Goal: Task Accomplishment & Management: Use online tool/utility

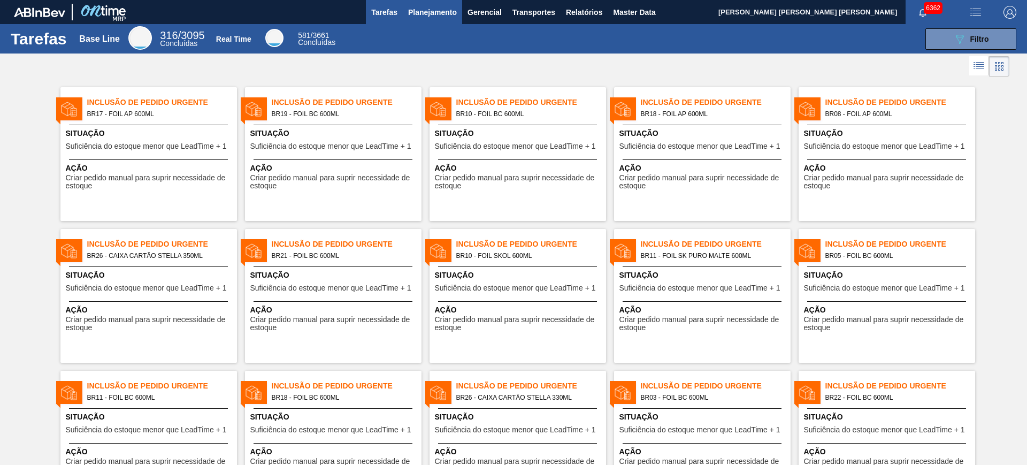
click at [448, 12] on span "Planejamento" at bounding box center [432, 12] width 49 height 13
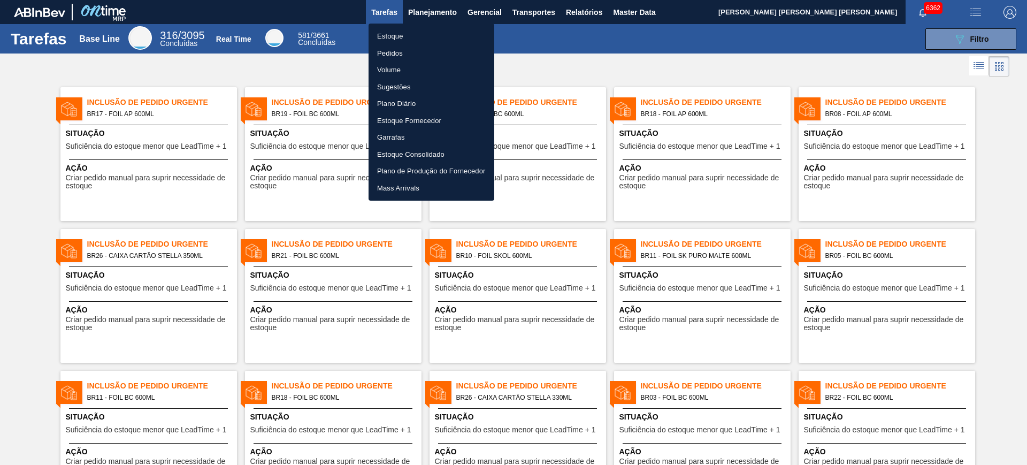
click at [417, 36] on li "Estoque" at bounding box center [432, 36] width 126 height 17
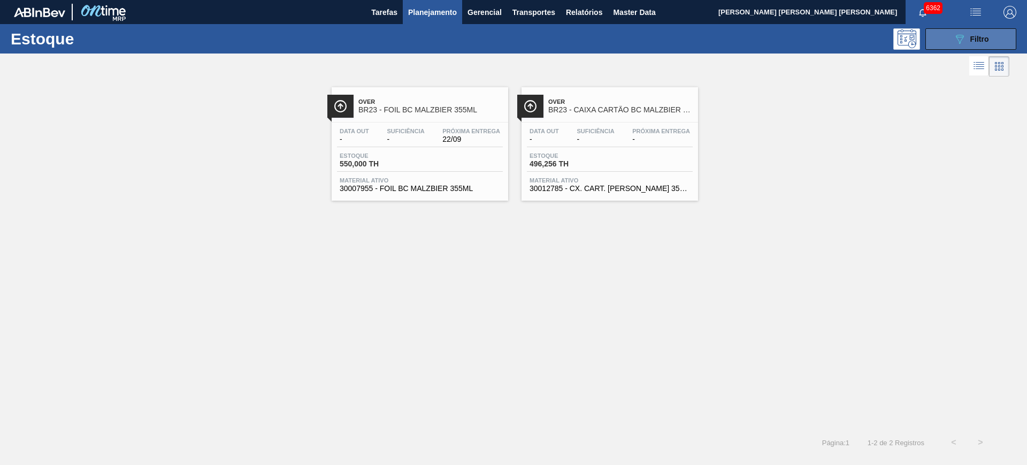
click at [926, 34] on button "089F7B8B-B2A5-4AFE-B5C0-19BA573D28AC Filtro" at bounding box center [970, 38] width 91 height 21
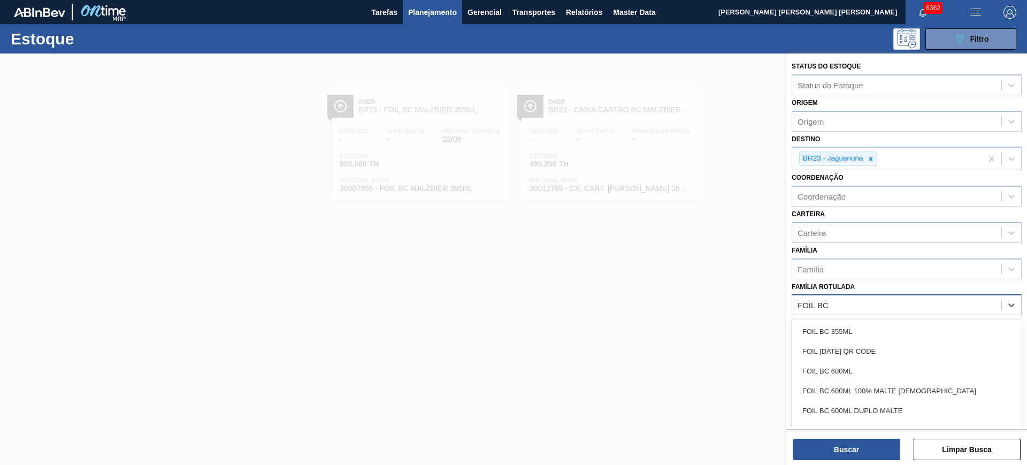
type Rotulada "FOIL BC 6"
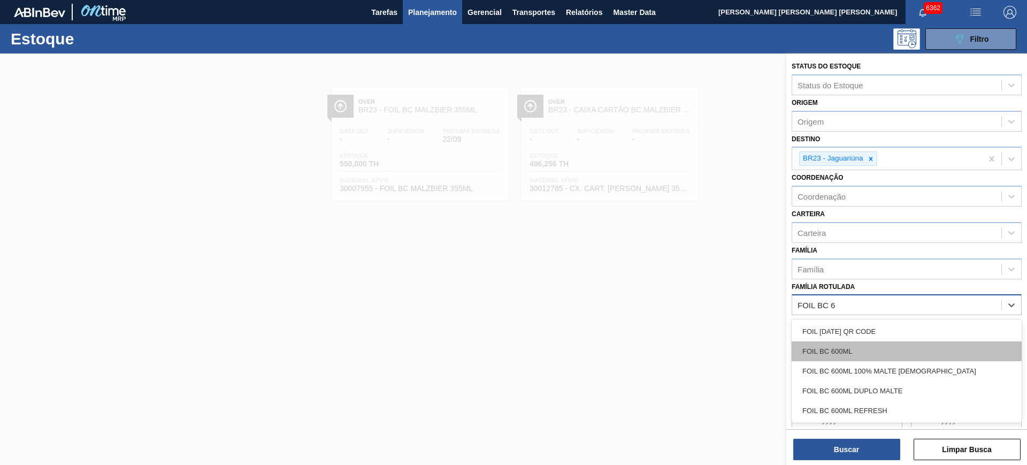
click at [941, 341] on div "FOIL BC 600ML" at bounding box center [907, 351] width 230 height 20
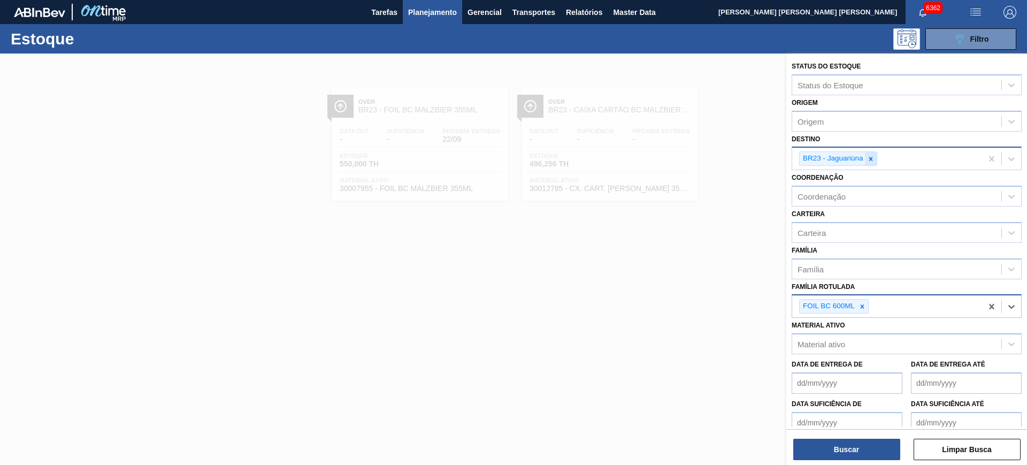
click at [875, 155] on div at bounding box center [871, 158] width 12 height 13
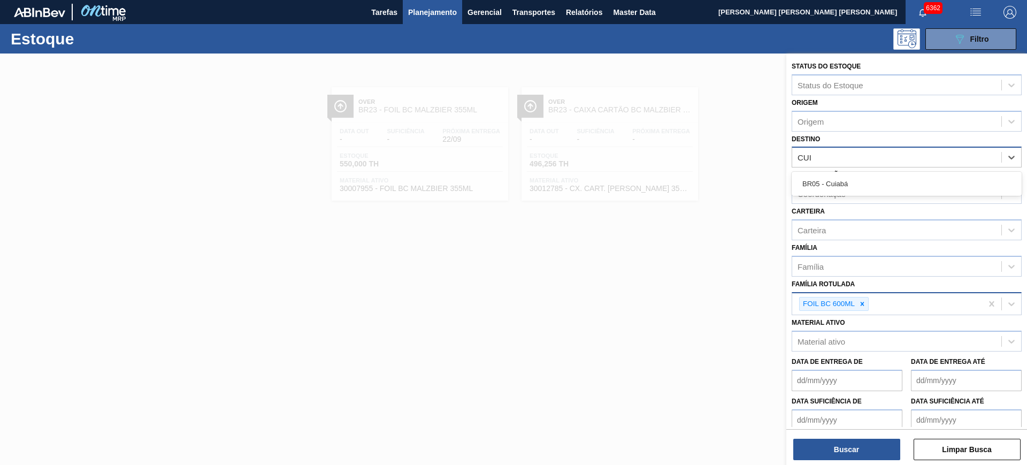
type input "CUIA"
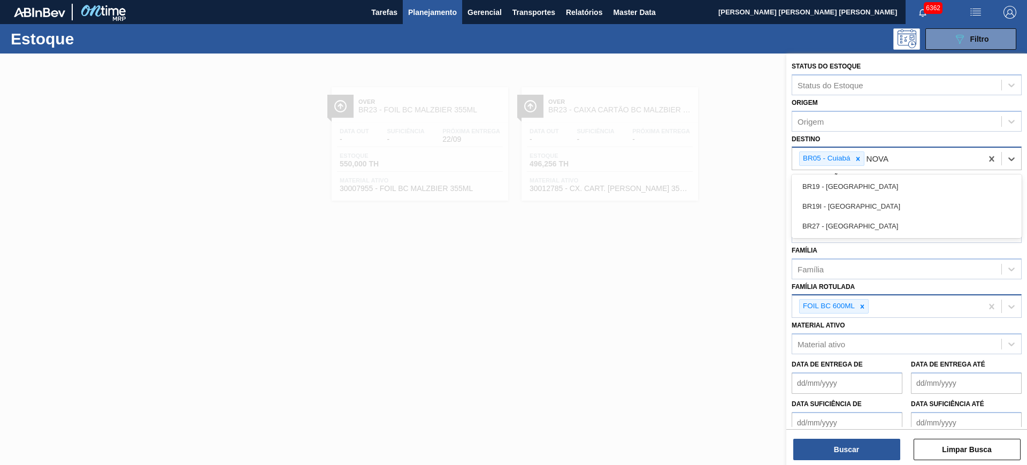
type input "NOVA R"
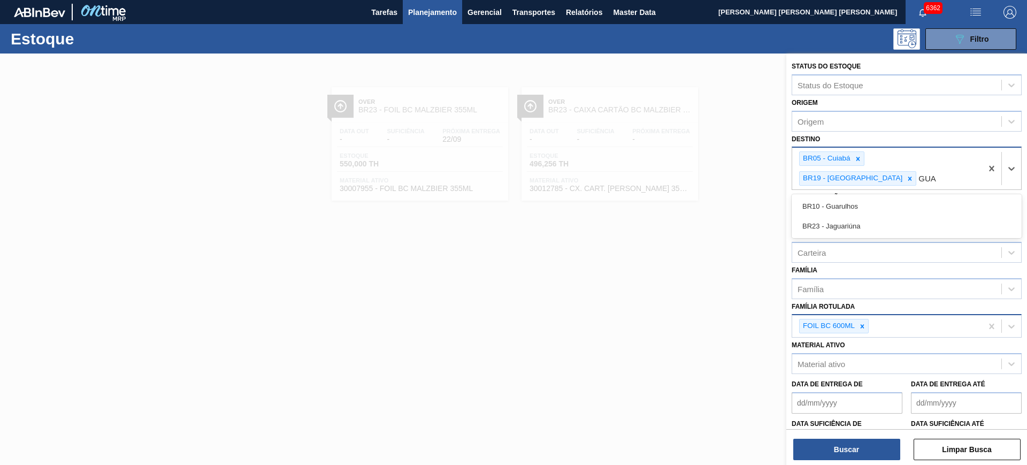
type input "GUAR"
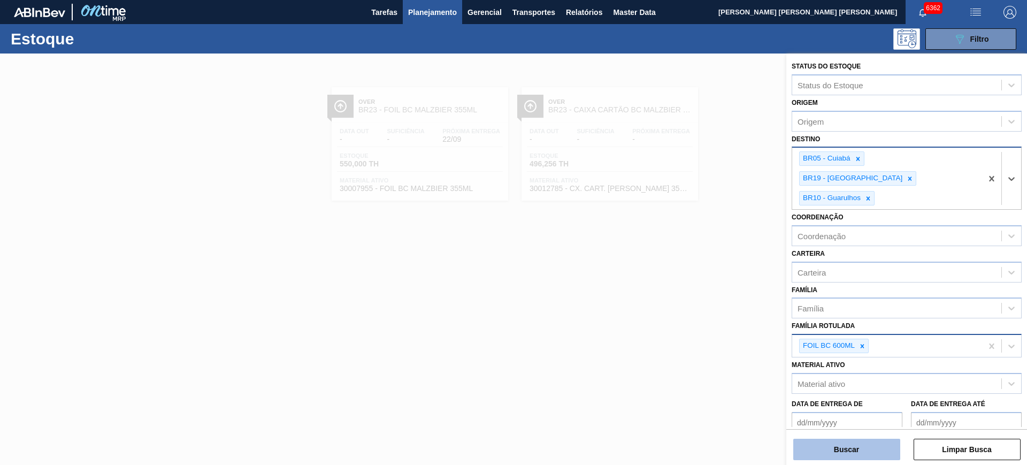
click at [870, 443] on button "Buscar" at bounding box center [846, 449] width 107 height 21
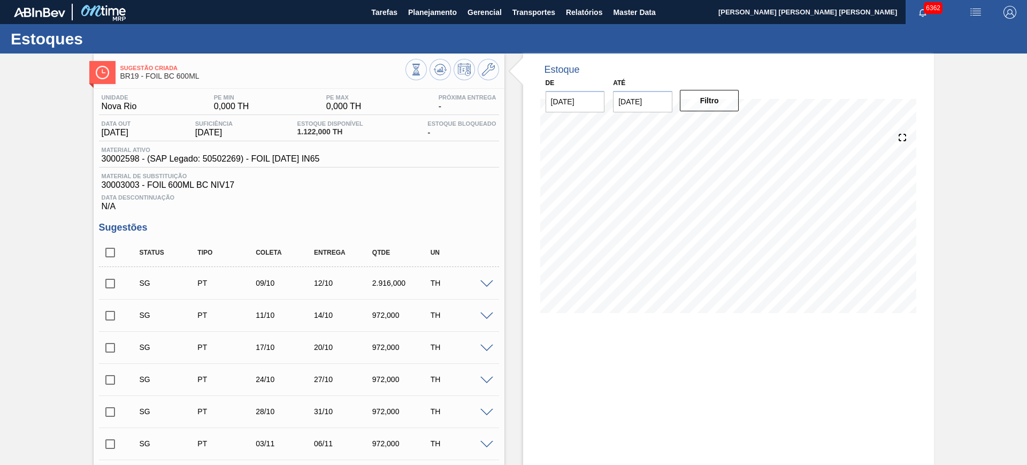
scroll to position [134, 0]
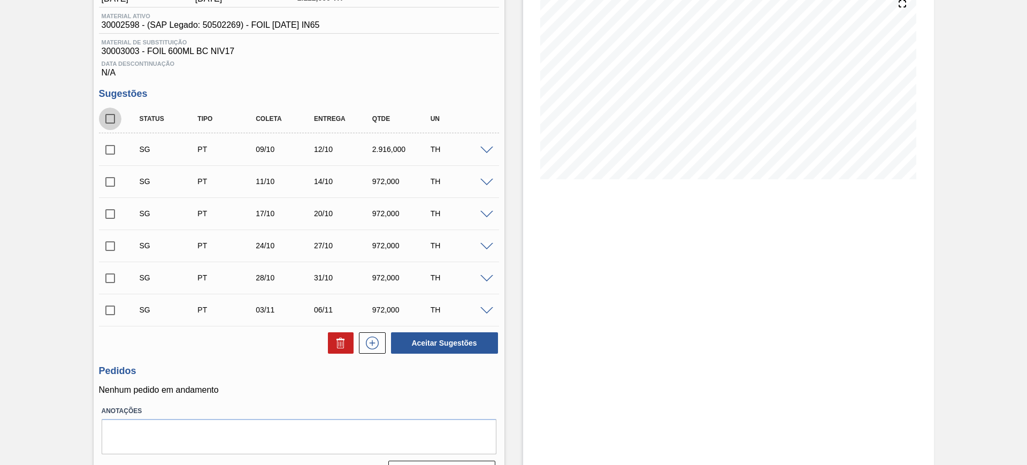
click at [116, 118] on input "checkbox" at bounding box center [110, 119] width 22 height 22
checkbox input "true"
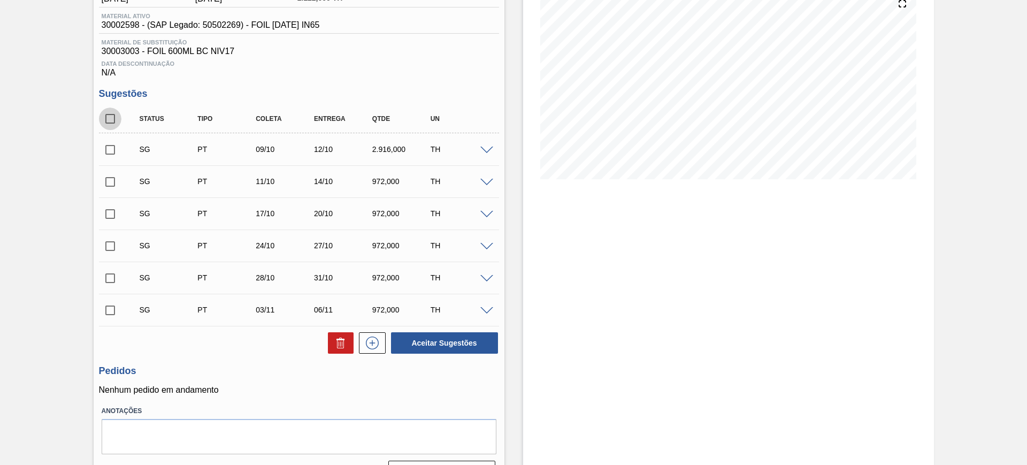
checkbox input "true"
click at [108, 153] on input "checkbox" at bounding box center [110, 150] width 22 height 22
checkbox input "false"
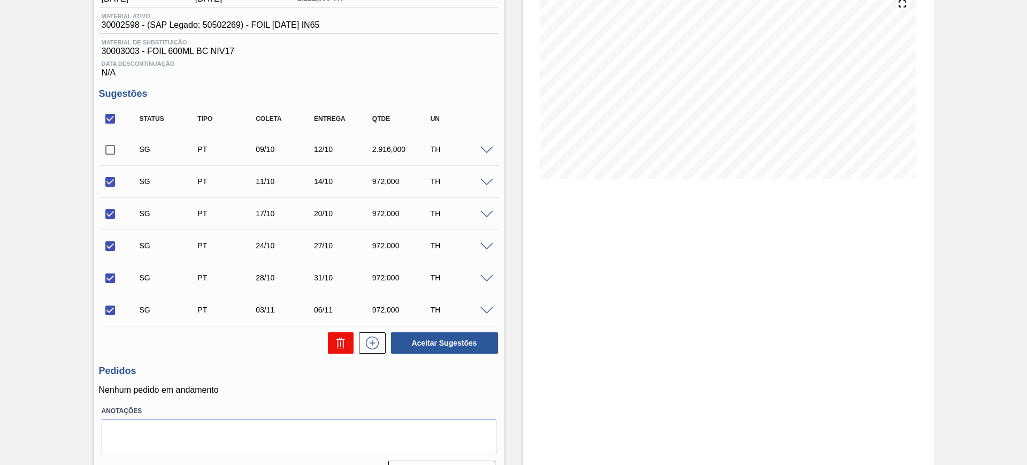
click at [331, 340] on button at bounding box center [341, 342] width 26 height 21
checkbox input "false"
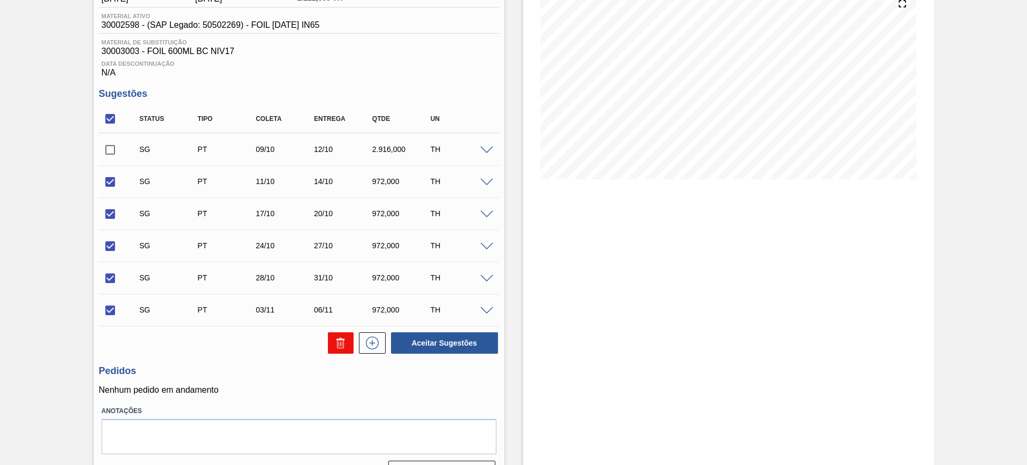
checkbox input "false"
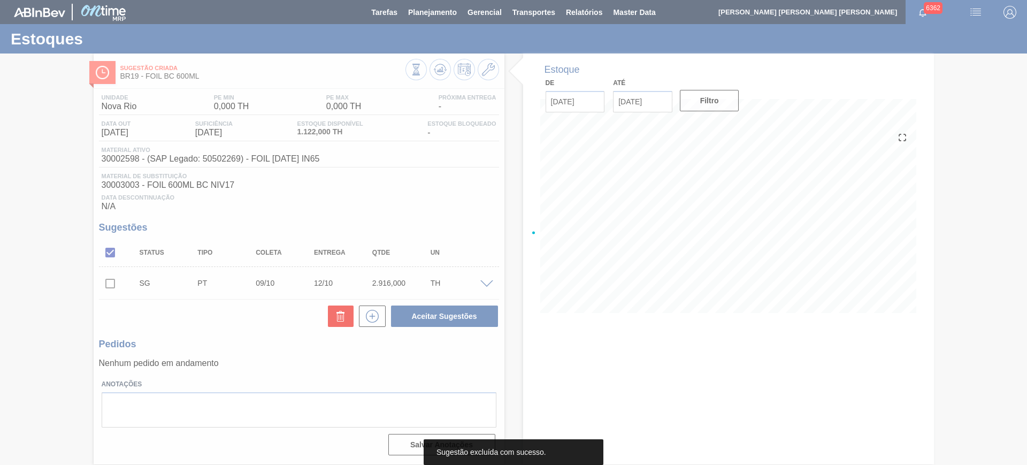
scroll to position [0, 0]
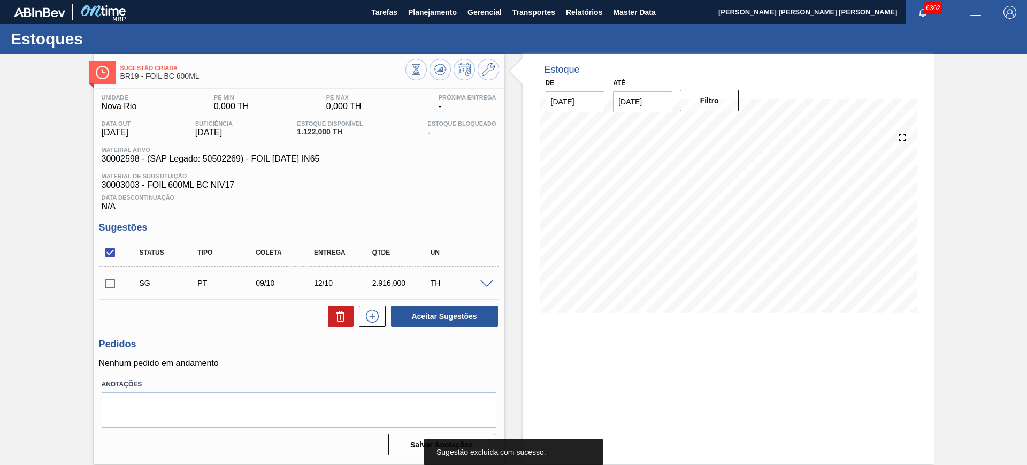
click at [493, 284] on span at bounding box center [486, 284] width 13 height 8
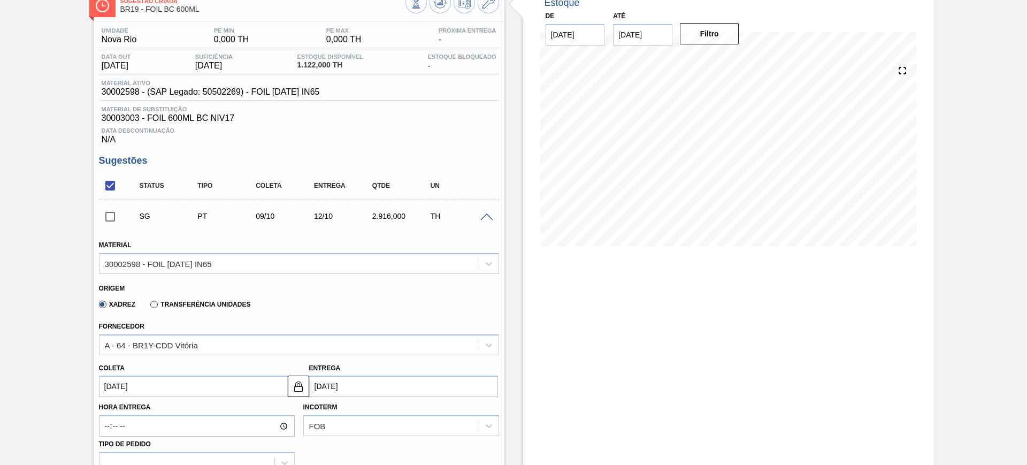
scroll to position [134, 0]
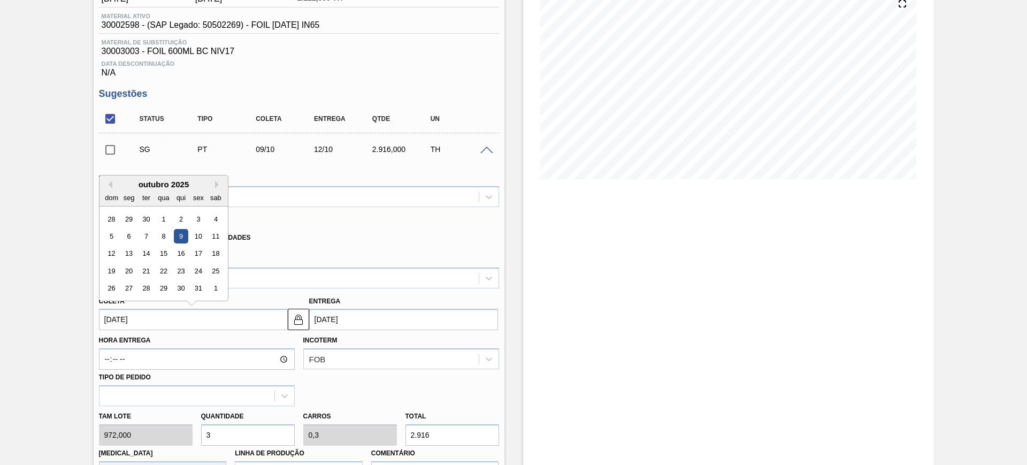
click at [187, 323] on input "09/10/2025" at bounding box center [193, 319] width 189 height 21
click at [192, 233] on div "10" at bounding box center [198, 236] width 14 height 14
type input "10/10/2025"
type input "13/10/2025"
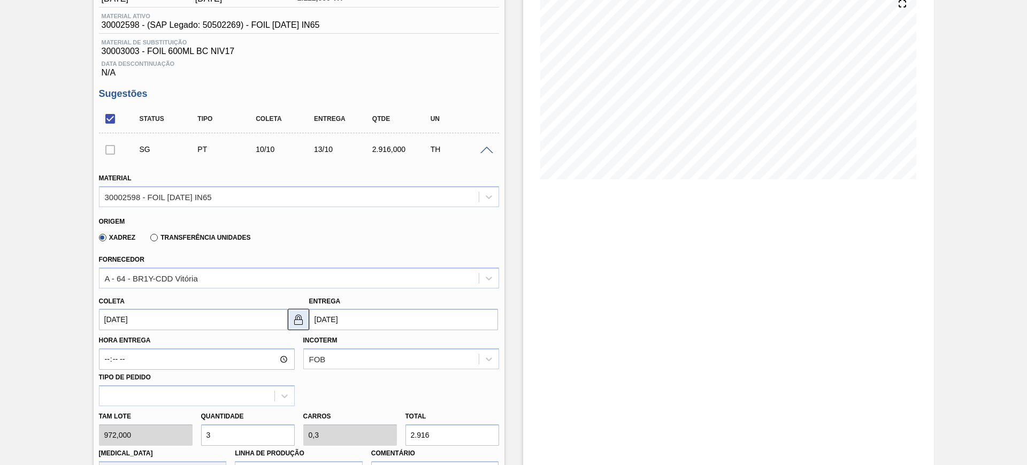
click at [299, 319] on img at bounding box center [298, 319] width 13 height 13
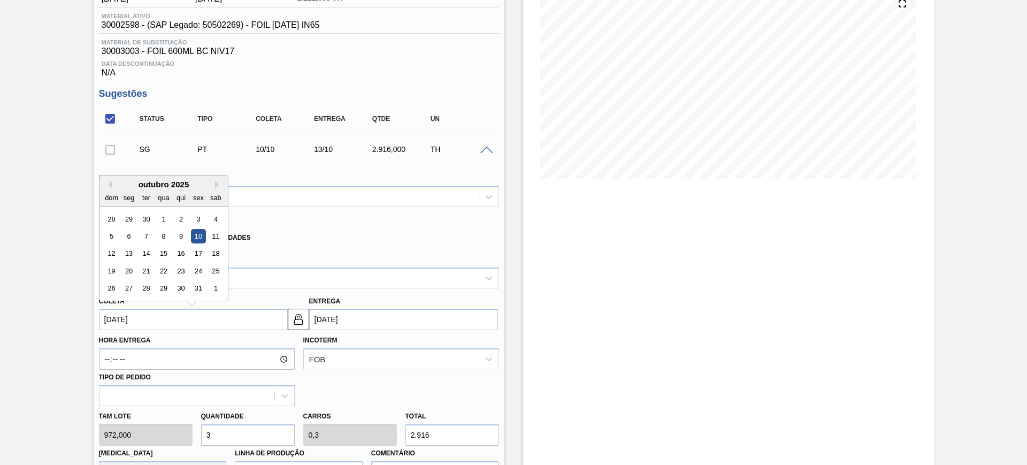
click at [223, 313] on input "10/10/2025" at bounding box center [193, 319] width 189 height 21
click at [108, 177] on div "outubro 2025 dom seg ter qua qui sex sab" at bounding box center [163, 190] width 128 height 31
click at [112, 183] on div "outubro 2025" at bounding box center [163, 184] width 128 height 9
click at [109, 185] on button "Previous Month" at bounding box center [108, 184] width 7 height 7
click at [160, 233] on div "10" at bounding box center [163, 236] width 14 height 14
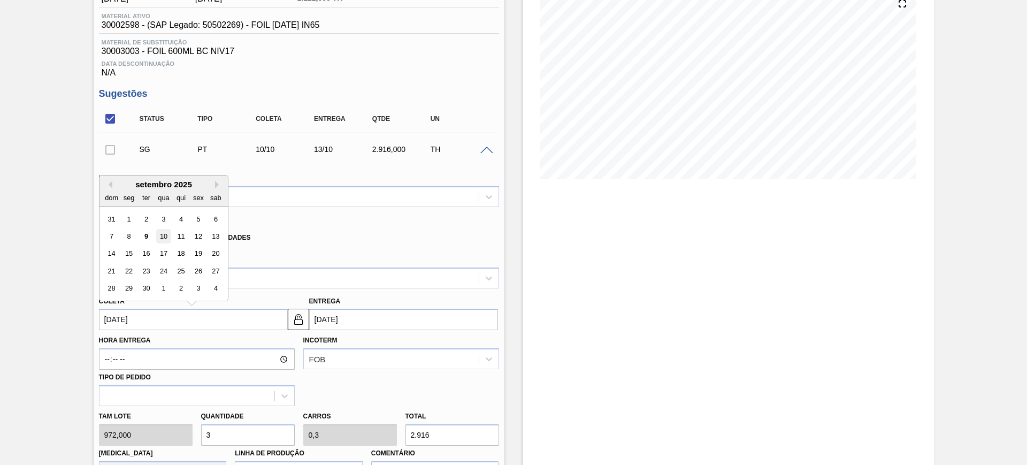
type input "[DATE]"
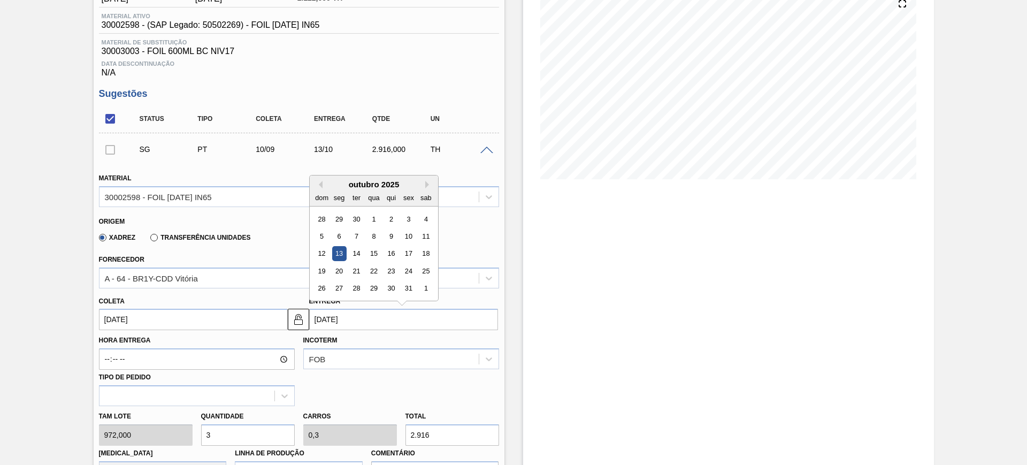
click at [350, 317] on input "13/10/2025" at bounding box center [403, 319] width 189 height 21
click at [320, 183] on button "Previous Month" at bounding box center [318, 184] width 7 height 7
click at [422, 236] on div "13" at bounding box center [425, 236] width 14 height 14
type input "[DATE]"
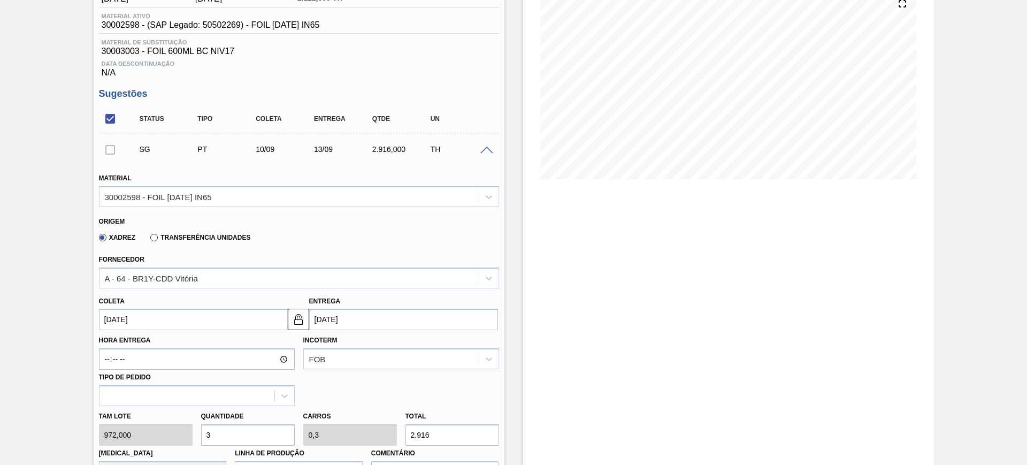
scroll to position [267, 0]
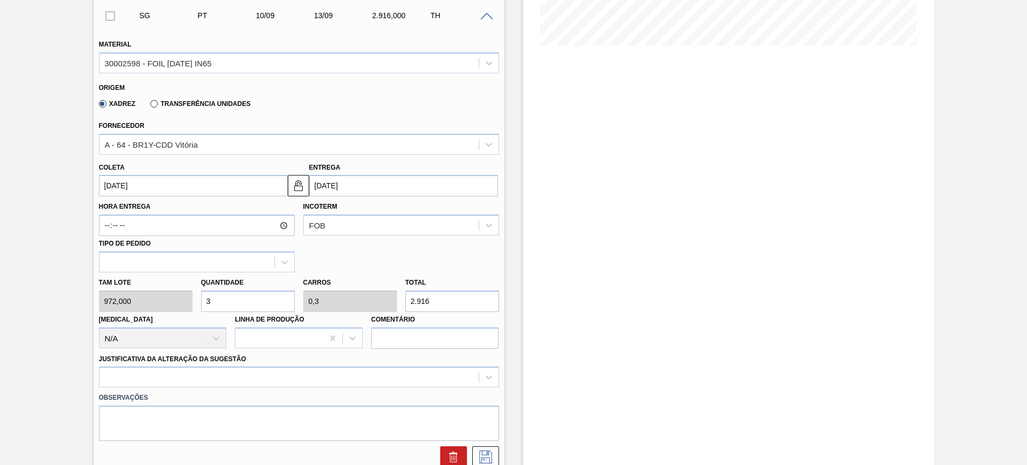
click at [428, 302] on input "2.916" at bounding box center [452, 300] width 94 height 21
type input "0,004"
type input "0"
type input "4"
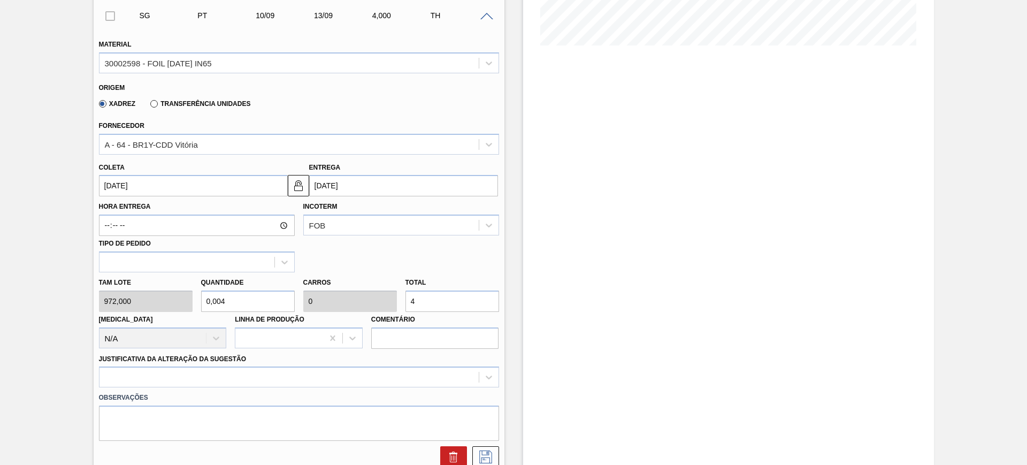
type input "0,049"
type input "0,005"
type input "48"
type input "0,5"
type input "0,05"
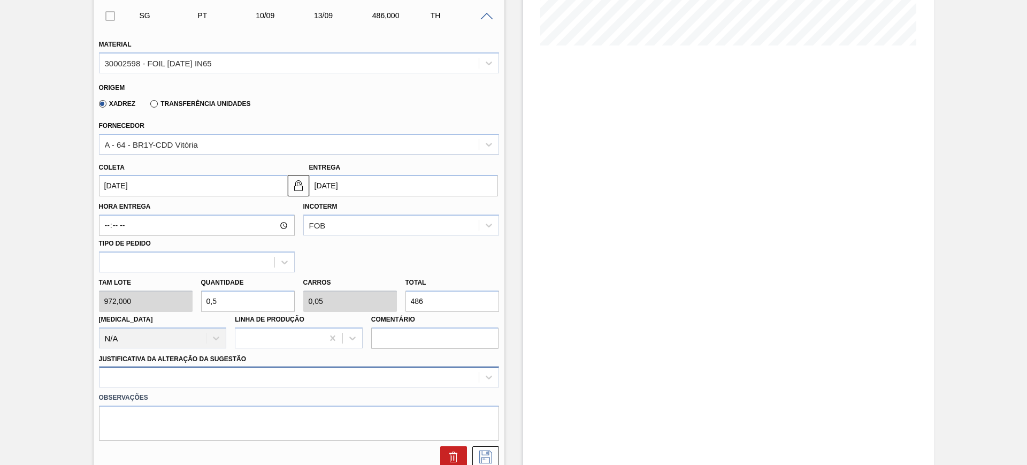
type input "486"
click at [419, 378] on div at bounding box center [299, 376] width 400 height 21
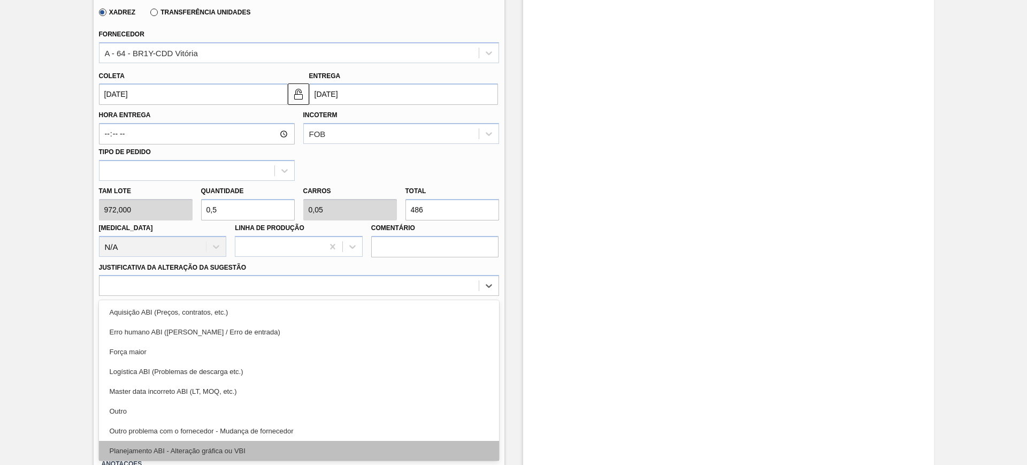
click at [312, 443] on div "Planejamento ABI - Alteração gráfica ou VBI" at bounding box center [299, 451] width 400 height 20
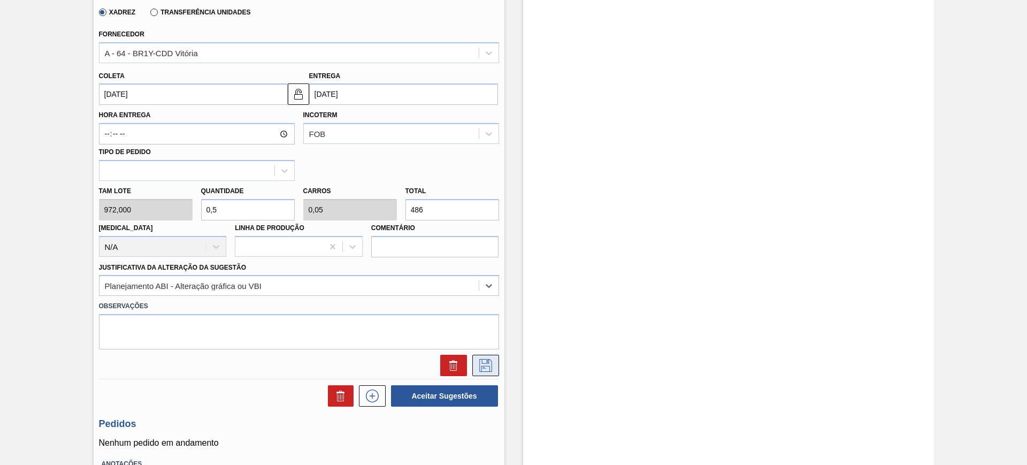
click at [480, 361] on icon at bounding box center [485, 365] width 17 height 13
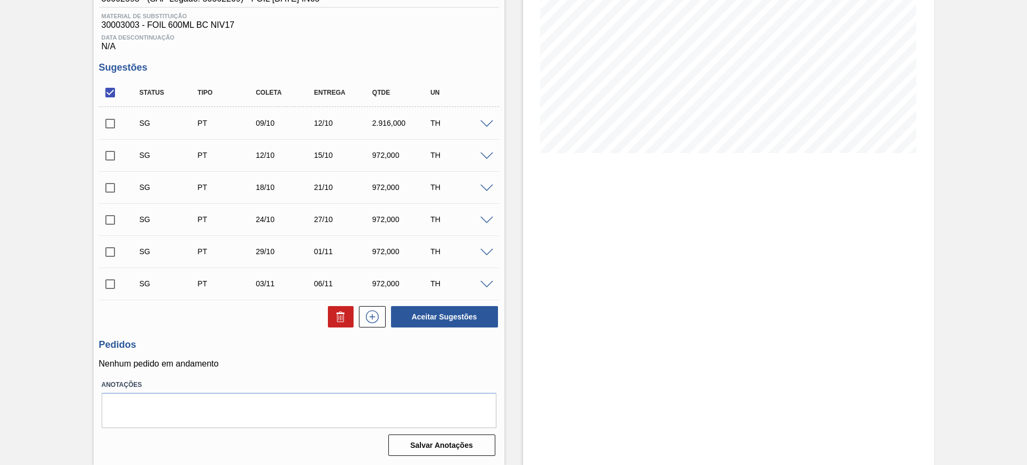
scroll to position [26, 0]
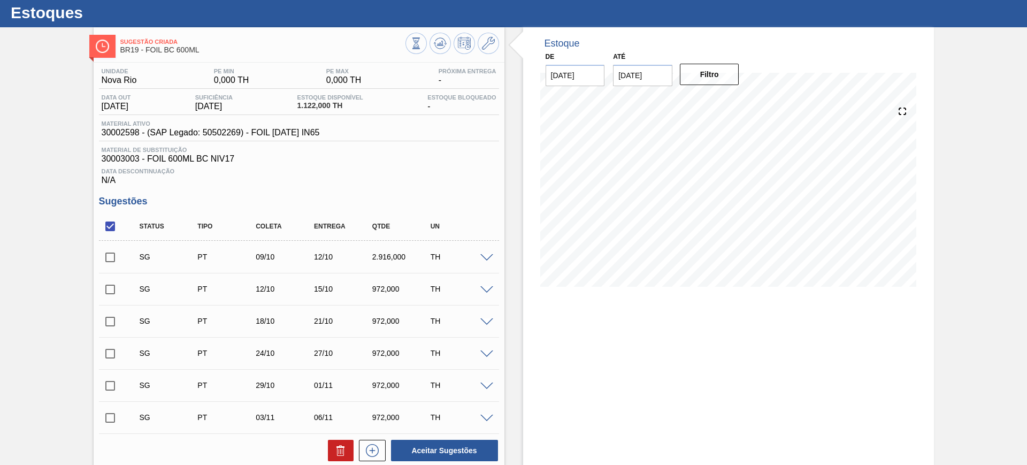
click at [105, 223] on input "checkbox" at bounding box center [110, 226] width 22 height 22
click at [110, 224] on input "checkbox" at bounding box center [110, 226] width 22 height 22
checkbox input "true"
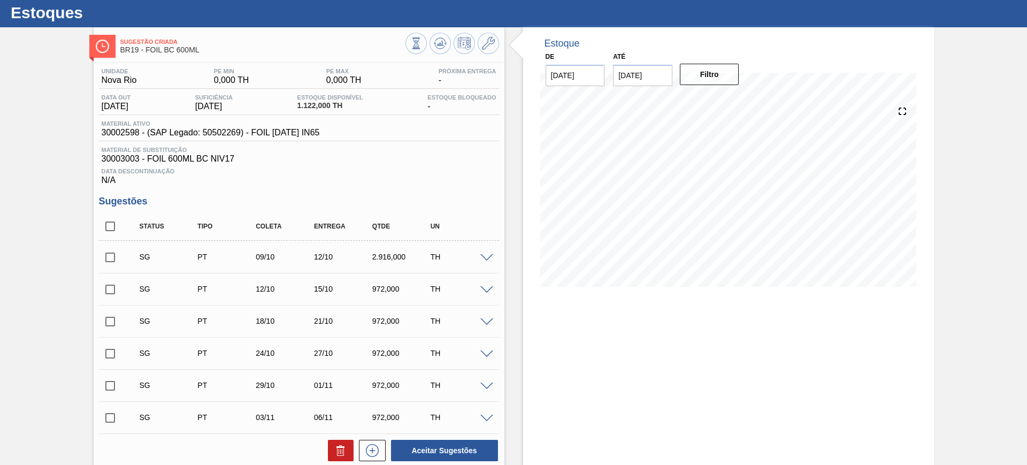
checkbox input "true"
click at [105, 256] on input "checkbox" at bounding box center [110, 257] width 22 height 22
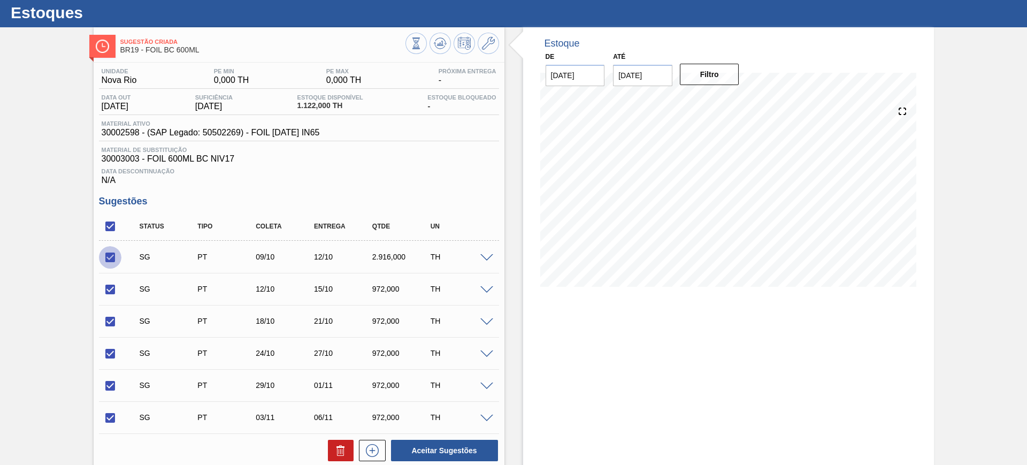
checkbox input "false"
click at [337, 450] on icon at bounding box center [340, 452] width 7 height 8
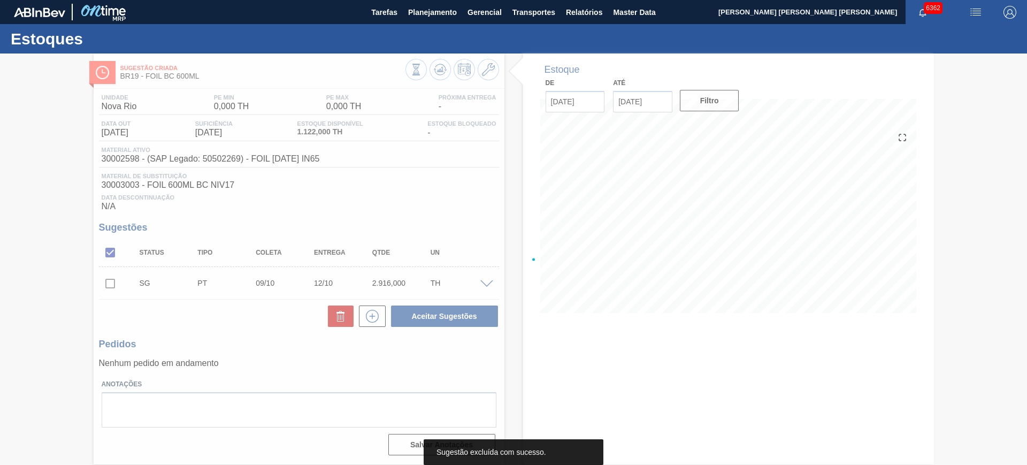
scroll to position [0, 0]
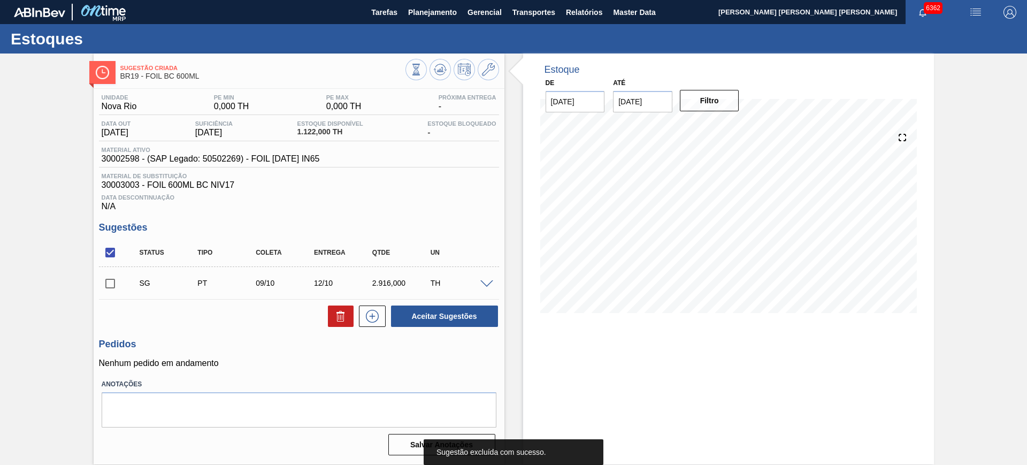
click at [485, 280] on span at bounding box center [486, 284] width 13 height 8
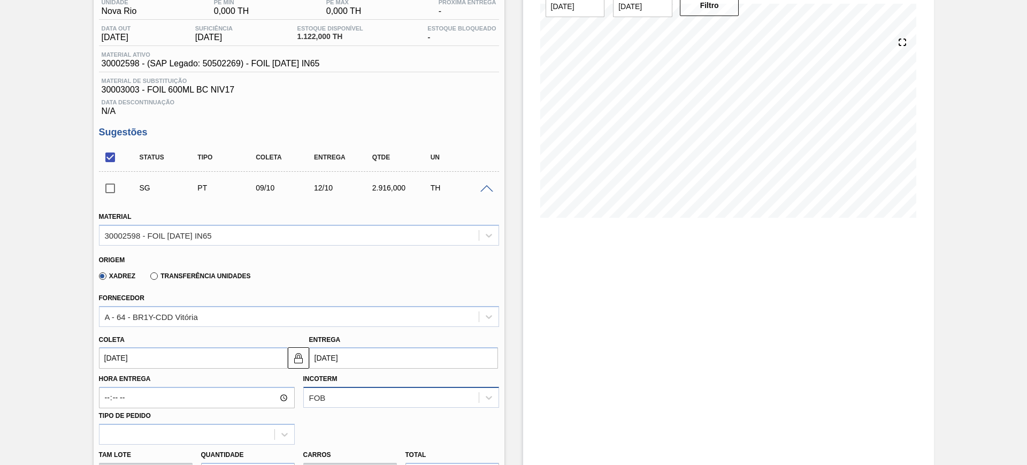
scroll to position [201, 0]
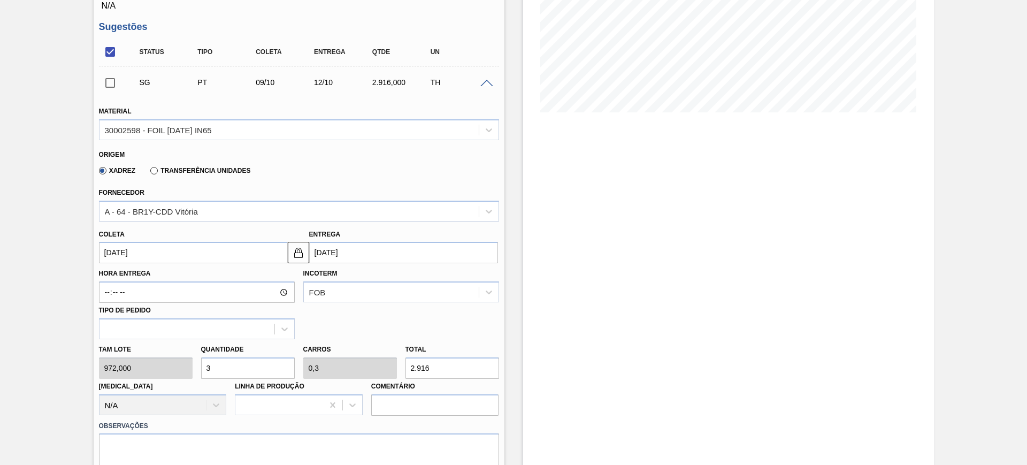
click at [170, 172] on label "Transferência Unidades" at bounding box center [200, 170] width 100 height 7
click at [149, 173] on input "Transferência Unidades" at bounding box center [149, 173] width 0 height 0
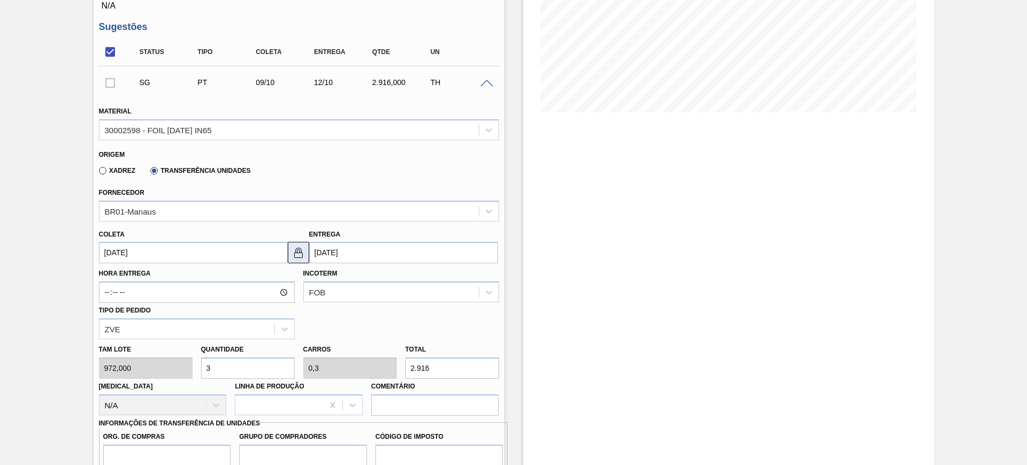
click at [299, 256] on img at bounding box center [298, 252] width 13 height 13
click at [249, 251] on input "09/10/2025" at bounding box center [193, 252] width 189 height 21
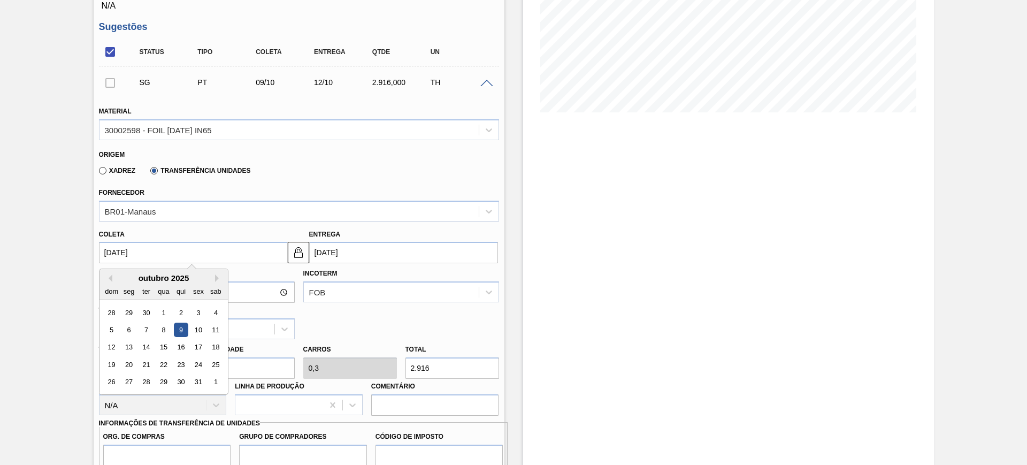
click at [110, 284] on div "dom" at bounding box center [111, 291] width 14 height 14
click at [110, 277] on button "Previous Month" at bounding box center [108, 277] width 7 height 7
click at [166, 335] on div "10" at bounding box center [163, 330] width 14 height 14
type input "[DATE]"
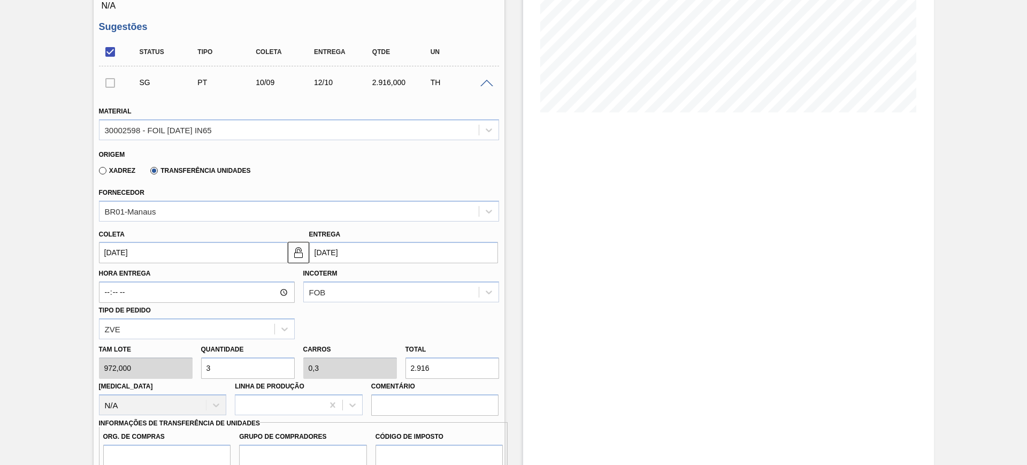
click at [351, 261] on input "12/10/2025" at bounding box center [403, 252] width 189 height 21
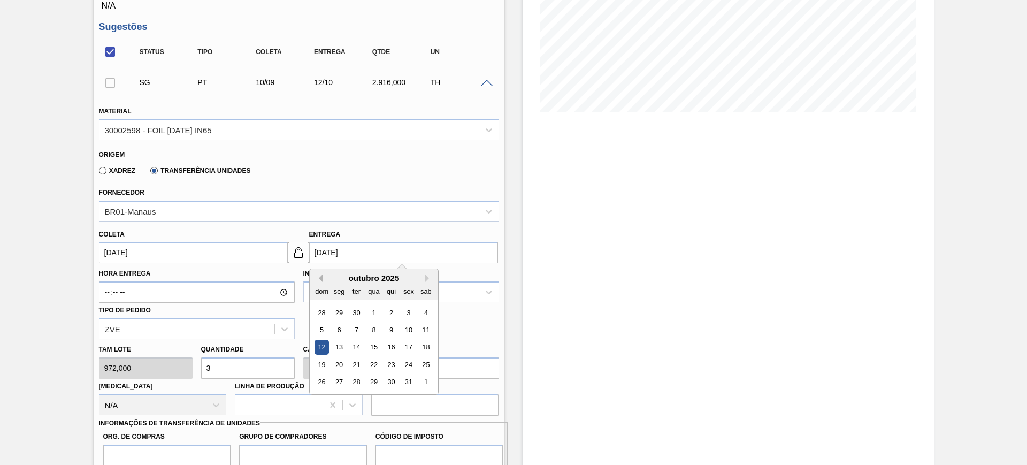
click at [319, 276] on button "Previous Month" at bounding box center [318, 277] width 7 height 7
click at [429, 327] on div "13" at bounding box center [425, 330] width 14 height 14
type input "[DATE]"
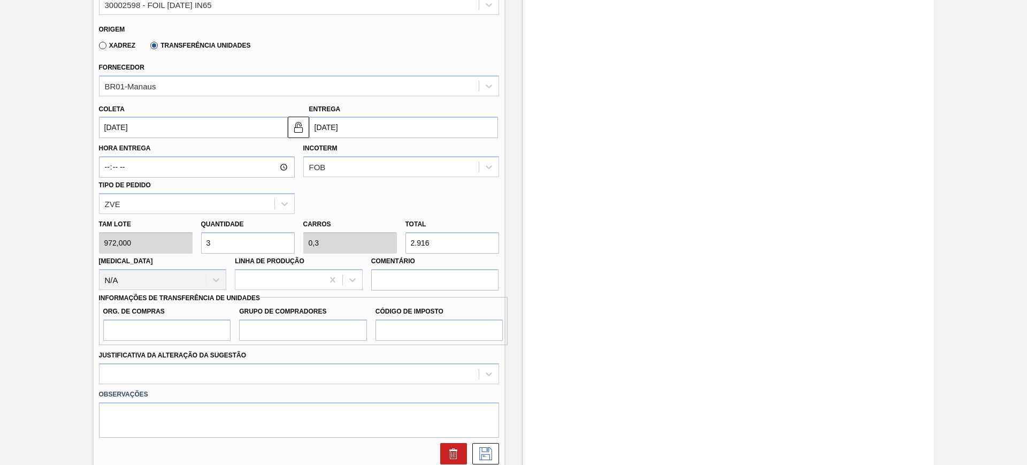
scroll to position [334, 0]
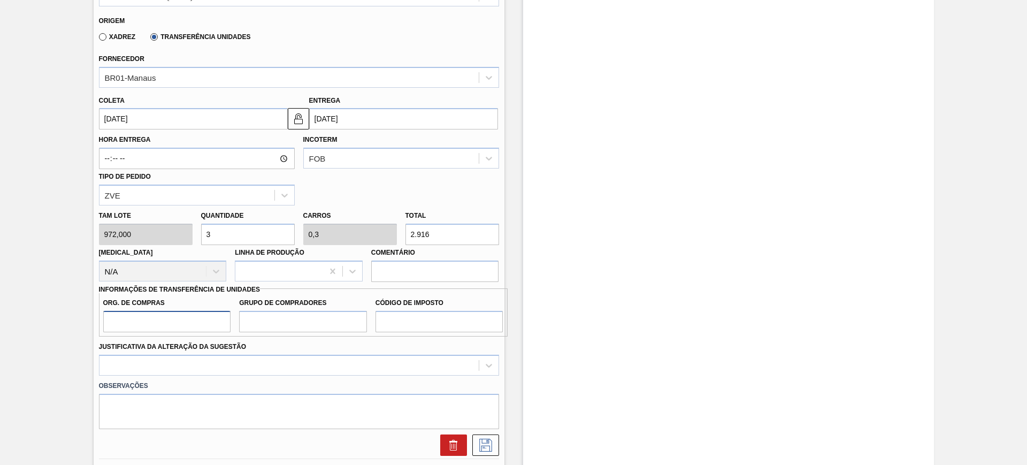
click at [181, 313] on input "Org. de Compras" at bounding box center [167, 321] width 128 height 21
type input "BR00"
type input "A01"
type input "I1"
click at [223, 376] on div "Observações" at bounding box center [299, 401] width 409 height 53
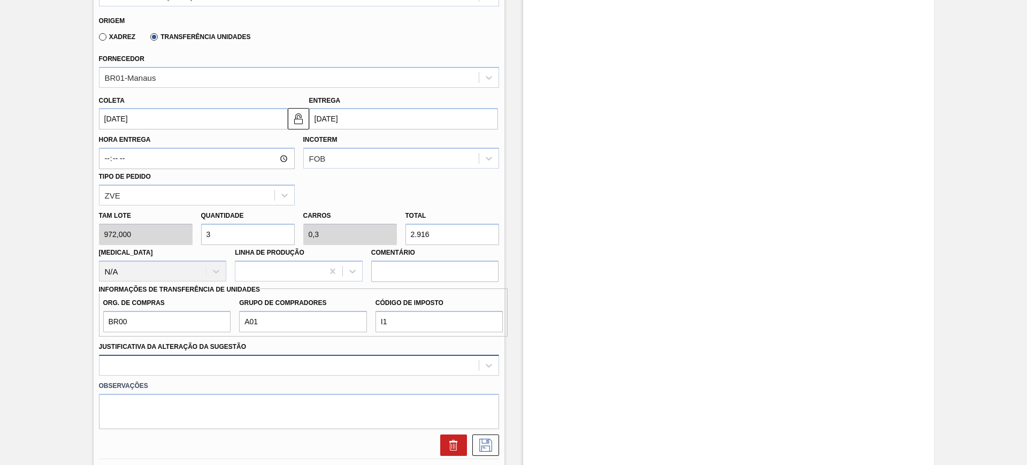
click at [237, 366] on div at bounding box center [299, 365] width 400 height 21
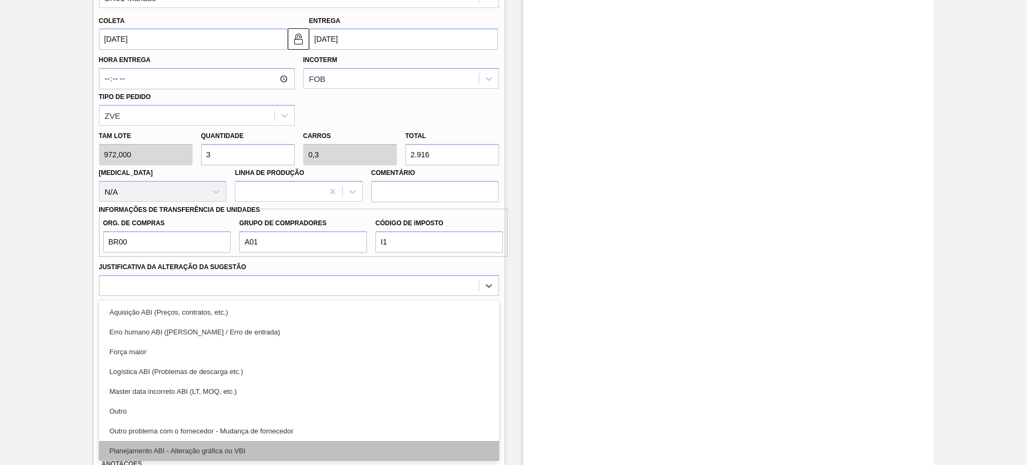
click at [264, 443] on div "Planejamento ABI - Alteração gráfica ou VBI" at bounding box center [299, 451] width 400 height 20
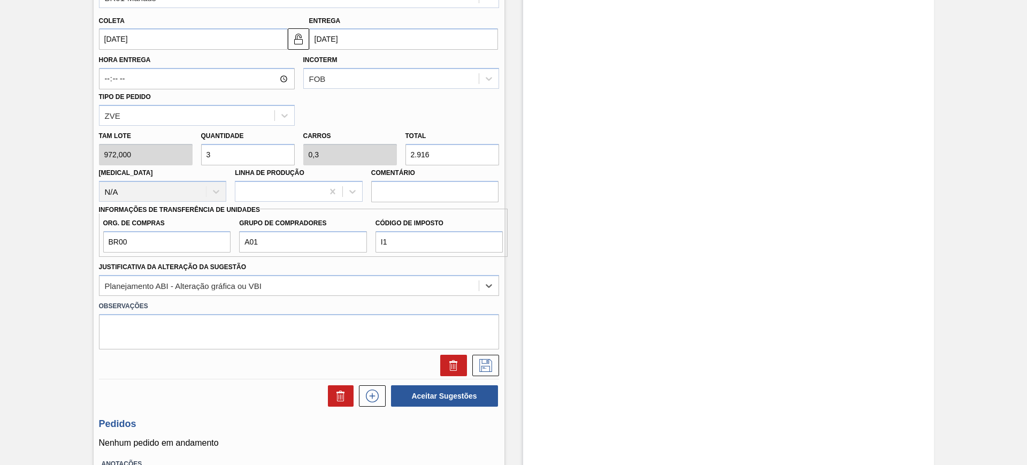
click at [454, 152] on input "2.916" at bounding box center [452, 154] width 94 height 21
type input "0,004"
type input "0"
type input "4"
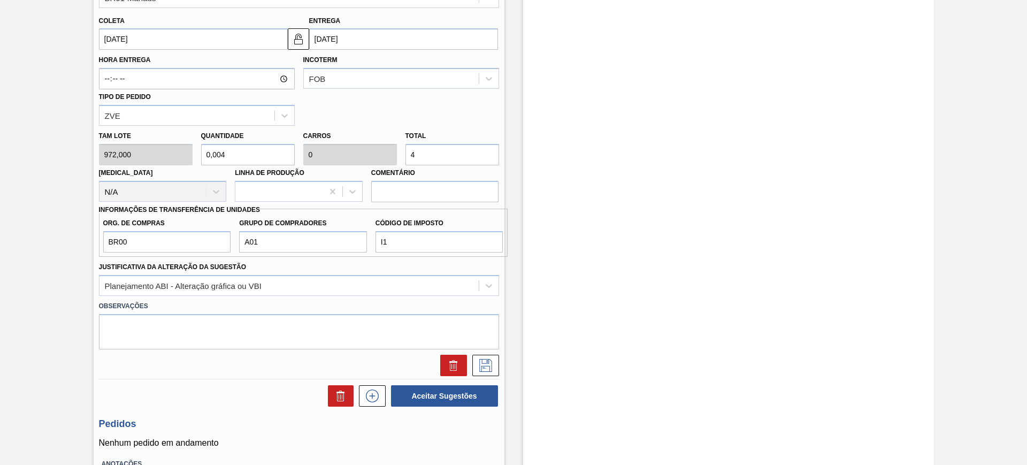
type input "0,049"
type input "0,005"
type input "48"
type input "0,5"
type input "0,05"
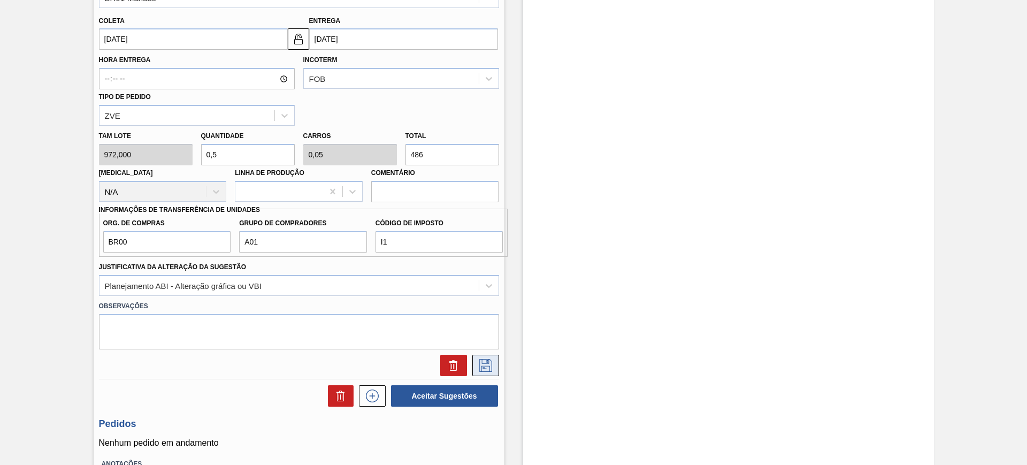
type input "486"
click at [487, 361] on icon at bounding box center [484, 364] width 5 height 9
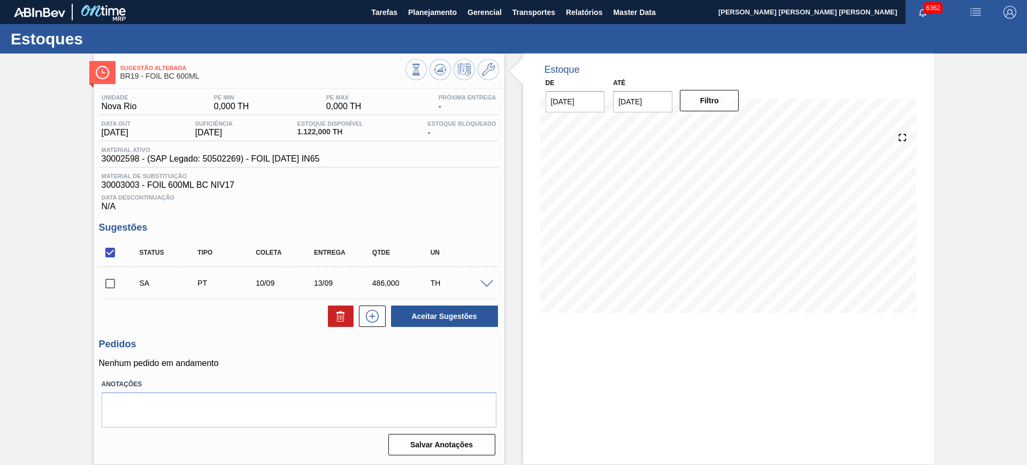
scroll to position [0, 0]
click at [115, 259] on input "checkbox" at bounding box center [110, 252] width 22 height 22
checkbox input "true"
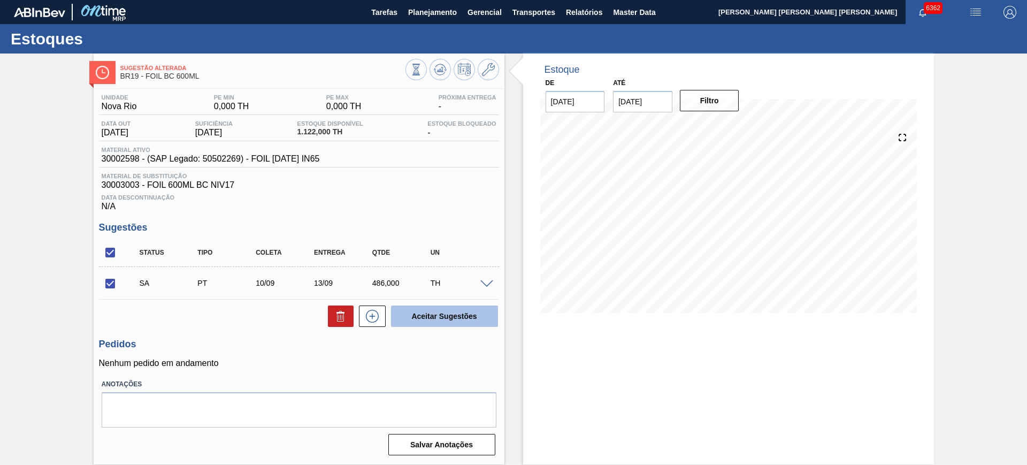
click at [454, 316] on button "Aceitar Sugestões" at bounding box center [444, 315] width 107 height 21
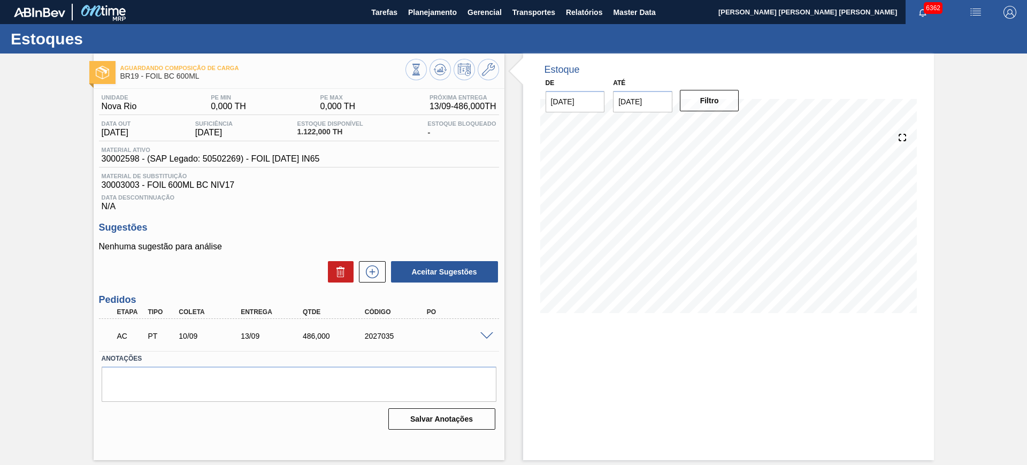
click at [485, 338] on span at bounding box center [486, 336] width 13 height 8
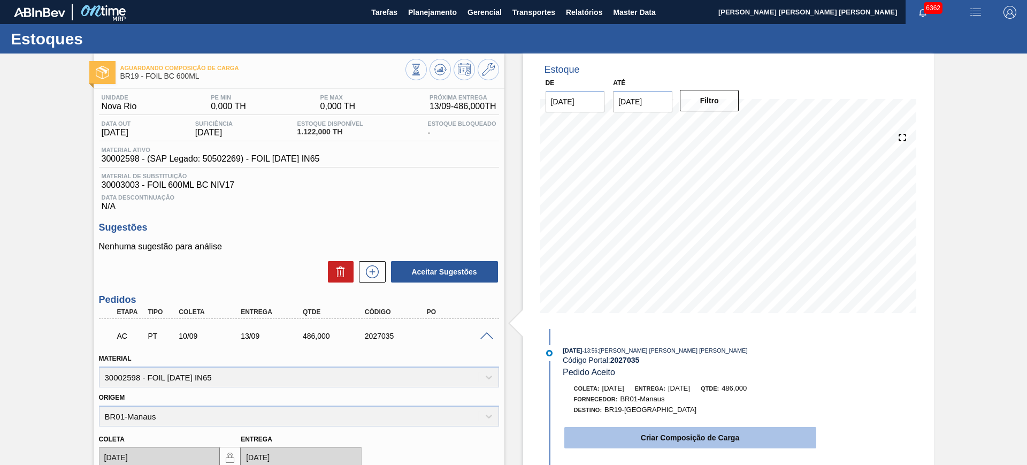
click at [618, 434] on button "Criar Composição de Carga" at bounding box center [690, 437] width 252 height 21
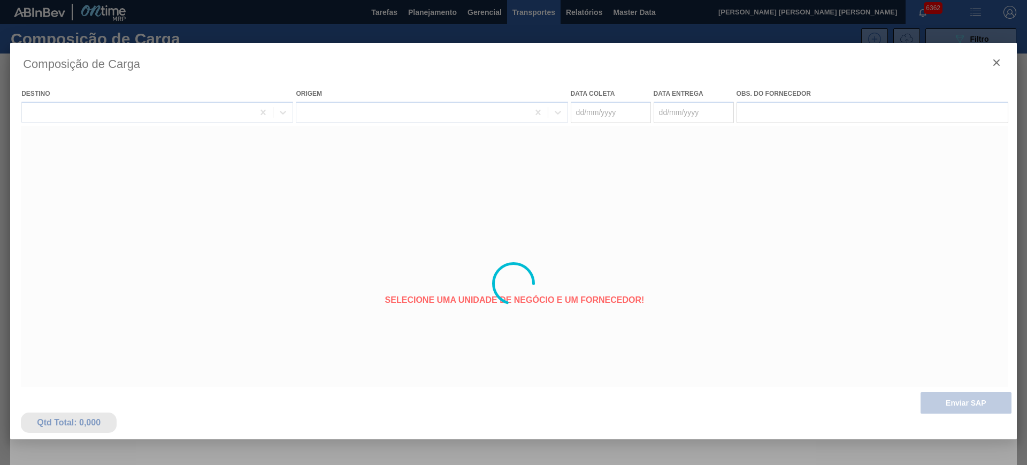
type coleta "[DATE]"
type entrega "[DATE]"
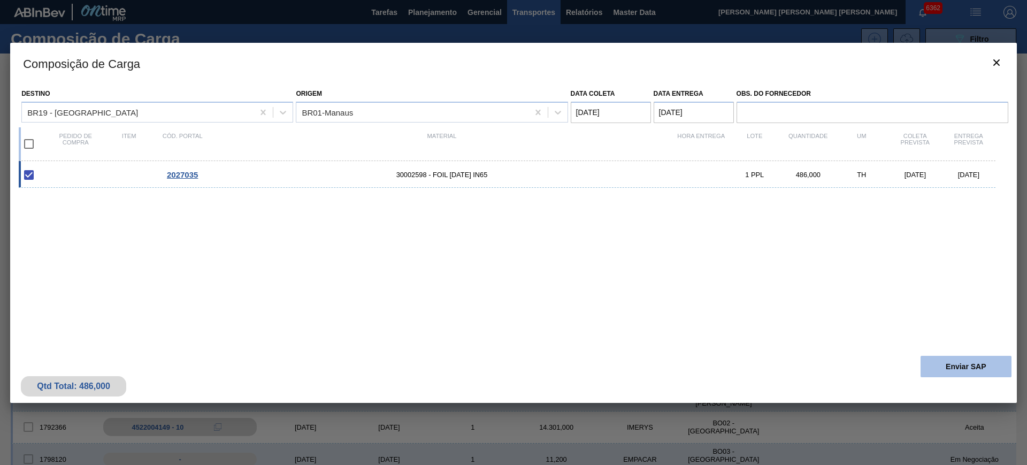
click at [950, 361] on button "Enviar SAP" at bounding box center [966, 366] width 91 height 21
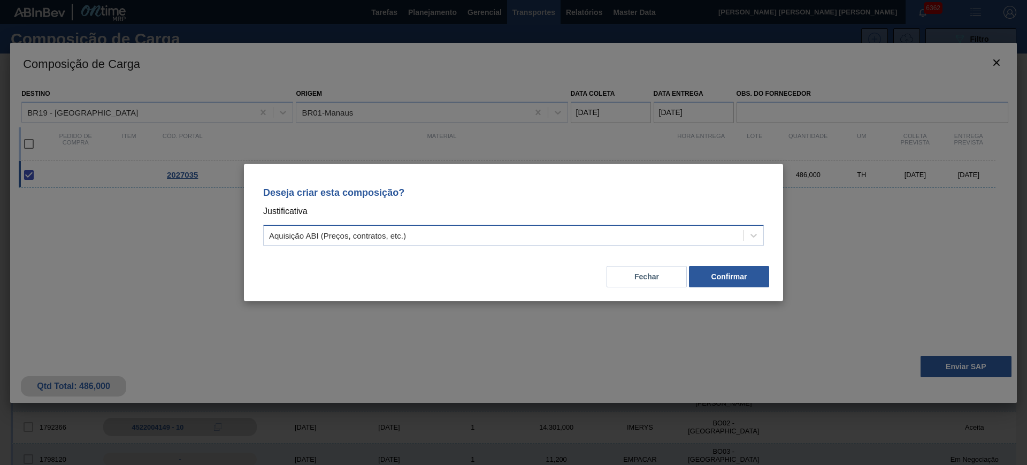
click at [645, 239] on div "Aquisição ABI (Preços, contratos, etc.)" at bounding box center [504, 236] width 480 height 16
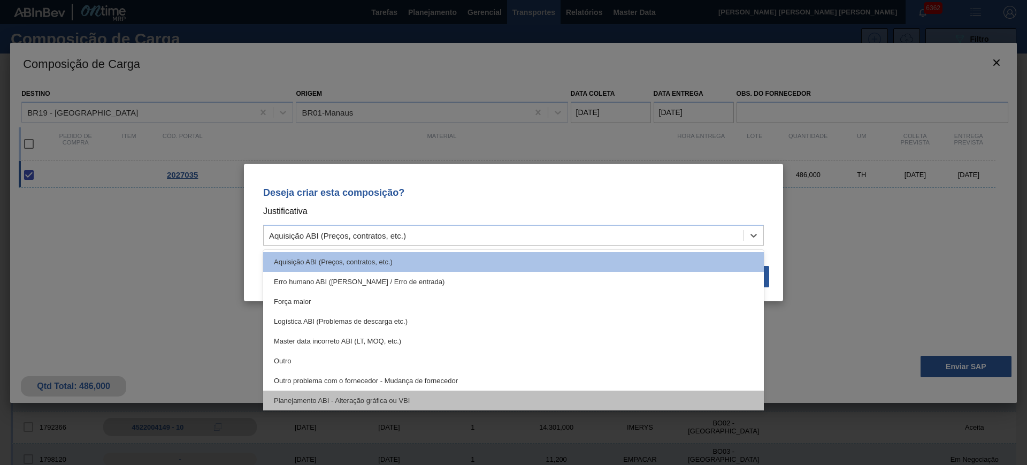
click at [556, 396] on div "Planejamento ABI - Alteração gráfica ou VBI" at bounding box center [513, 400] width 501 height 20
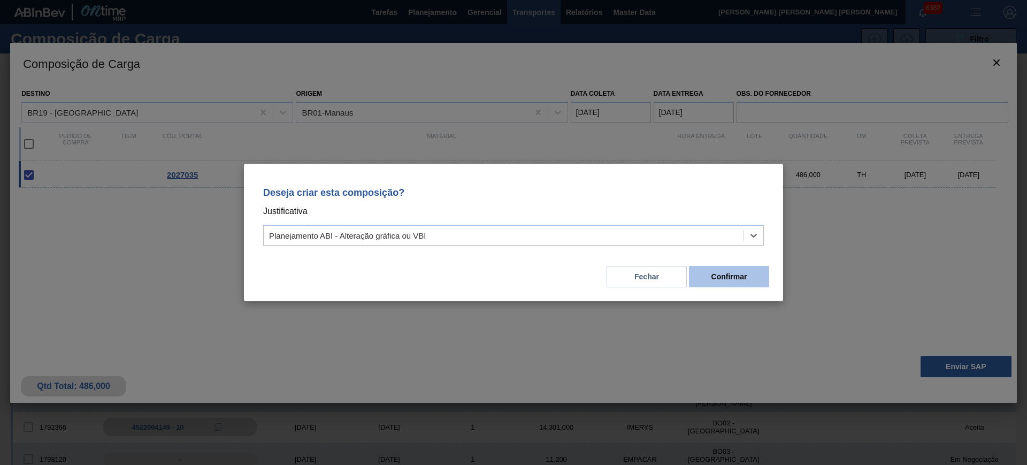
click at [747, 273] on button "Confirmar" at bounding box center [729, 276] width 80 height 21
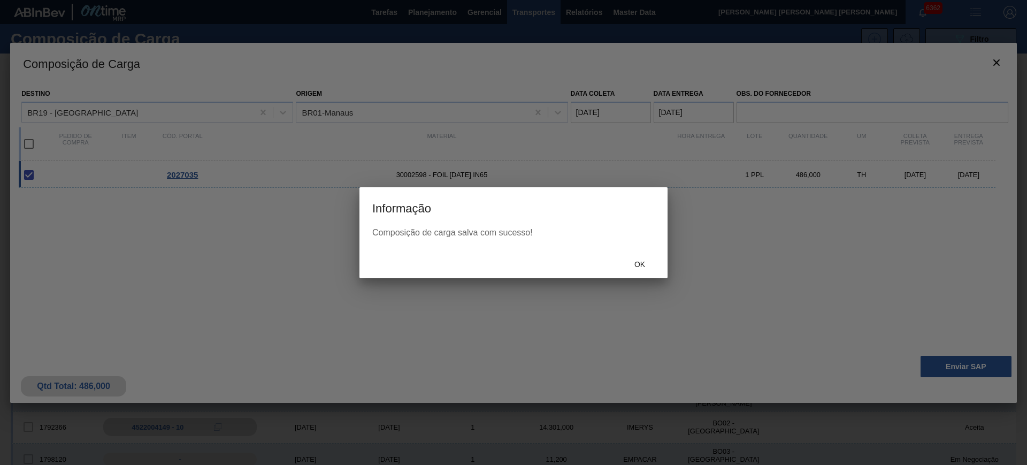
click at [638, 260] on span "Ok" at bounding box center [640, 264] width 28 height 9
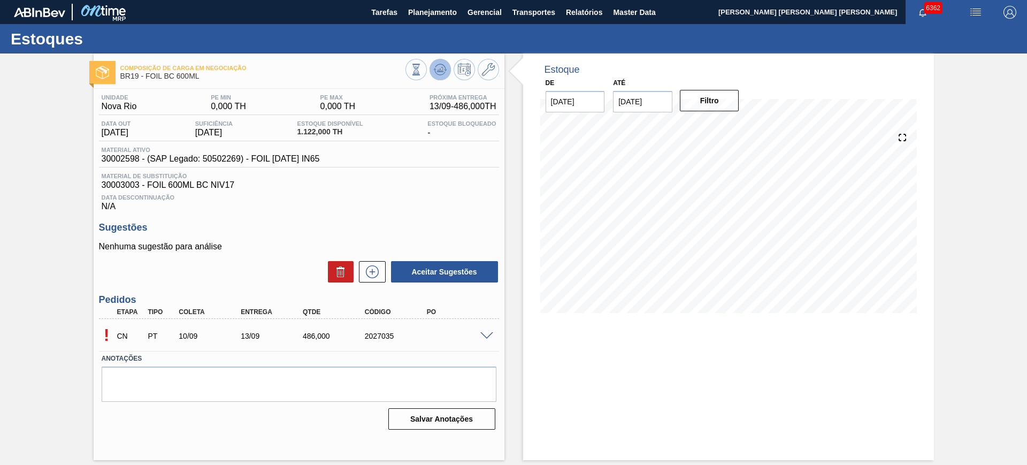
click at [448, 67] on button at bounding box center [440, 69] width 21 height 21
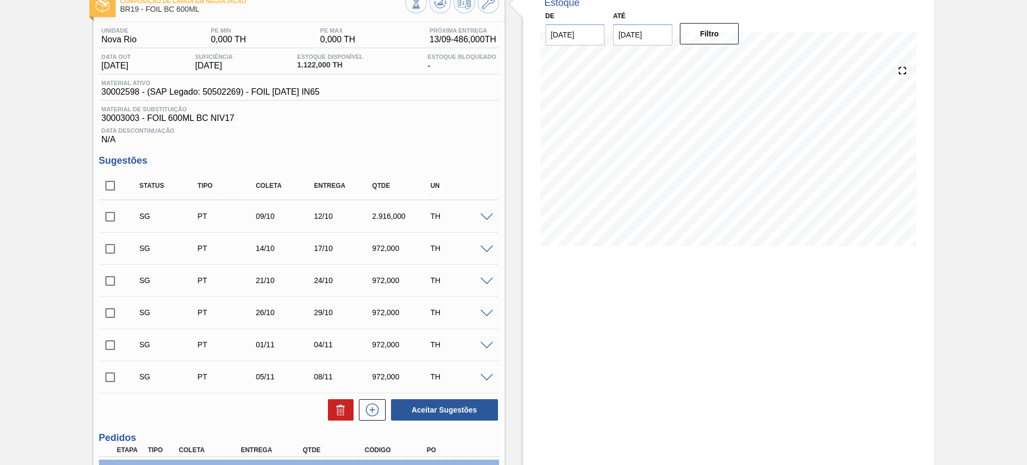
scroll to position [179, 0]
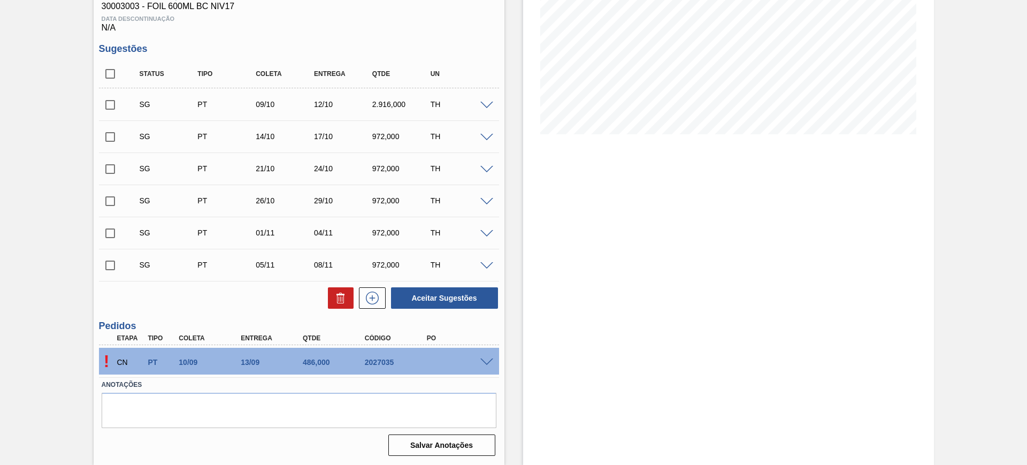
click at [484, 361] on span at bounding box center [486, 362] width 13 height 8
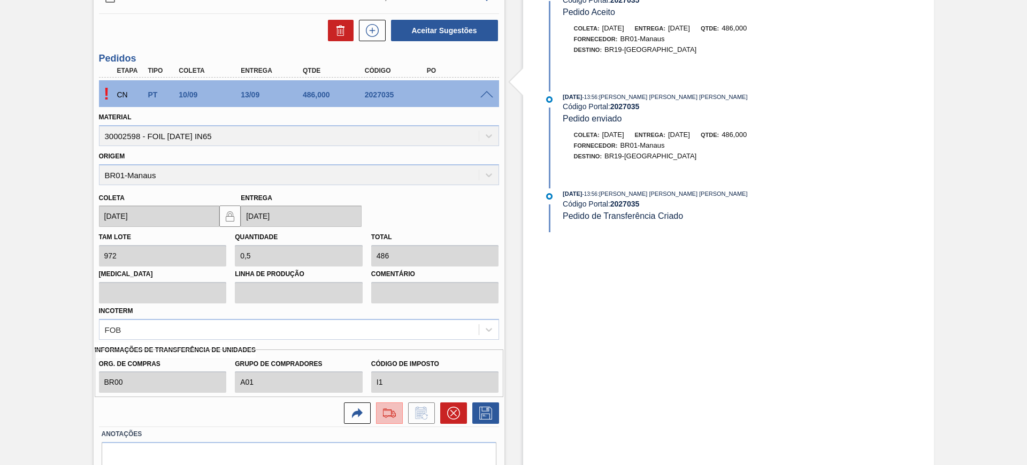
click at [393, 419] on img at bounding box center [389, 413] width 17 height 13
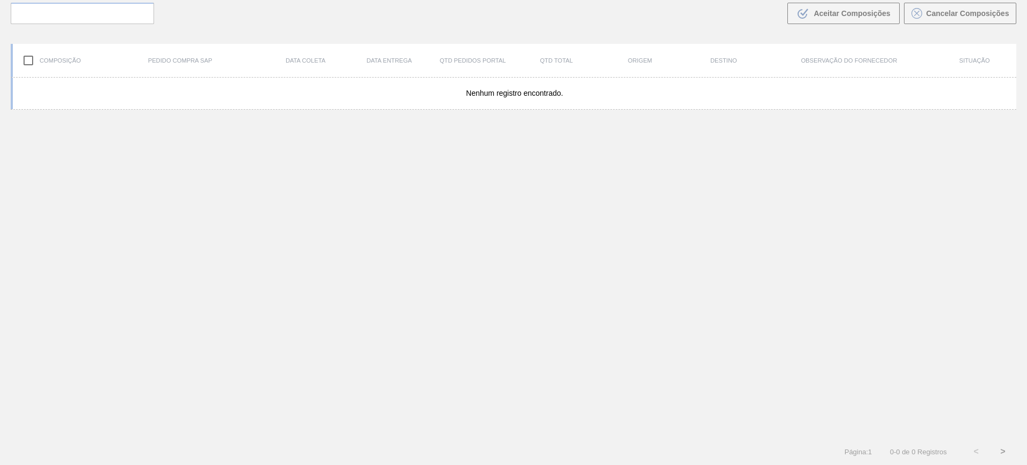
scroll to position [77, 0]
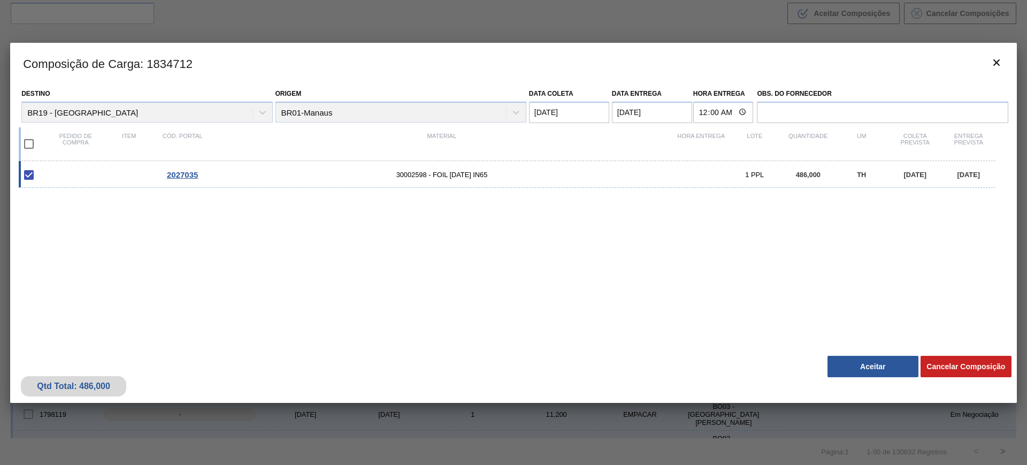
click at [850, 356] on button "Aceitar" at bounding box center [872, 366] width 91 height 21
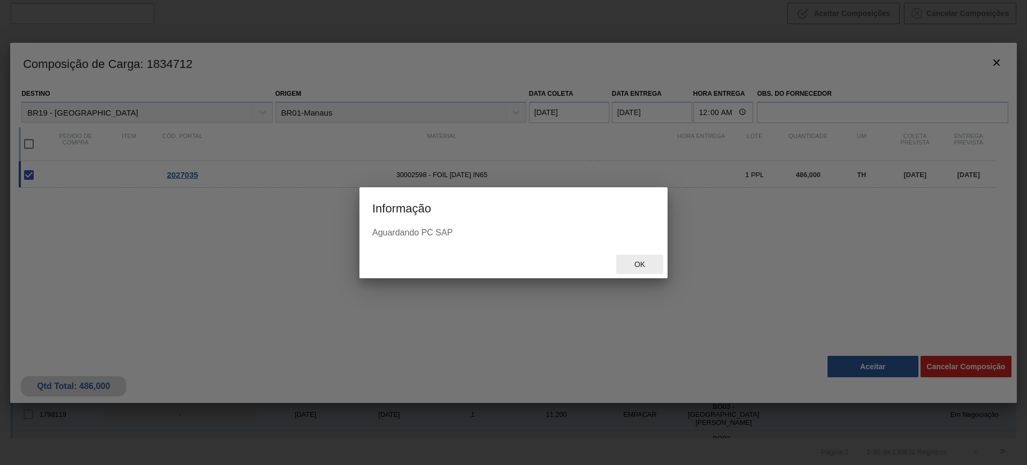
click at [627, 263] on span "Ok" at bounding box center [640, 264] width 28 height 9
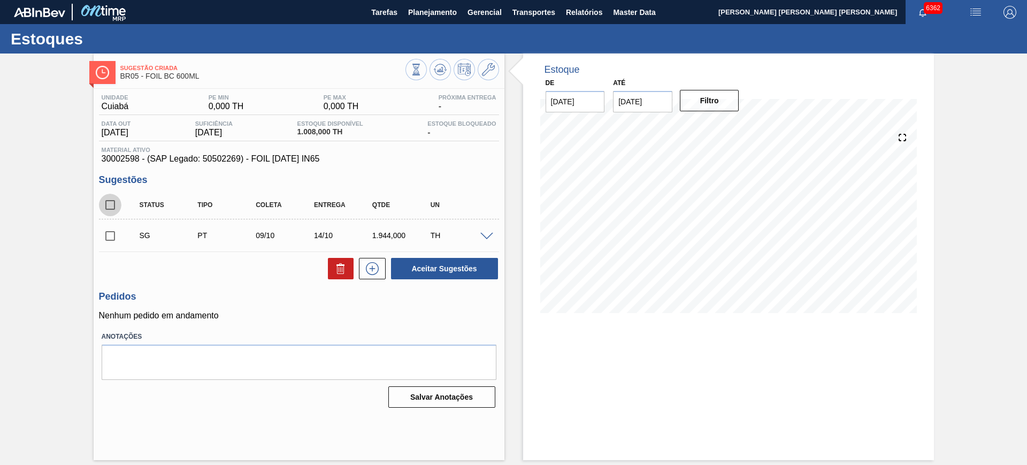
click at [105, 204] on input "checkbox" at bounding box center [110, 205] width 22 height 22
checkbox input "true"
click at [108, 202] on input "checkbox" at bounding box center [110, 205] width 22 height 22
checkbox input "false"
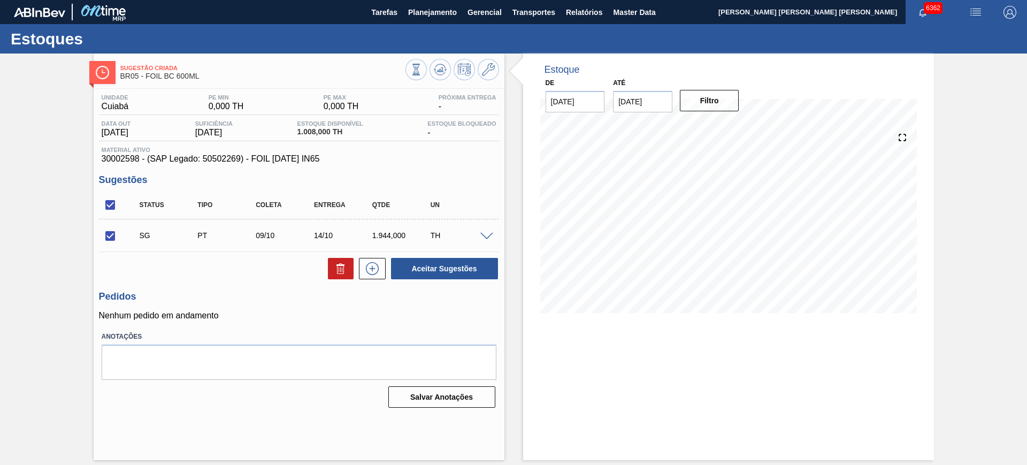
checkbox input "false"
click at [490, 237] on span at bounding box center [486, 237] width 13 height 8
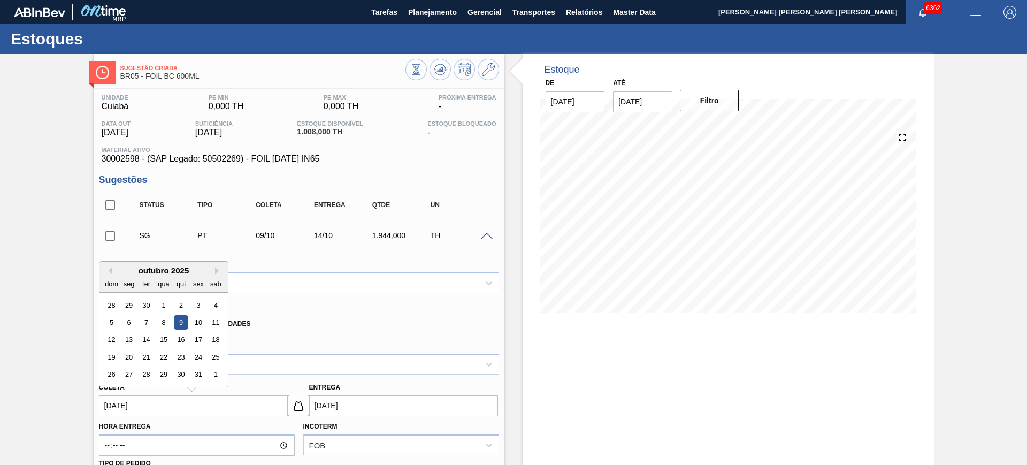
click at [263, 403] on input "[DATE]" at bounding box center [193, 405] width 189 height 21
click at [109, 272] on button "Previous Month" at bounding box center [108, 270] width 7 height 7
click at [162, 324] on div "10" at bounding box center [163, 322] width 14 height 14
type input "[DATE]"
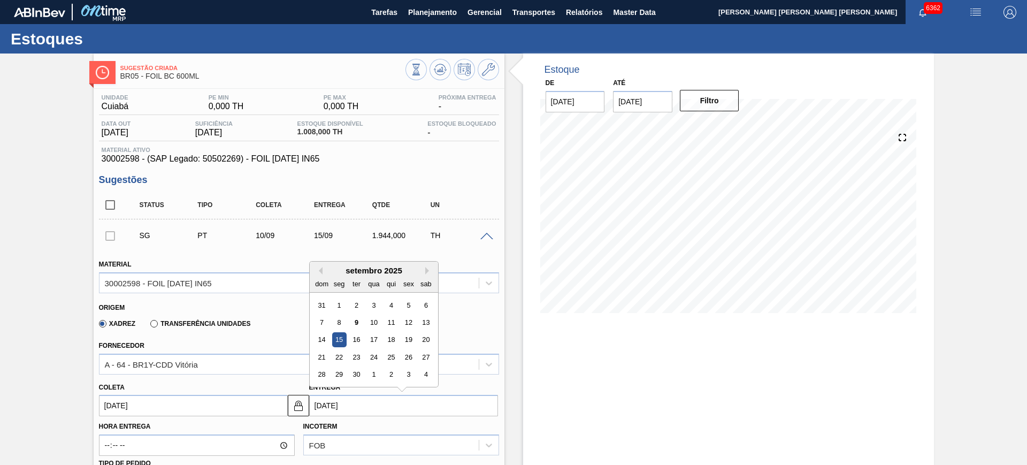
click at [352, 404] on input "15/09/2025" at bounding box center [403, 405] width 189 height 21
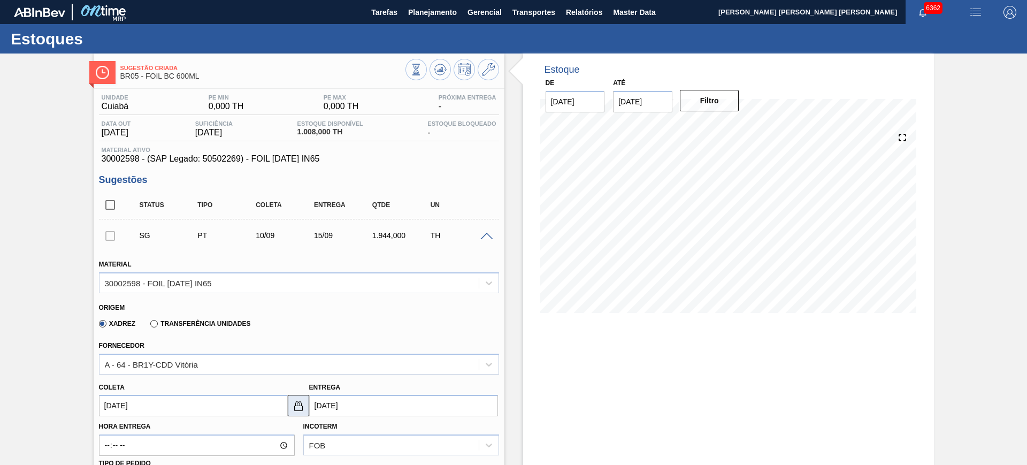
click at [305, 401] on button at bounding box center [298, 405] width 21 height 21
click at [365, 408] on input "15/09/2025" at bounding box center [403, 405] width 189 height 21
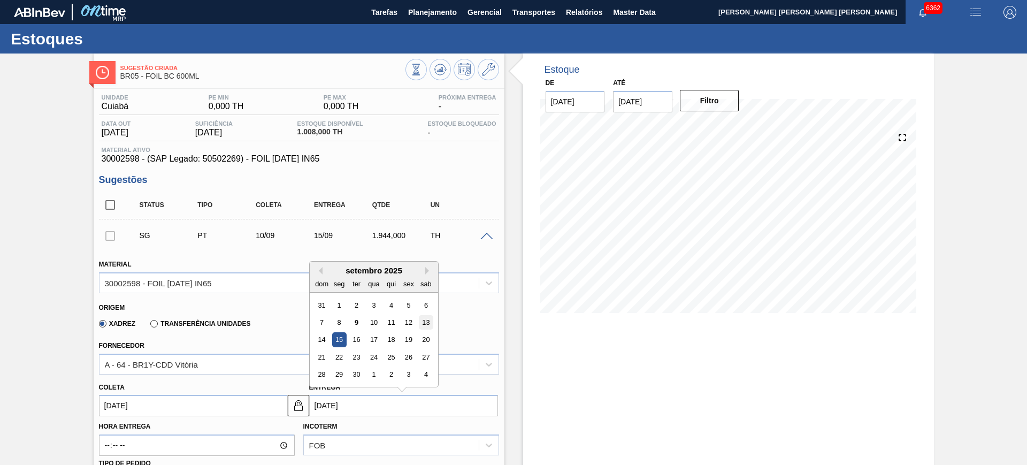
click at [423, 322] on div "13" at bounding box center [425, 322] width 14 height 14
type input "[DATE]"
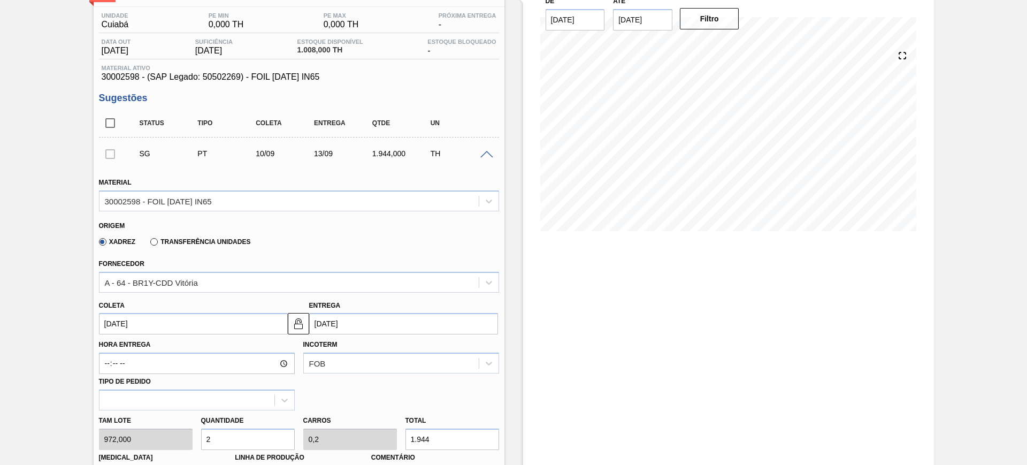
scroll to position [201, 0]
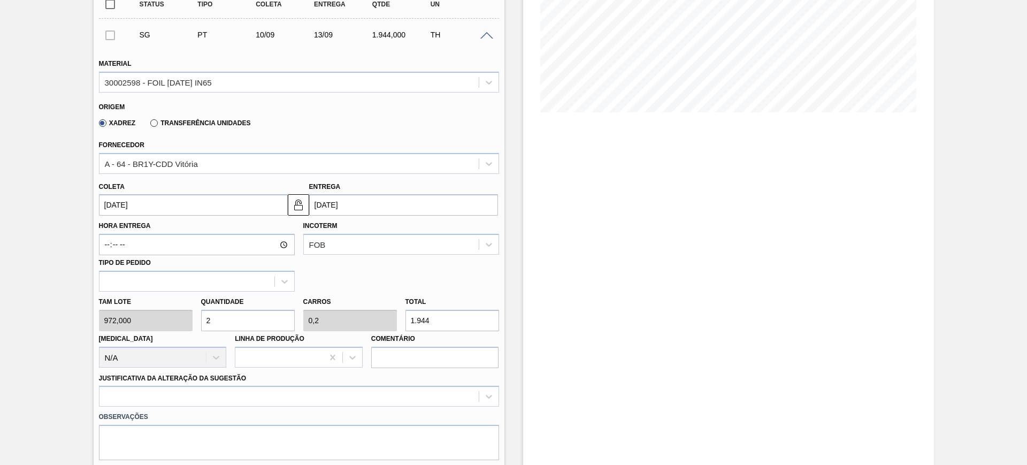
click at [434, 325] on input "1.944" at bounding box center [452, 320] width 94 height 21
type input "0,003"
type input "0"
type input "3"
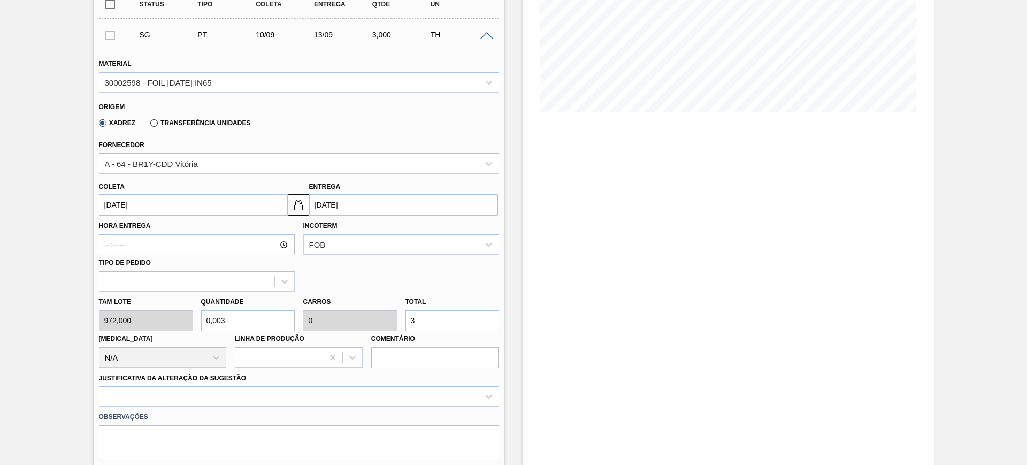
type input "0,038"
type input "0,004"
type input "37"
type input "0,389"
type input "0,039"
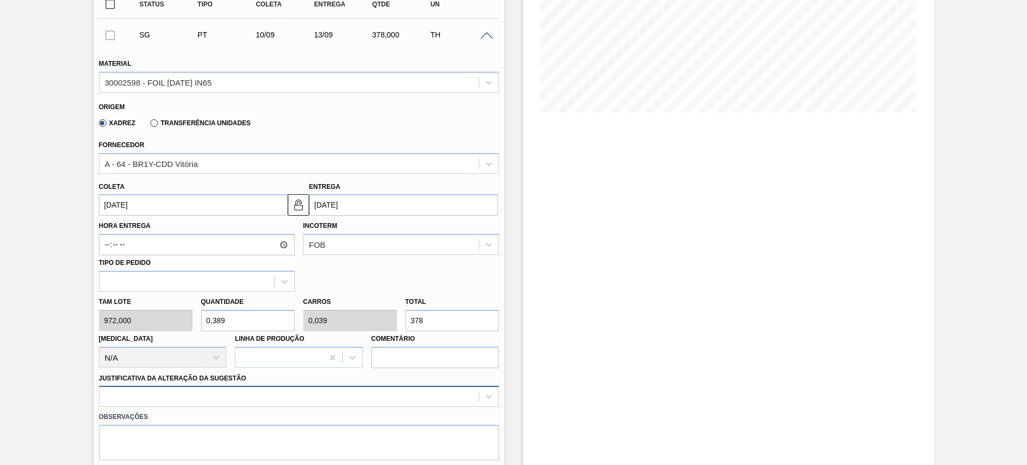
type input "378"
click at [430, 396] on div at bounding box center [299, 396] width 400 height 21
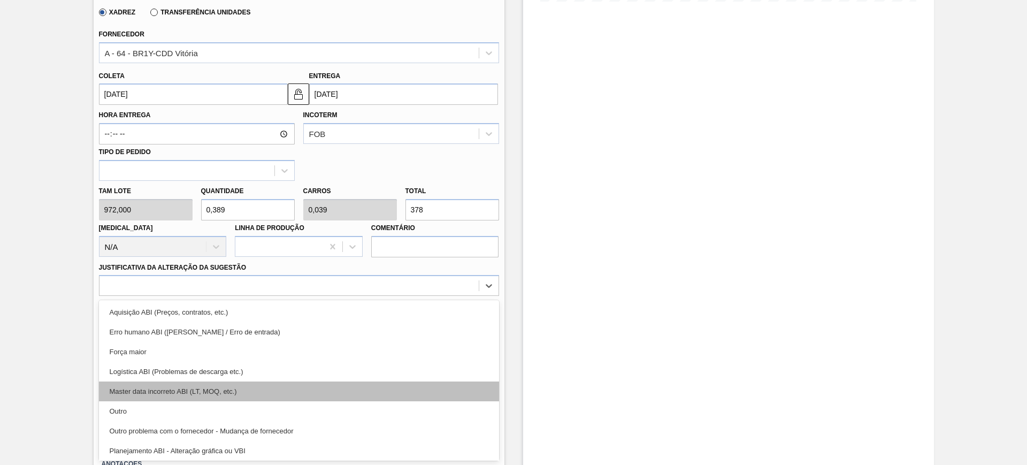
scroll to position [67, 0]
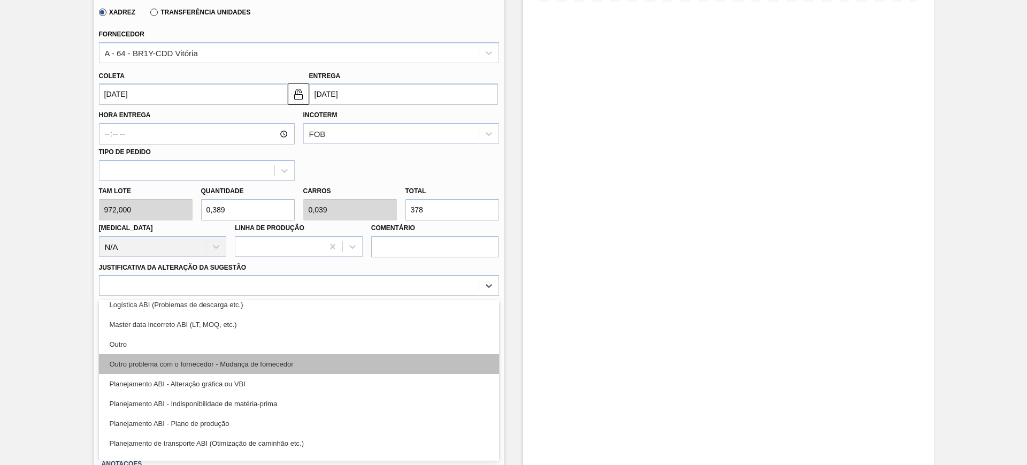
click at [367, 372] on div "Outro problema com o fornecedor - Mudança de fornecedor" at bounding box center [299, 364] width 400 height 20
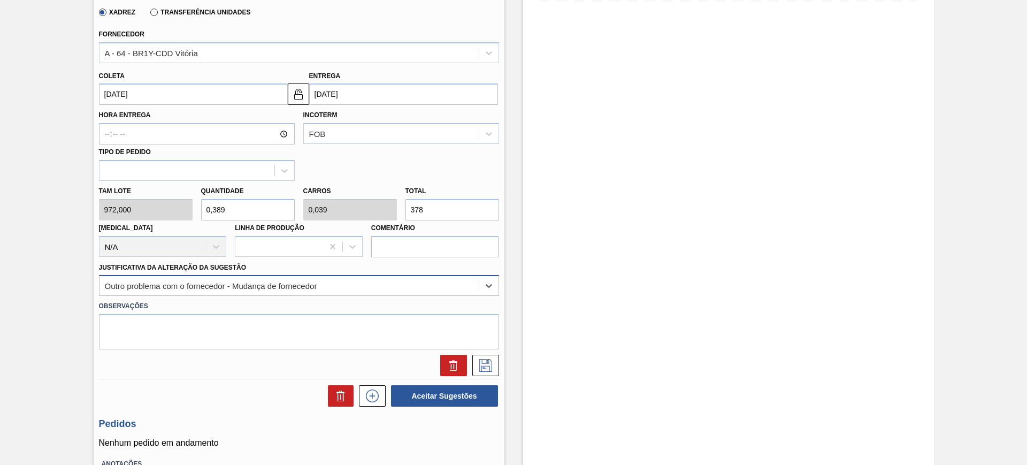
click at [319, 292] on div "Outro problema com o fornecedor - Mudança de fornecedor" at bounding box center [288, 286] width 379 height 16
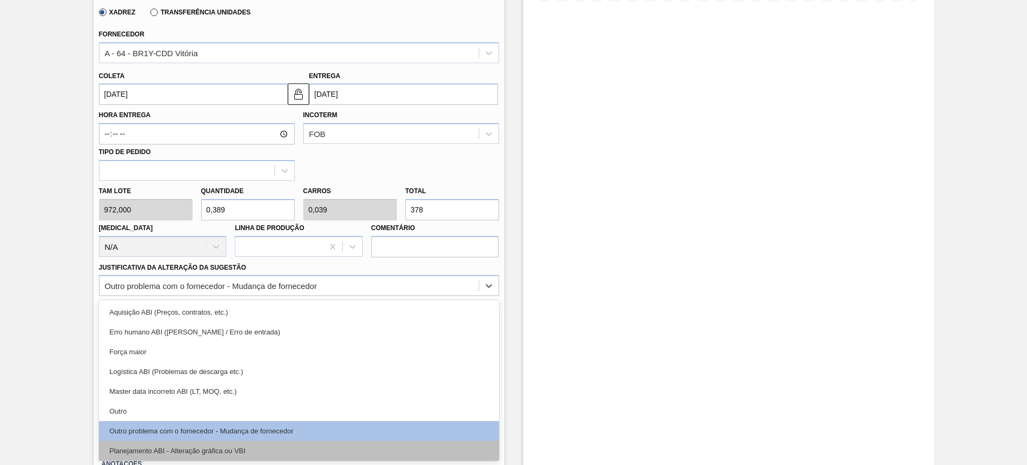
click at [294, 444] on div "Planejamento ABI - Alteração gráfica ou VBI" at bounding box center [299, 451] width 400 height 20
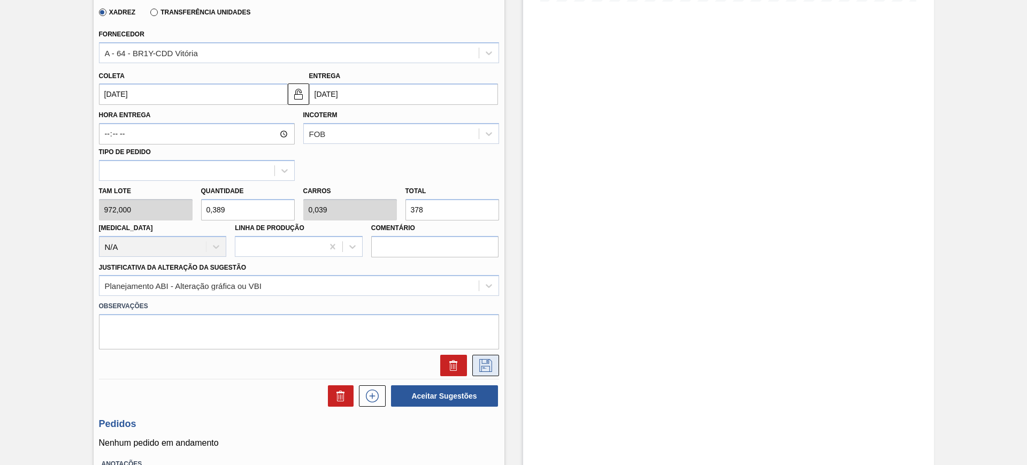
click at [488, 363] on icon at bounding box center [485, 365] width 17 height 13
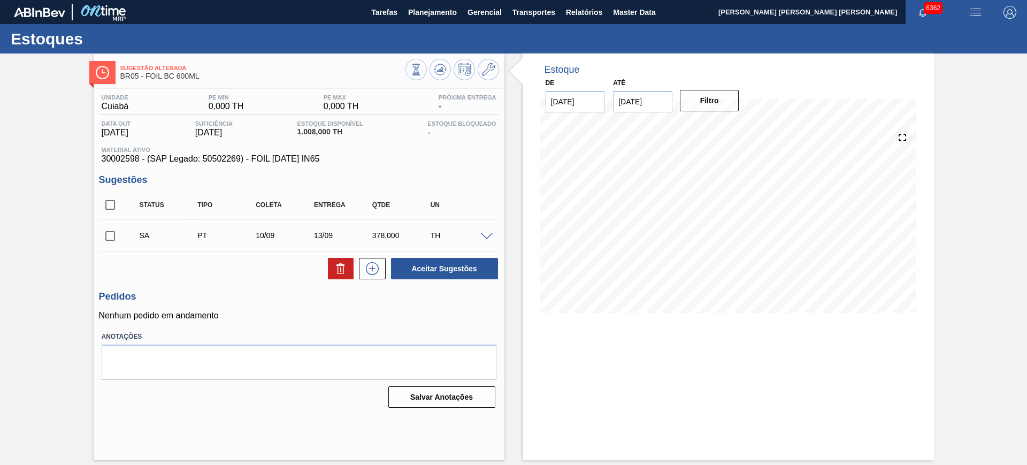
scroll to position [0, 0]
click at [490, 237] on span at bounding box center [486, 237] width 13 height 8
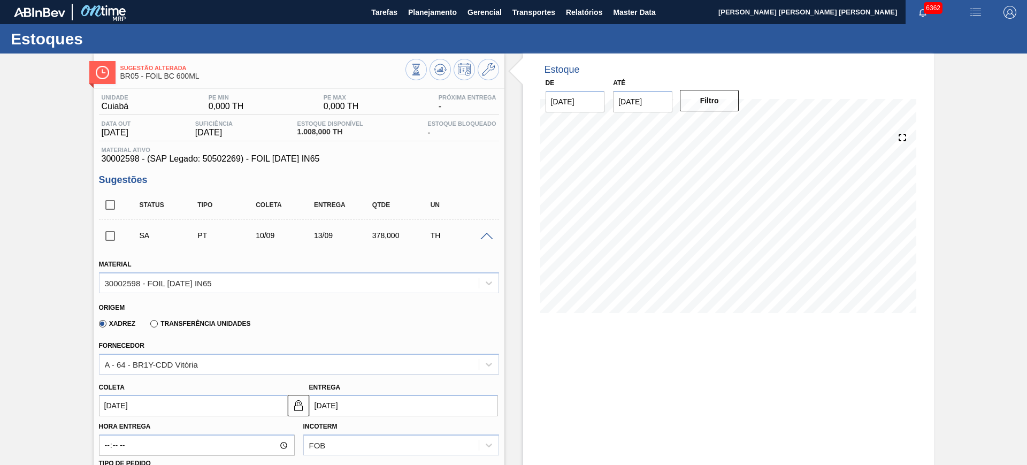
click at [160, 321] on label "Transferência Unidades" at bounding box center [200, 323] width 100 height 7
click at [149, 326] on input "Transferência Unidades" at bounding box center [149, 326] width 0 height 0
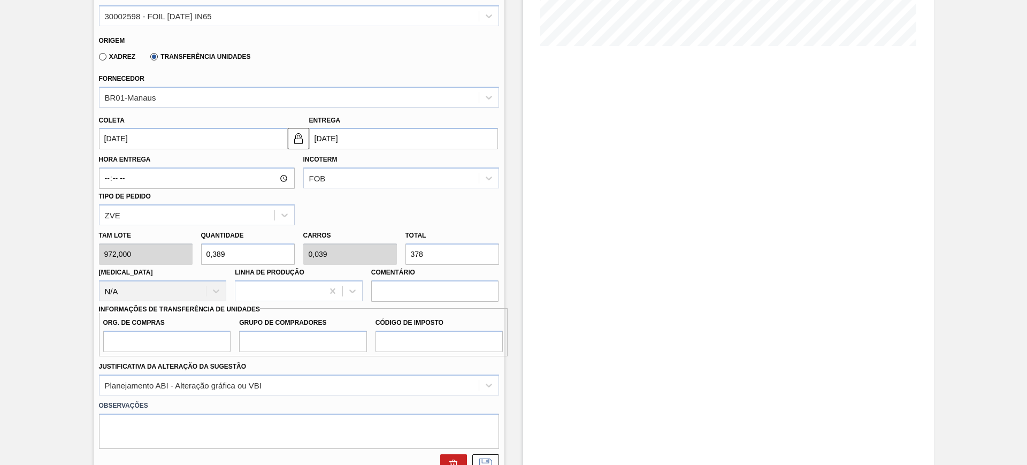
scroll to position [267, 0]
click at [174, 332] on input "Org. de Compras" at bounding box center [167, 340] width 128 height 21
type input "BR00"
type input "A01"
type input "I1"
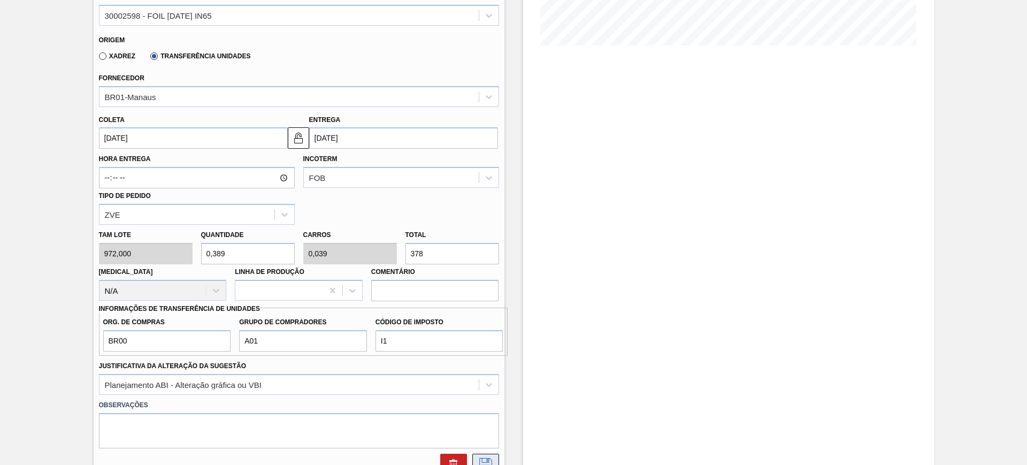
click at [490, 458] on icon at bounding box center [485, 464] width 17 height 13
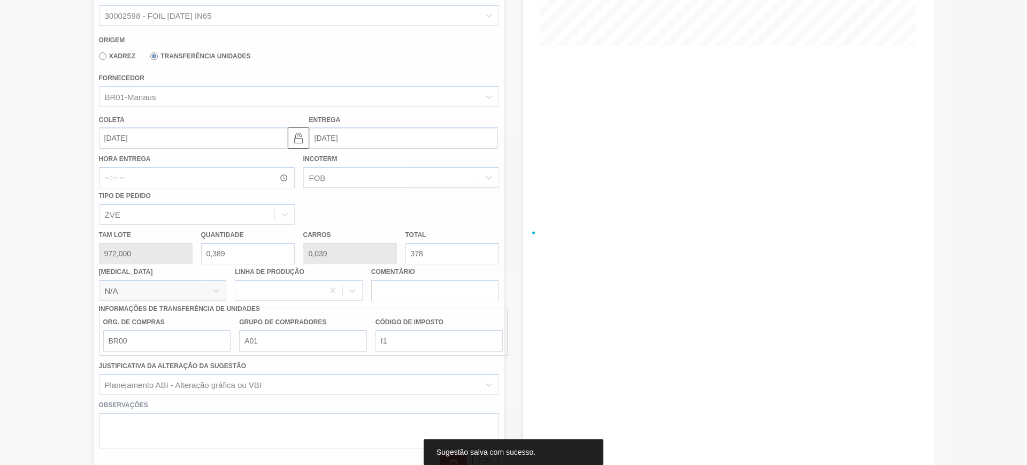
scroll to position [0, 0]
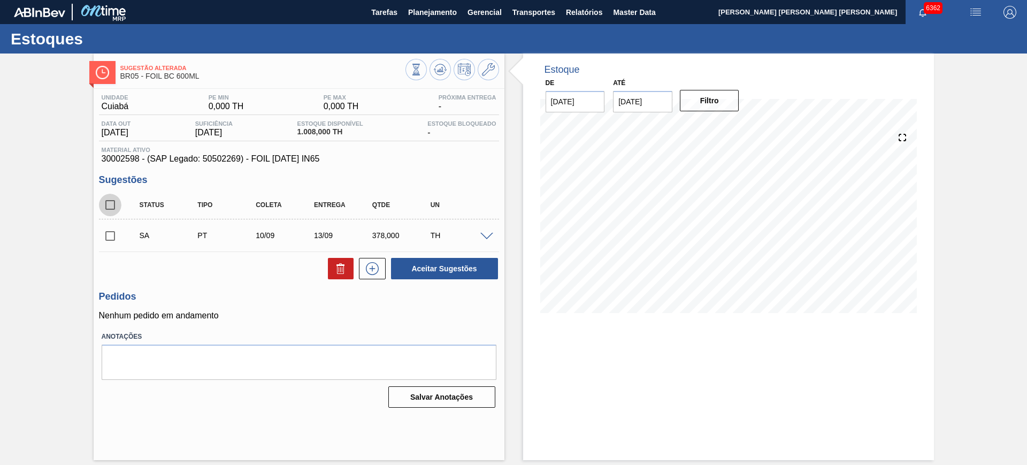
click at [113, 203] on input "checkbox" at bounding box center [110, 205] width 22 height 22
checkbox input "true"
click at [475, 263] on button "Aceitar Sugestões" at bounding box center [444, 268] width 107 height 21
checkbox input "false"
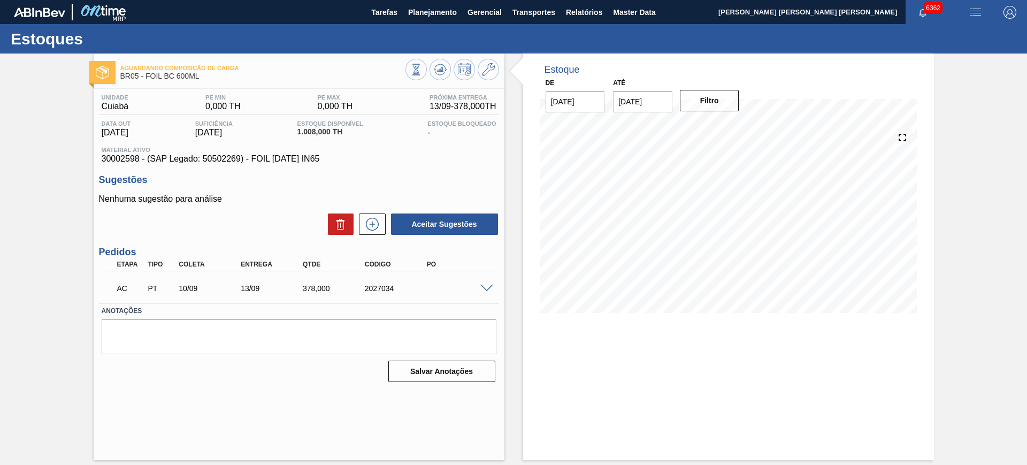
click at [487, 285] on span at bounding box center [486, 289] width 13 height 8
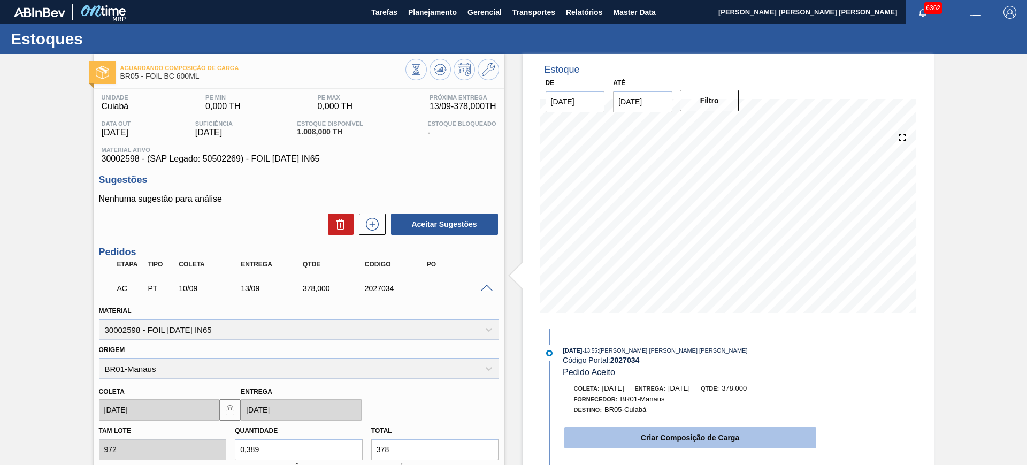
click at [635, 429] on button "Criar Composição de Carga" at bounding box center [690, 437] width 252 height 21
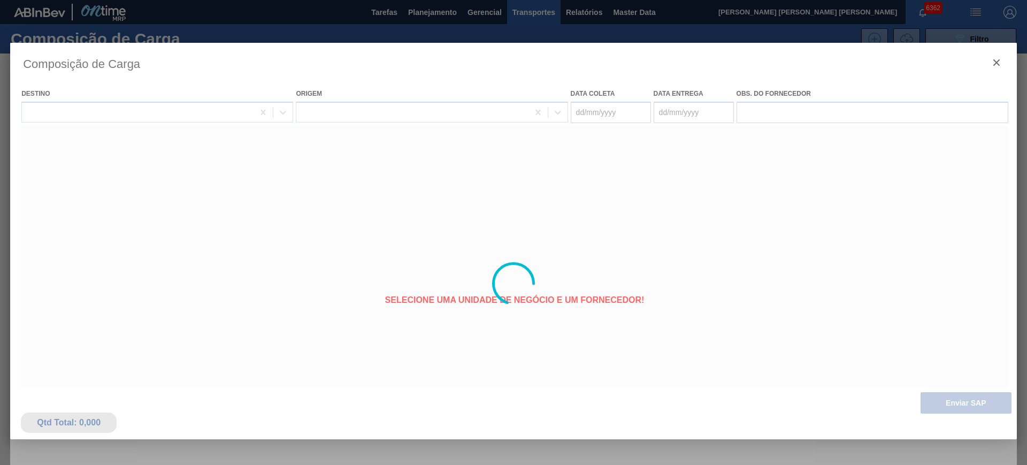
type coleta "[DATE]"
type entrega "[DATE]"
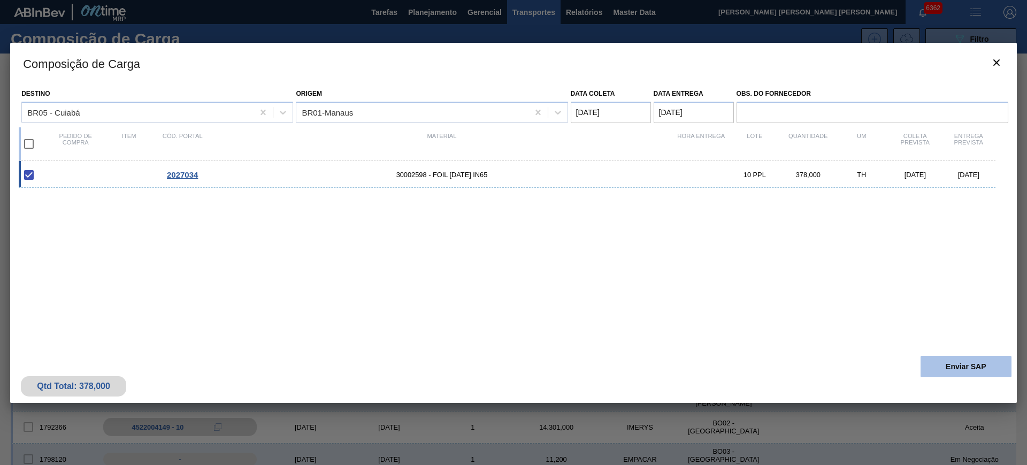
click at [967, 363] on button "Enviar SAP" at bounding box center [966, 366] width 91 height 21
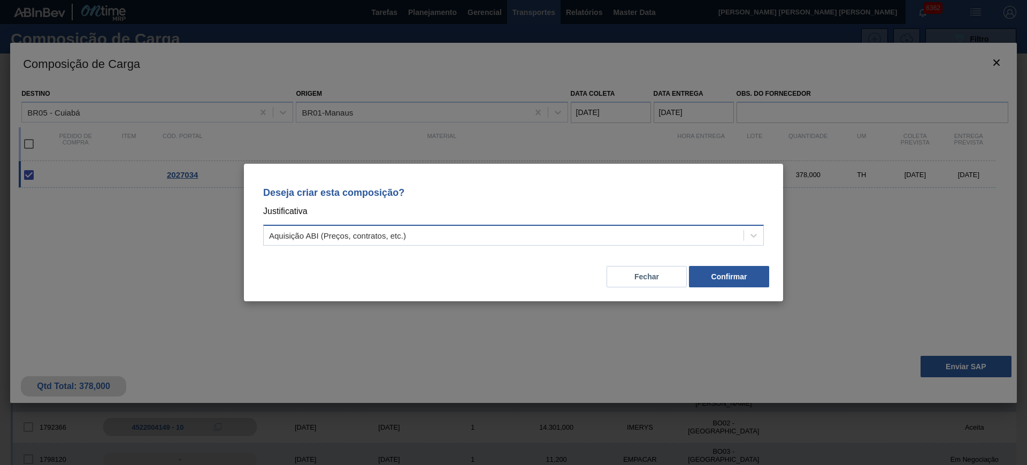
click at [592, 228] on div "Aquisição ABI (Preços, contratos, etc.)" at bounding box center [504, 236] width 480 height 16
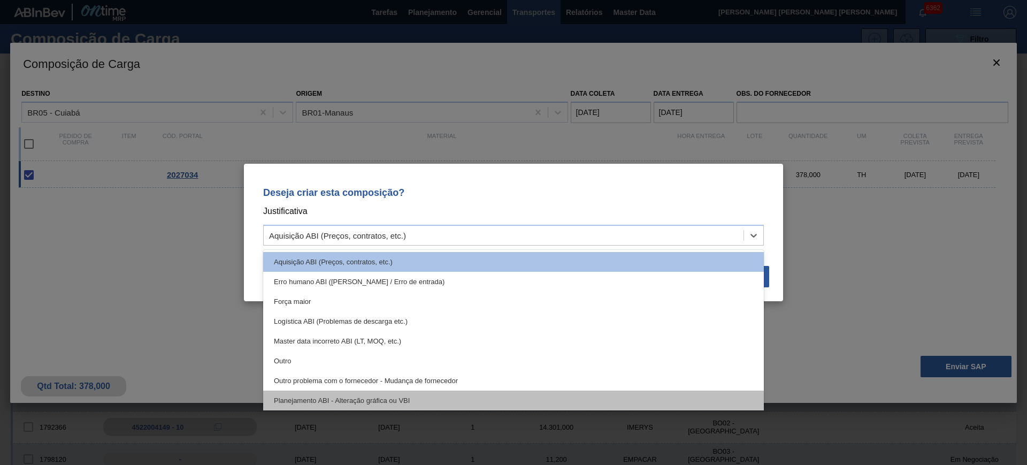
click at [516, 401] on div "Planejamento ABI - Alteração gráfica ou VBI" at bounding box center [513, 400] width 501 height 20
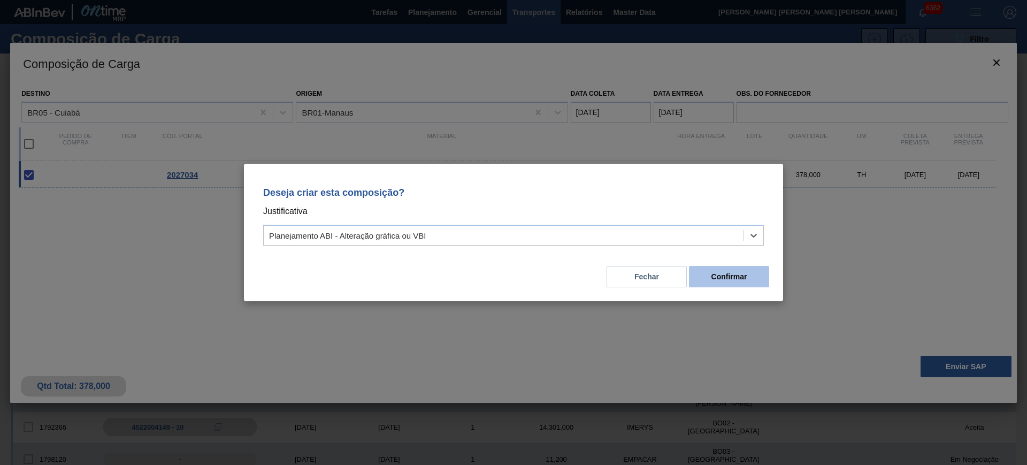
click at [738, 277] on button "Confirmar" at bounding box center [729, 276] width 80 height 21
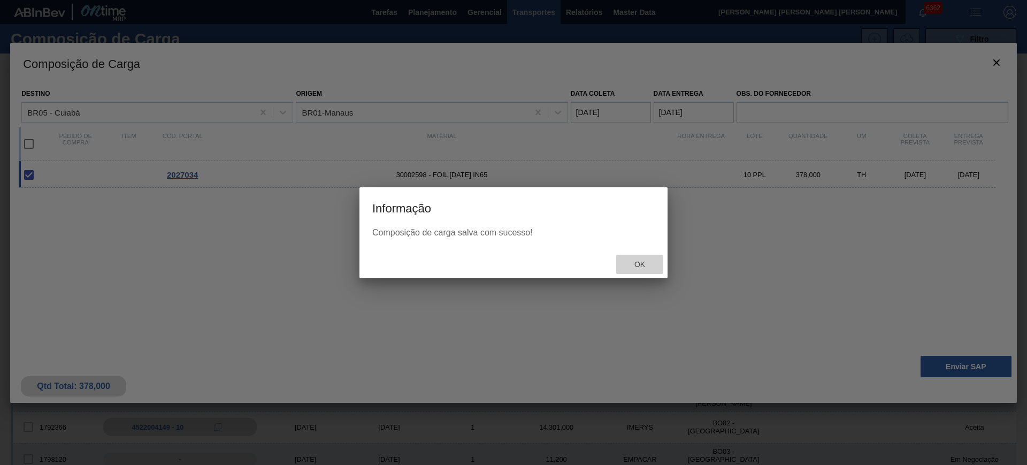
click at [639, 261] on span "Ok" at bounding box center [640, 264] width 28 height 9
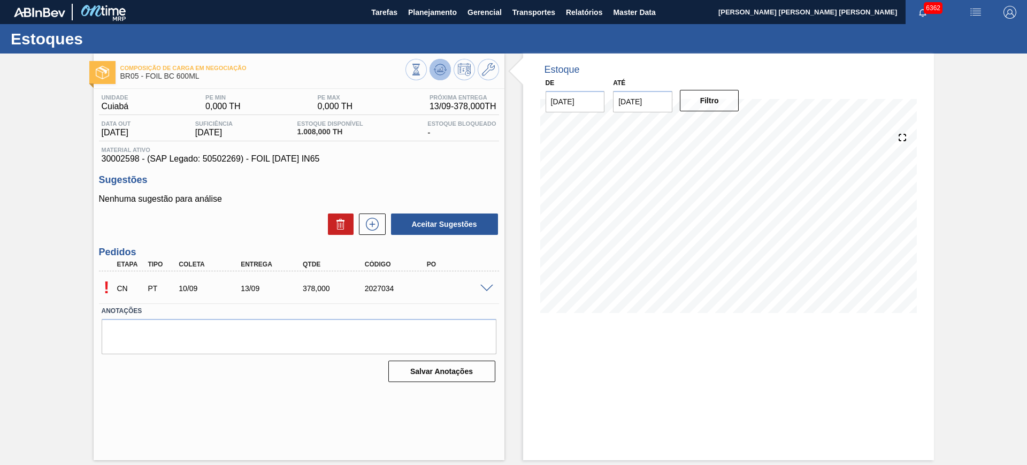
click at [441, 66] on icon at bounding box center [440, 69] width 13 height 13
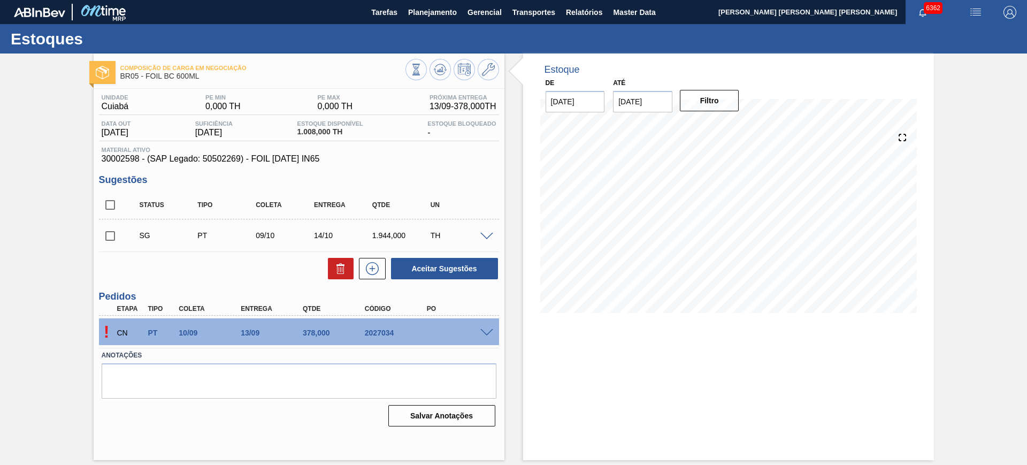
click at [483, 325] on div "! CN PT 10/09 13/09 378,000 2027034" at bounding box center [299, 331] width 400 height 27
click at [486, 332] on span at bounding box center [486, 333] width 13 height 8
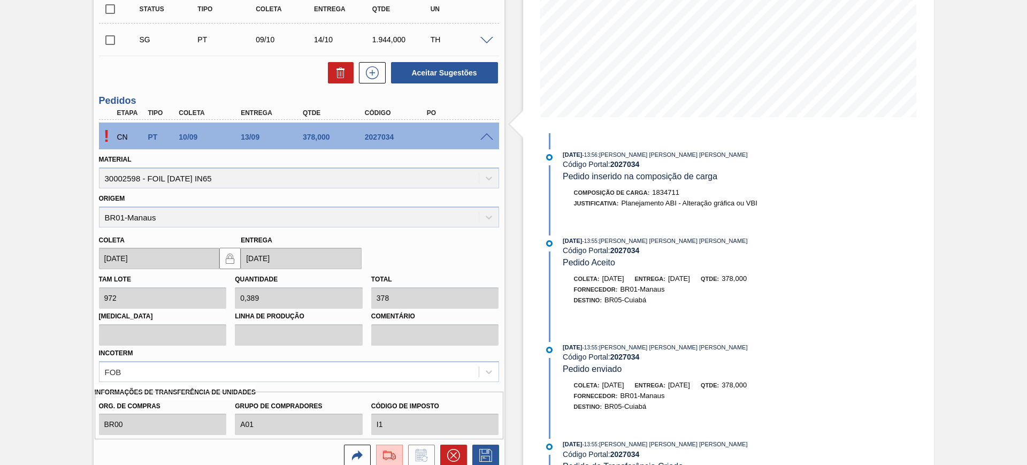
scroll to position [201, 0]
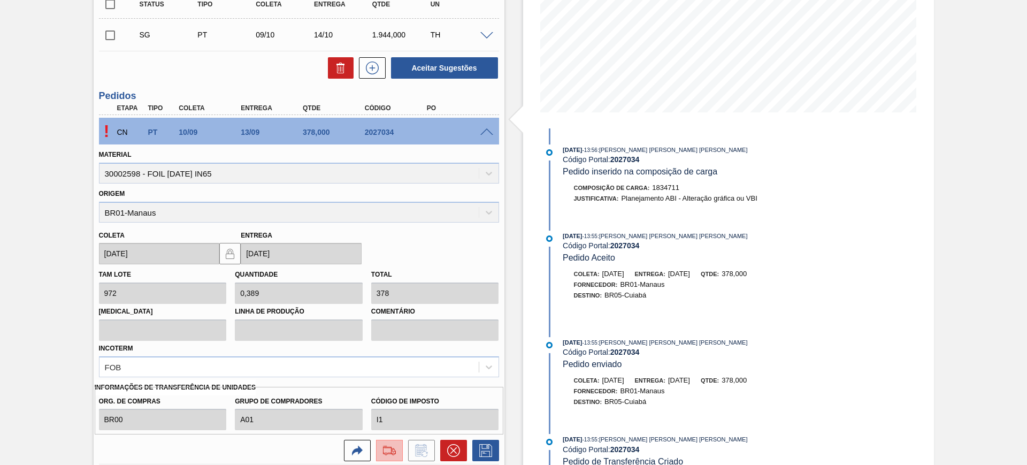
click at [399, 454] on button at bounding box center [389, 450] width 27 height 21
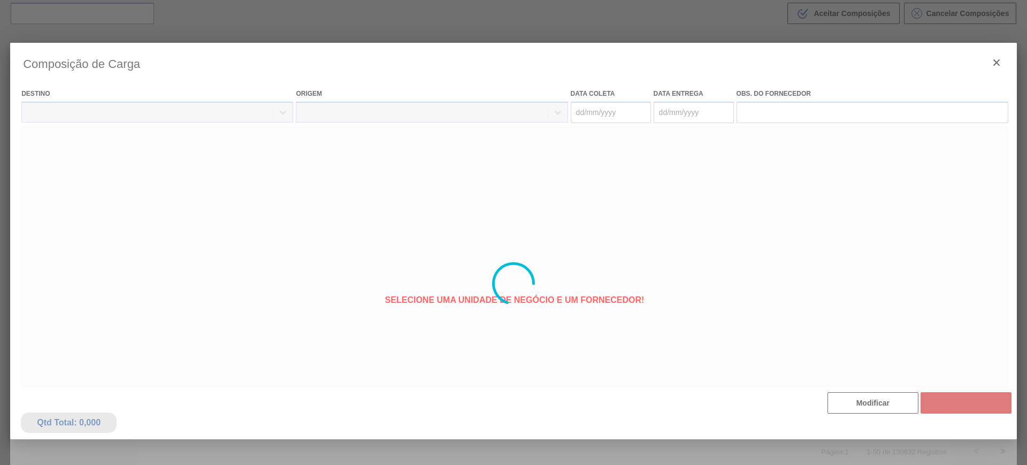
type coleta "[DATE]"
type entrega "[DATE]"
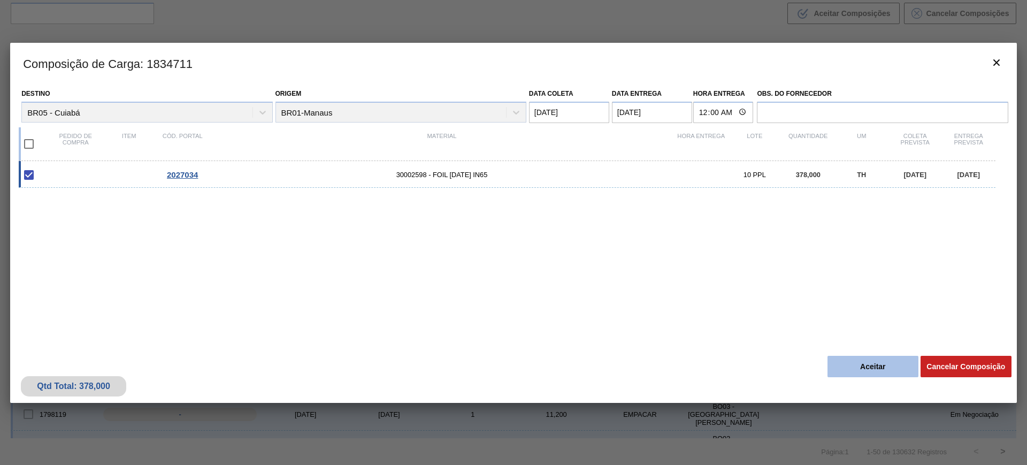
click at [855, 362] on button "Aceitar" at bounding box center [872, 366] width 91 height 21
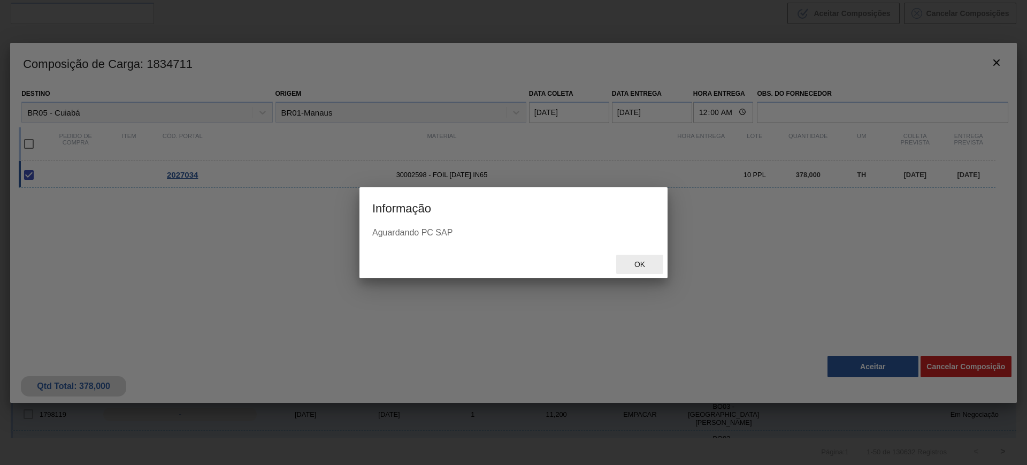
click at [627, 262] on span "Ok" at bounding box center [640, 264] width 28 height 9
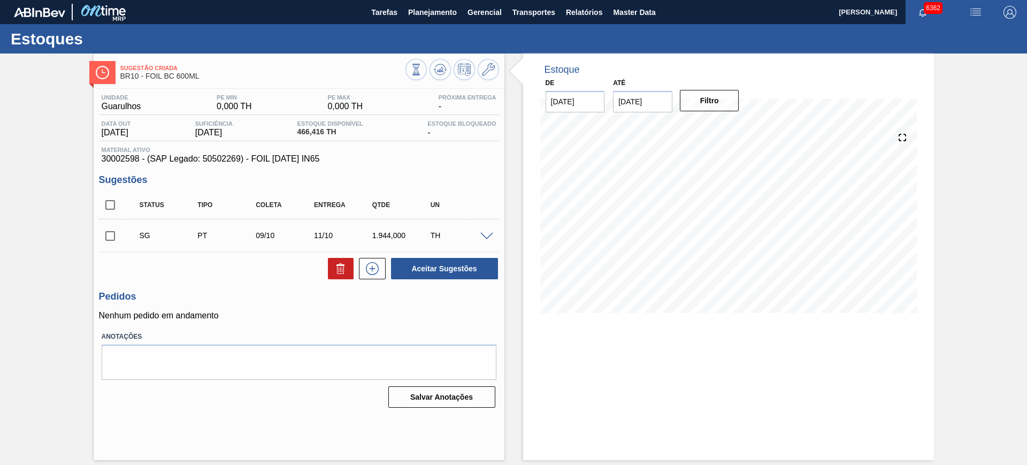
click at [484, 236] on span at bounding box center [486, 237] width 13 height 8
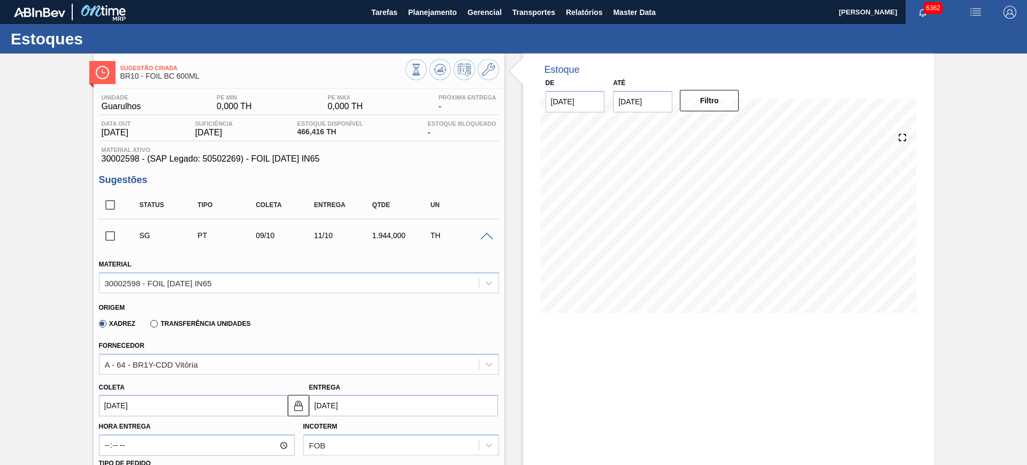
click at [189, 321] on label "Transferência Unidades" at bounding box center [200, 323] width 100 height 7
click at [149, 326] on input "Transferência Unidades" at bounding box center [149, 326] width 0 height 0
click at [175, 361] on div "BR01-Manaus" at bounding box center [299, 364] width 400 height 21
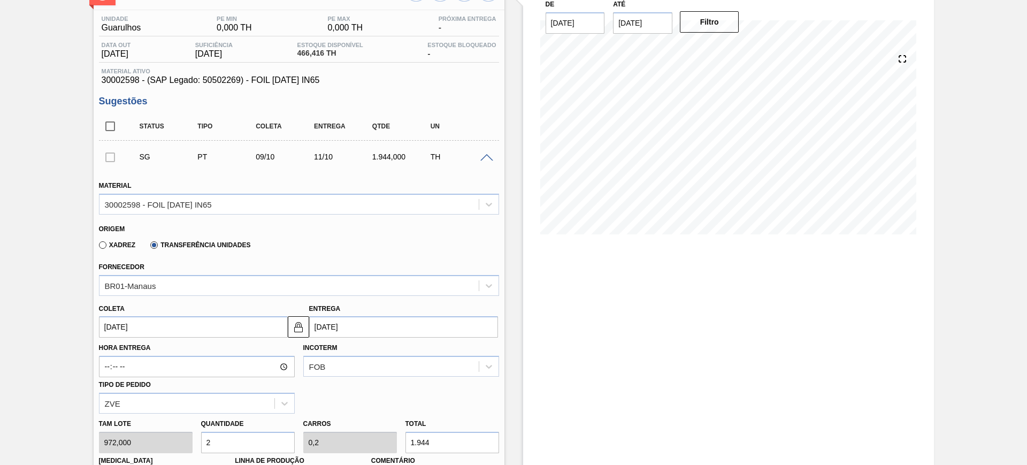
click at [279, 241] on div "Xadrez Transferência Unidades" at bounding box center [294, 243] width 391 height 21
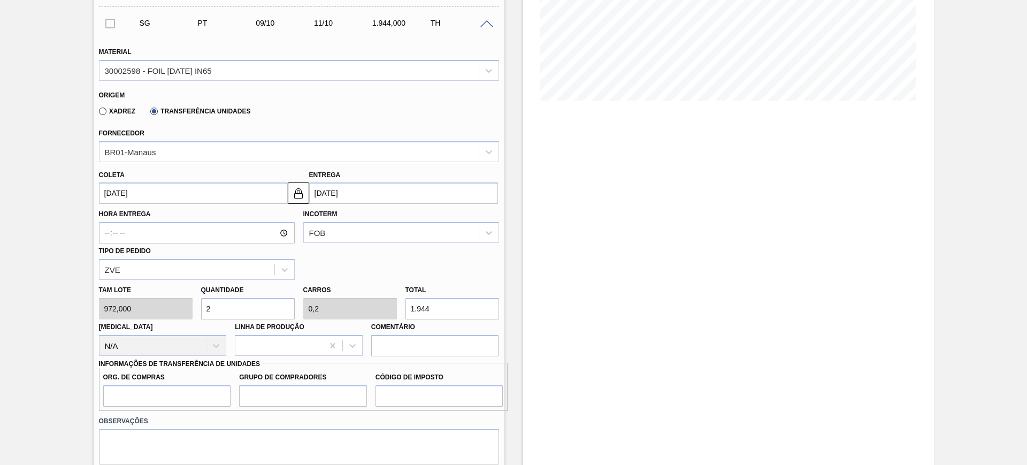
click at [255, 196] on input "[DATE]" at bounding box center [193, 192] width 189 height 21
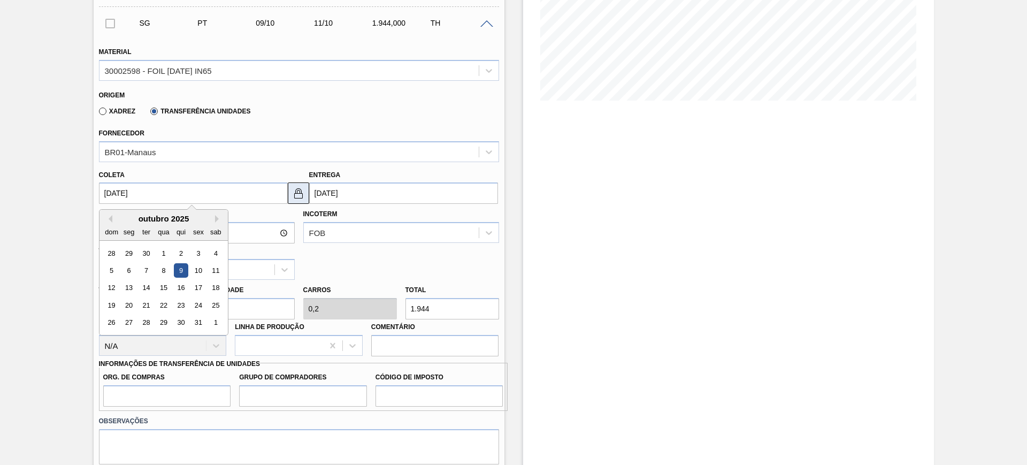
click at [300, 192] on img at bounding box center [298, 193] width 13 height 13
click at [256, 189] on input "[DATE]" at bounding box center [193, 192] width 189 height 21
click at [109, 216] on button "Previous Month" at bounding box center [108, 218] width 7 height 7
click at [166, 269] on div "10" at bounding box center [163, 270] width 14 height 14
type input "[DATE]"
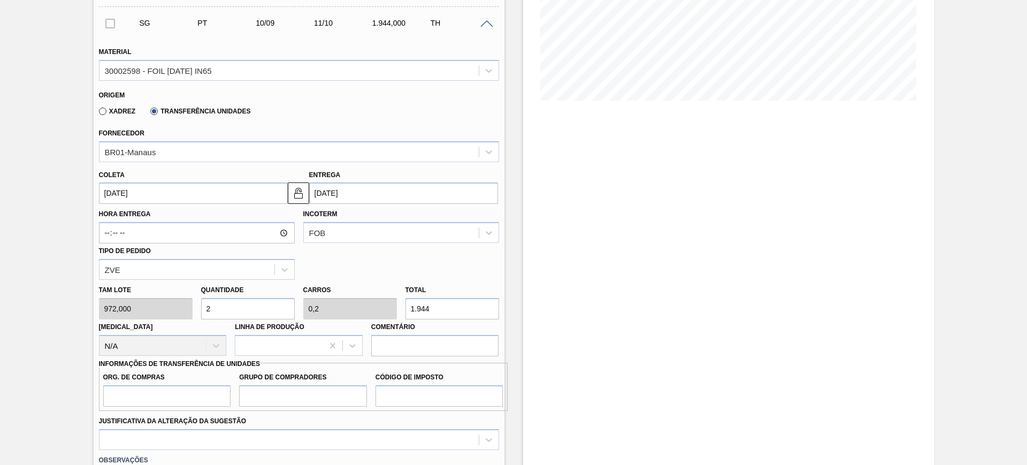
click at [355, 191] on input "11/10/2025" at bounding box center [403, 192] width 189 height 21
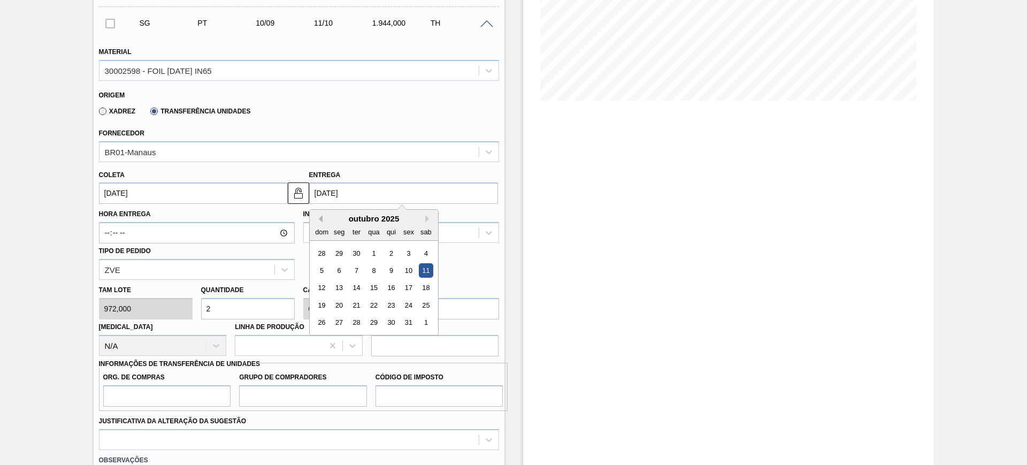
click at [318, 219] on button "Previous Month" at bounding box center [318, 218] width 7 height 7
click at [425, 267] on div "13" at bounding box center [425, 270] width 14 height 14
type input "[DATE]"
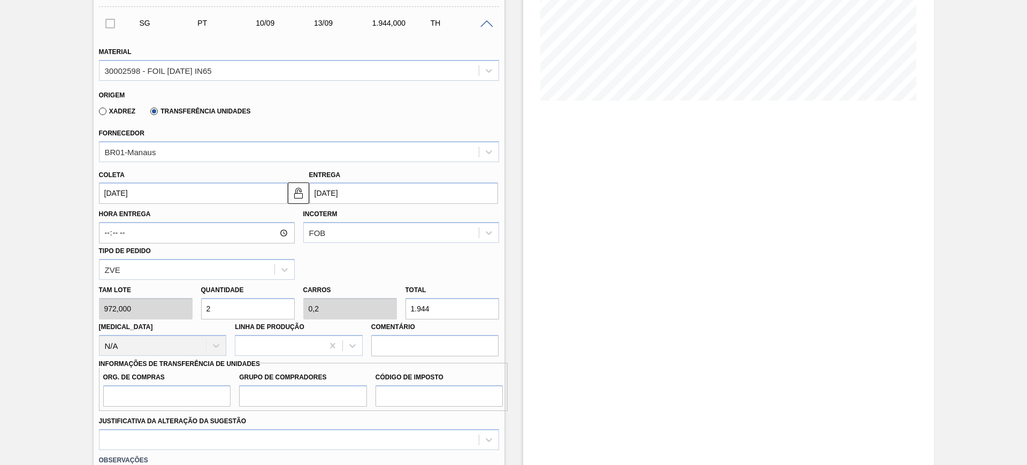
click at [442, 309] on input "1.944" at bounding box center [452, 308] width 94 height 21
type input "0,007"
type input "0,001"
type input "7"
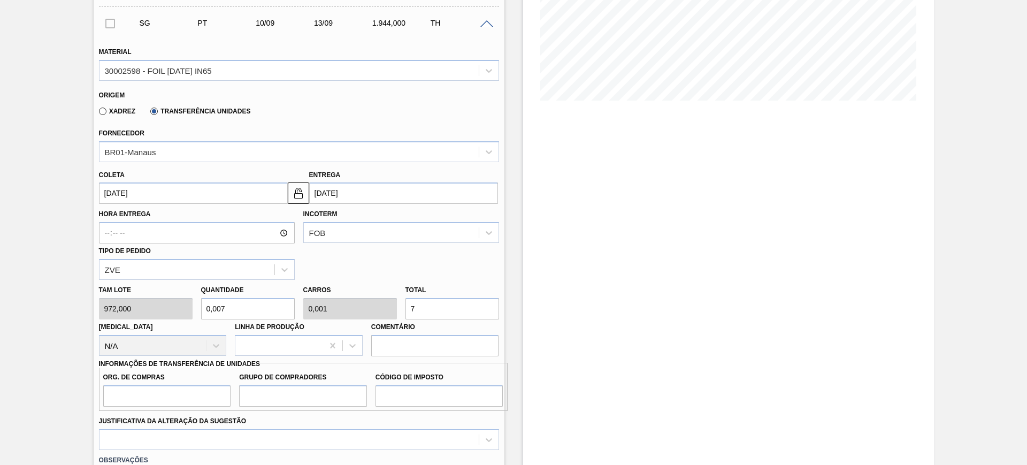
type input "0,072"
type input "0,007"
type input "70"
type input "0,722"
type input "0,072"
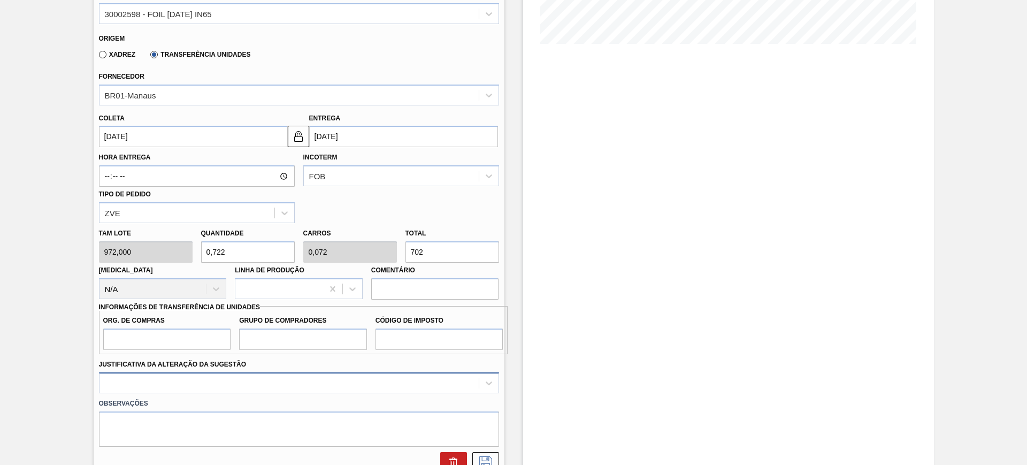
scroll to position [346, 0]
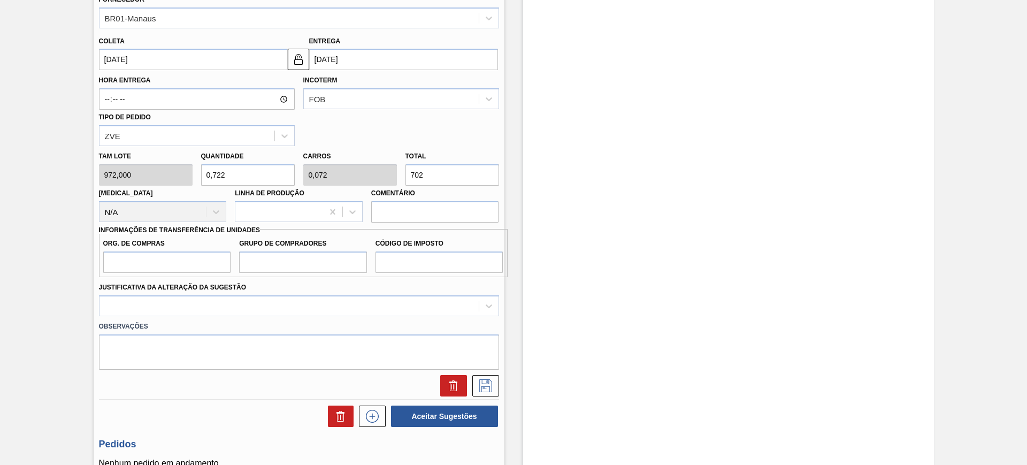
type input "702"
click at [189, 255] on input "Org. de Compras" at bounding box center [167, 261] width 128 height 21
type input "BR00"
type input "A01"
type input "I1"
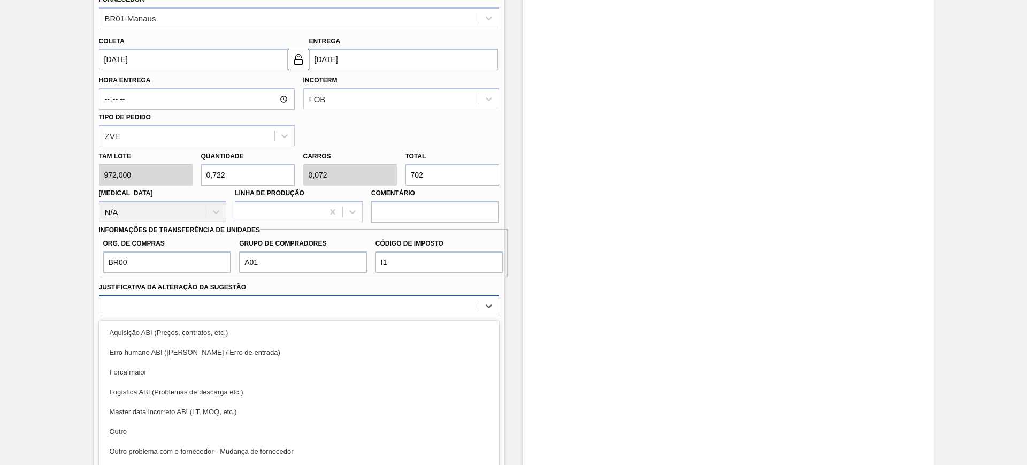
click at [217, 297] on div "Material 30002598 - FOIL BC 600 IN65 Origem Xadrez Transferência Unidades Forne…" at bounding box center [299, 150] width 400 height 494
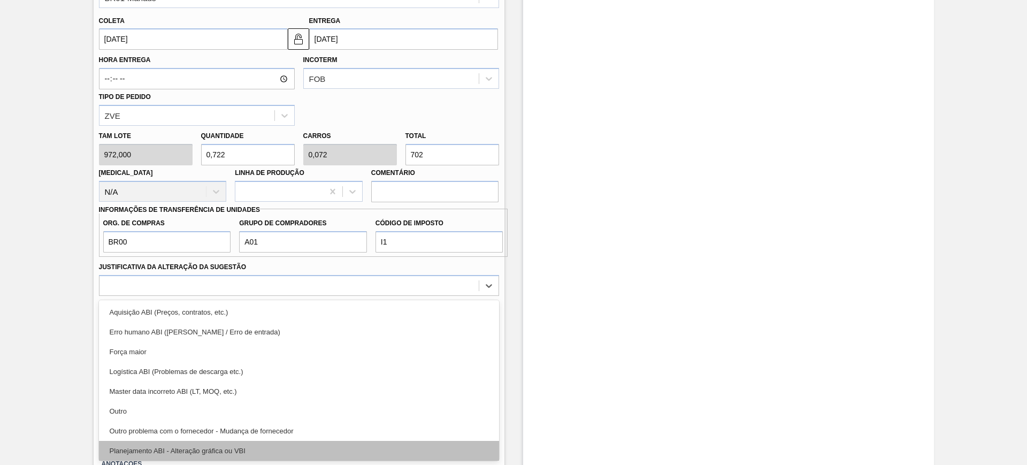
click at [287, 448] on div "Planejamento ABI - Alteração gráfica ou VBI" at bounding box center [299, 451] width 400 height 20
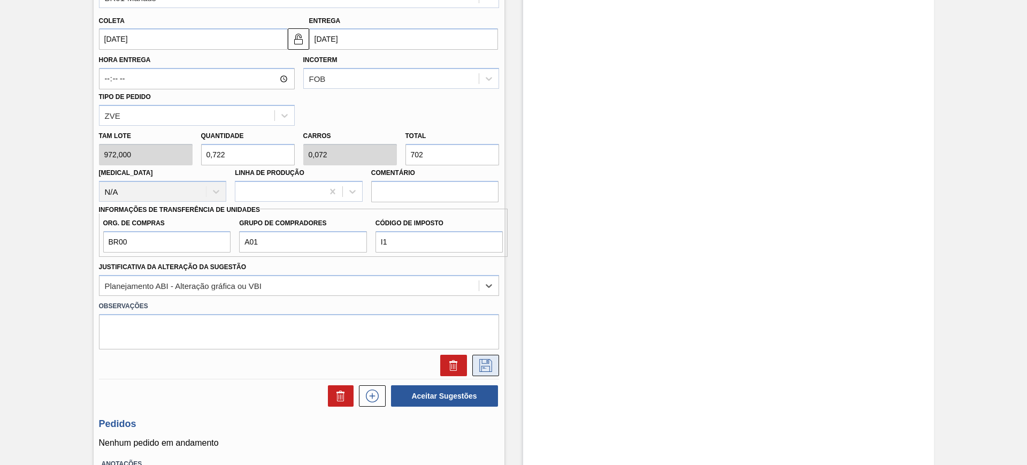
click at [489, 365] on icon at bounding box center [485, 365] width 17 height 13
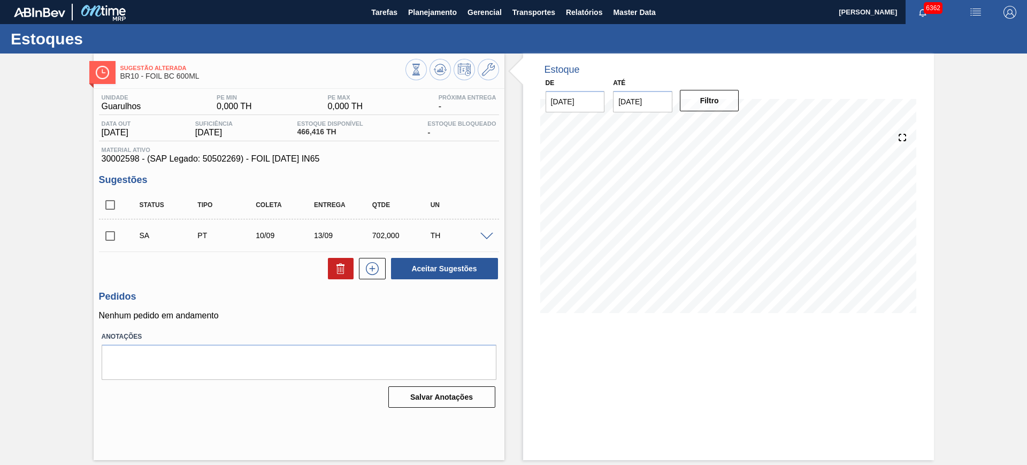
scroll to position [0, 0]
click at [493, 235] on div at bounding box center [488, 236] width 21 height 8
click at [485, 234] on span at bounding box center [486, 237] width 13 height 8
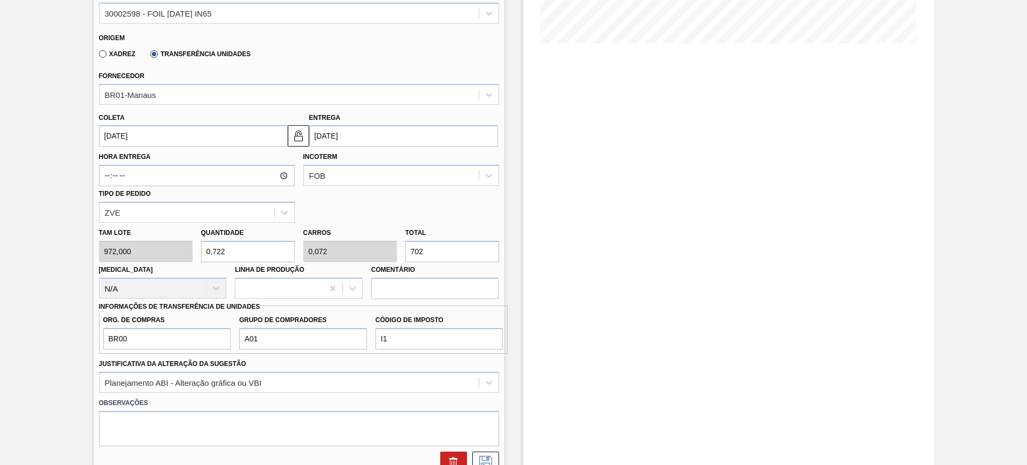
scroll to position [201, 0]
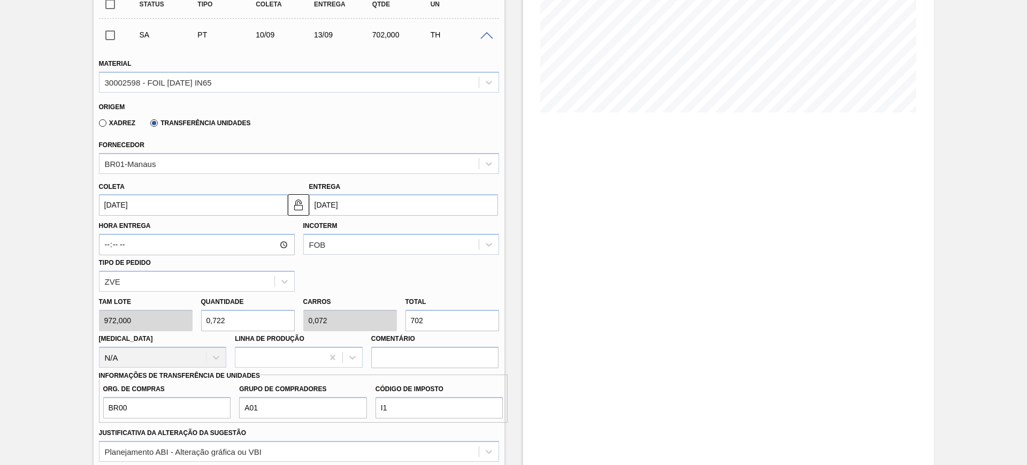
click at [487, 38] on span at bounding box center [486, 36] width 13 height 8
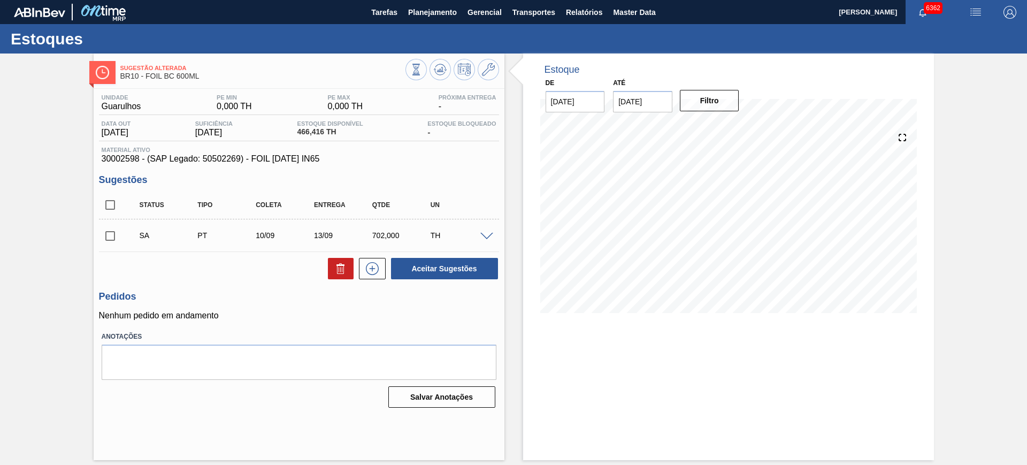
click at [113, 205] on input "checkbox" at bounding box center [110, 205] width 22 height 22
checkbox input "true"
click at [453, 267] on button "Aceitar Sugestões" at bounding box center [444, 268] width 107 height 21
checkbox input "false"
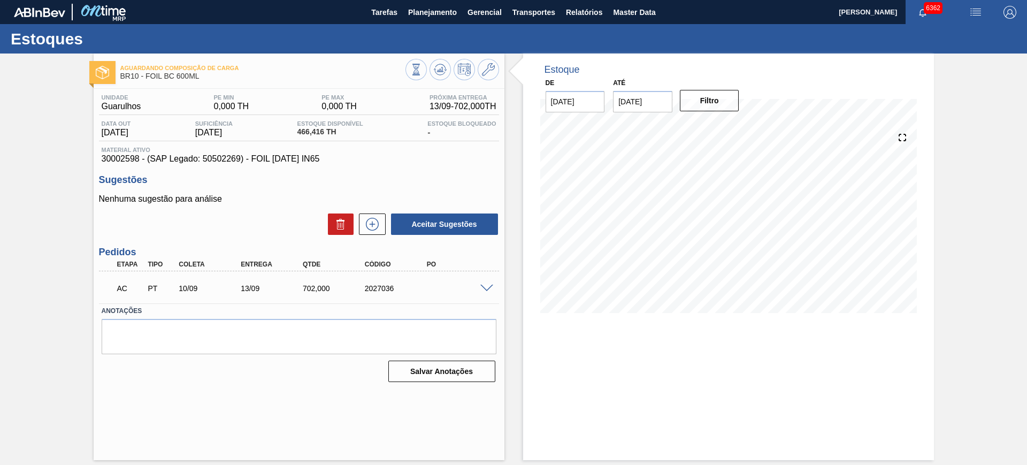
click at [489, 288] on span at bounding box center [486, 289] width 13 height 8
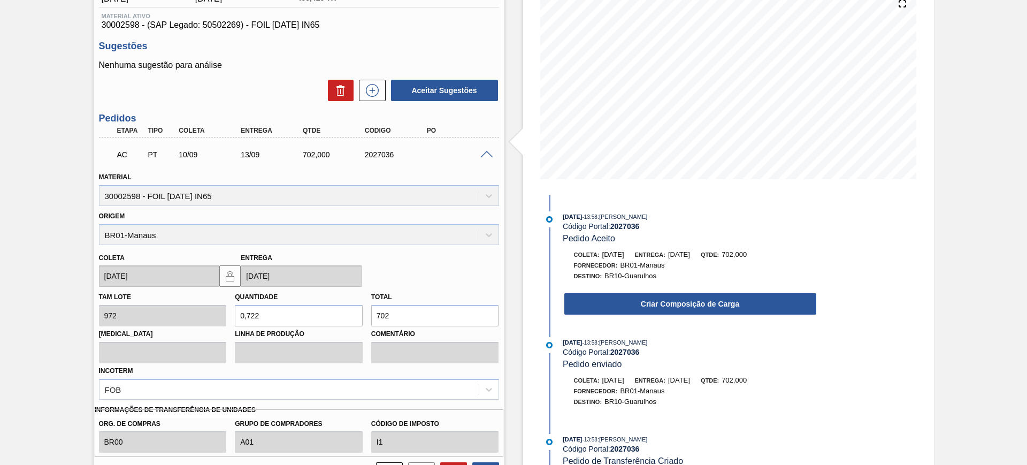
click at [642, 317] on div "09/09/2025 - 13:58 : CEZAR LEAO PEREIRA DE CASTRO Código Portal: 2027036 Pedido…" at bounding box center [679, 266] width 275 height 110
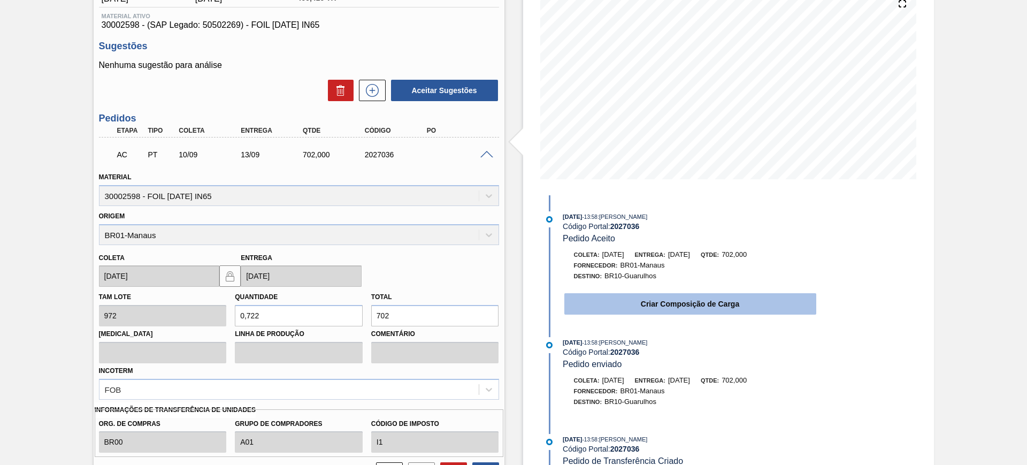
click at [641, 310] on button "Criar Composição de Carga" at bounding box center [690, 303] width 252 height 21
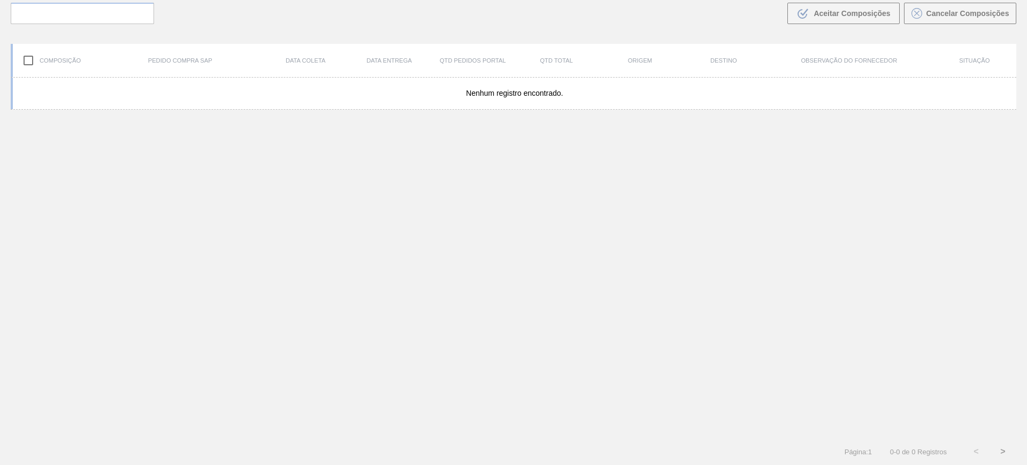
scroll to position [77, 0]
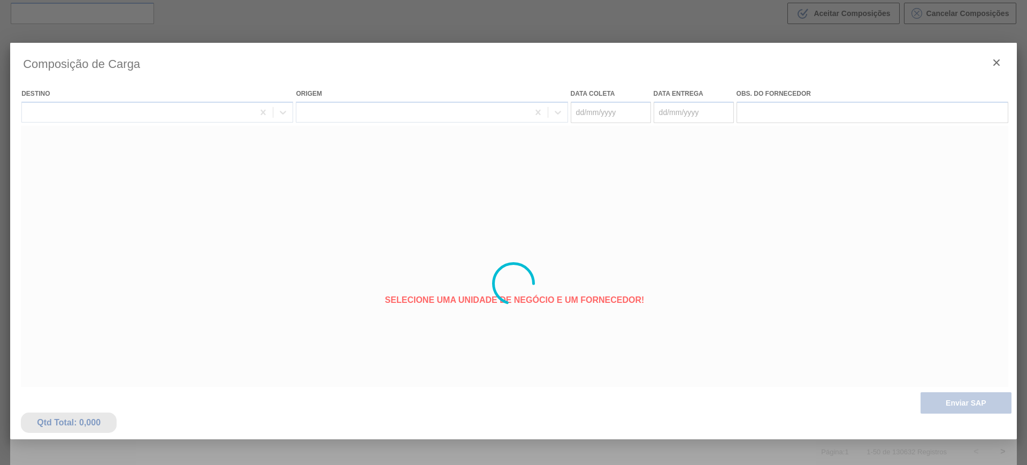
type coleta "[DATE]"
type entrega "[DATE]"
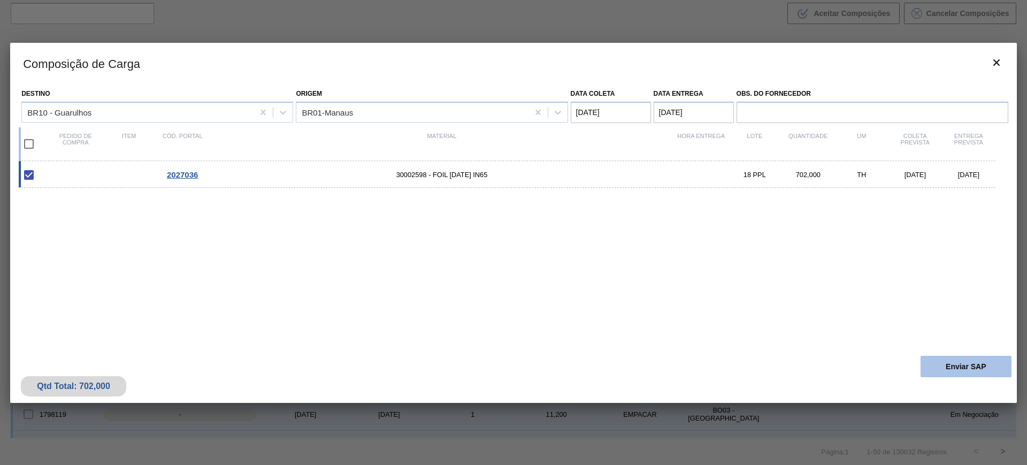
click at [934, 363] on button "Enviar SAP" at bounding box center [966, 366] width 91 height 21
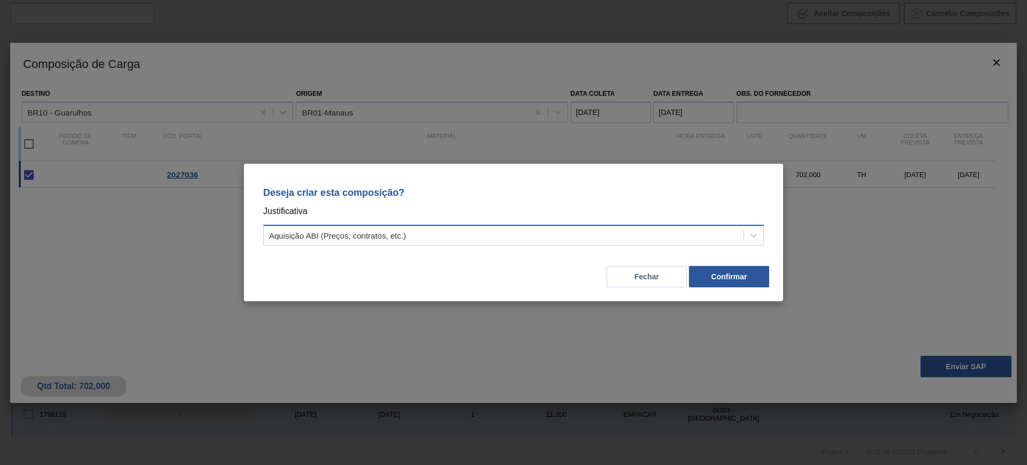
click at [646, 239] on div "Aquisição ABI (Preços, contratos, etc.)" at bounding box center [504, 236] width 480 height 16
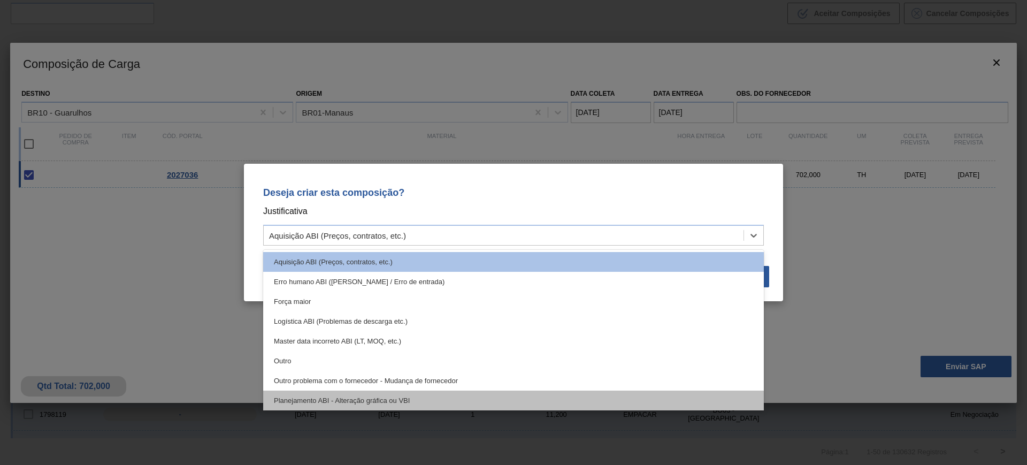
click at [540, 401] on div "Planejamento ABI - Alteração gráfica ou VBI" at bounding box center [513, 400] width 501 height 20
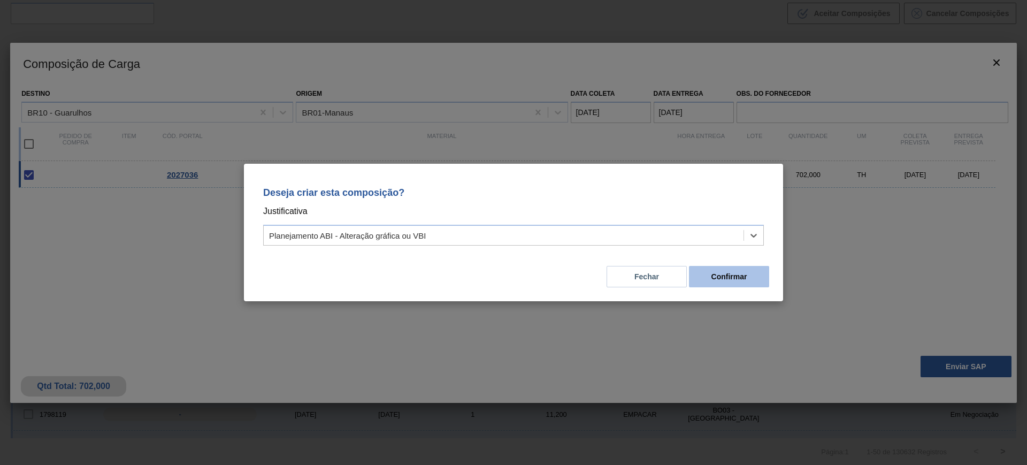
click at [720, 271] on button "Confirmar" at bounding box center [729, 276] width 80 height 21
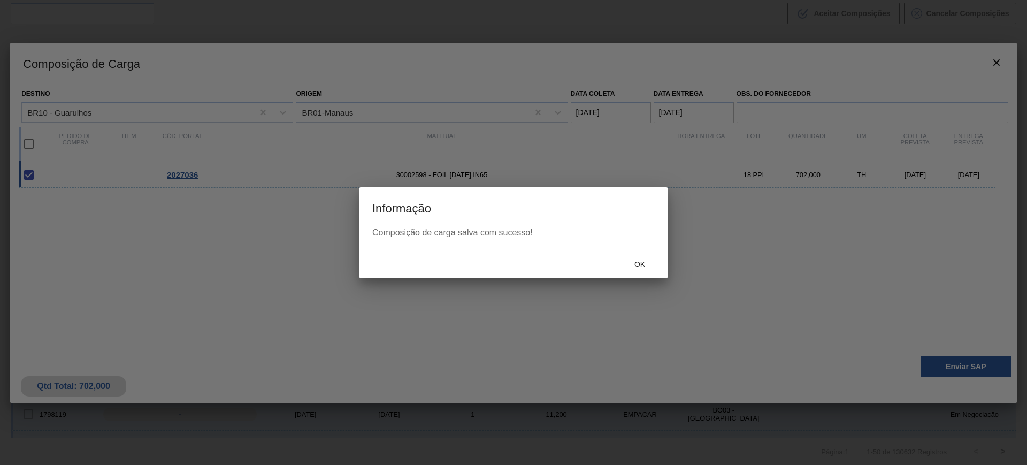
click at [651, 259] on div "Ok" at bounding box center [639, 265] width 47 height 20
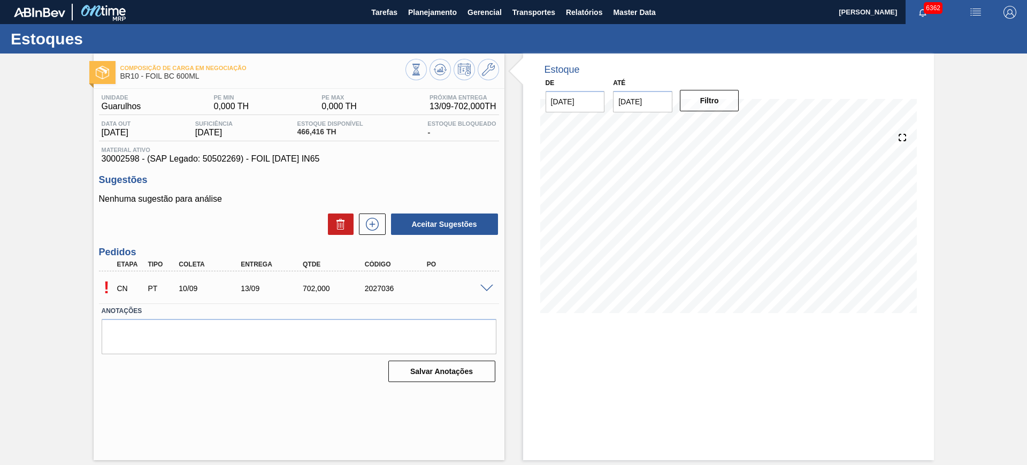
click at [484, 283] on div at bounding box center [488, 287] width 21 height 8
click at [489, 288] on span at bounding box center [486, 289] width 13 height 8
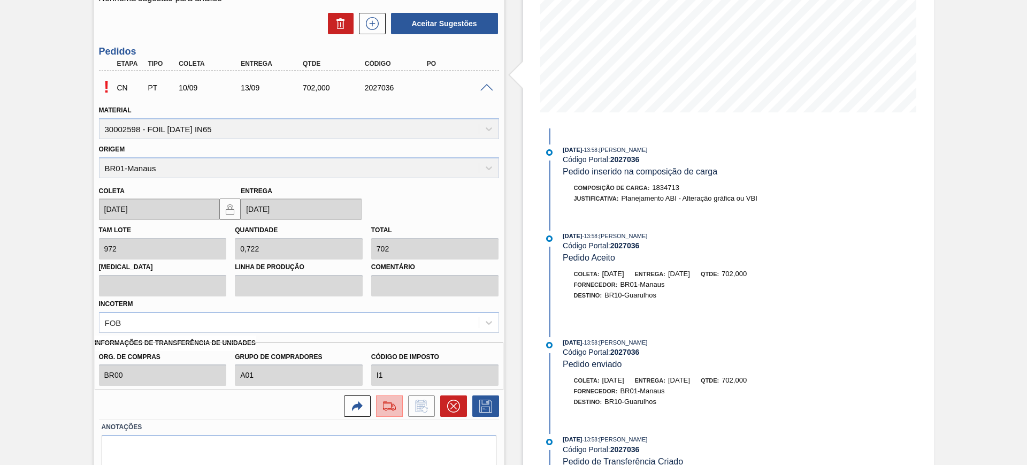
click at [393, 414] on button at bounding box center [389, 405] width 27 height 21
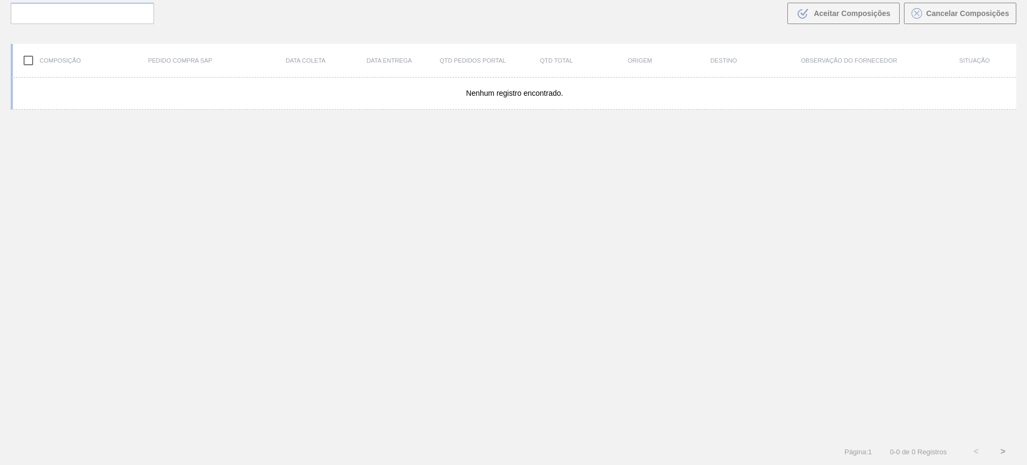
scroll to position [77, 0]
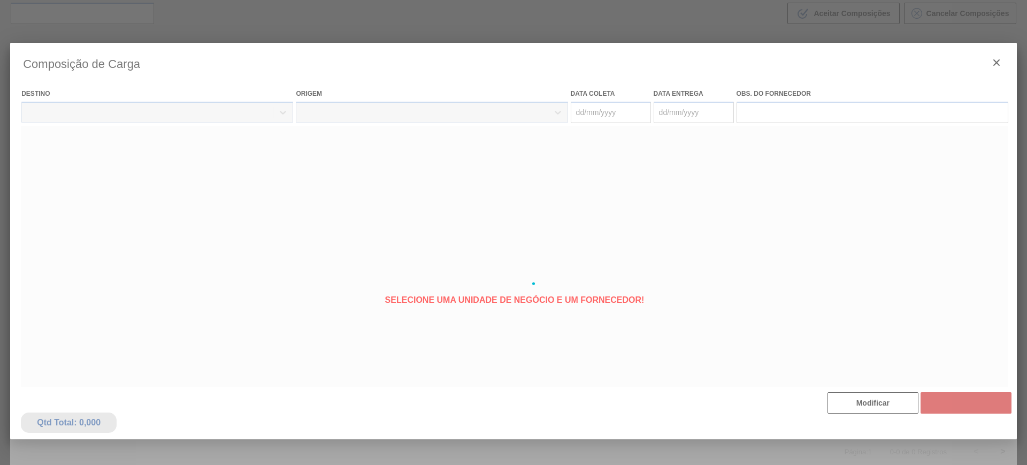
type coleta "[DATE]"
type entrega "[DATE]"
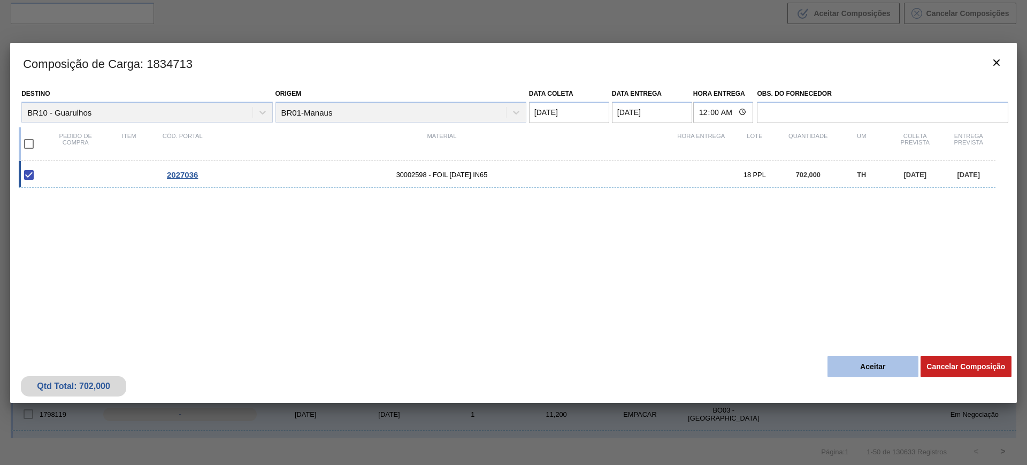
click at [861, 373] on button "Aceitar" at bounding box center [872, 366] width 91 height 21
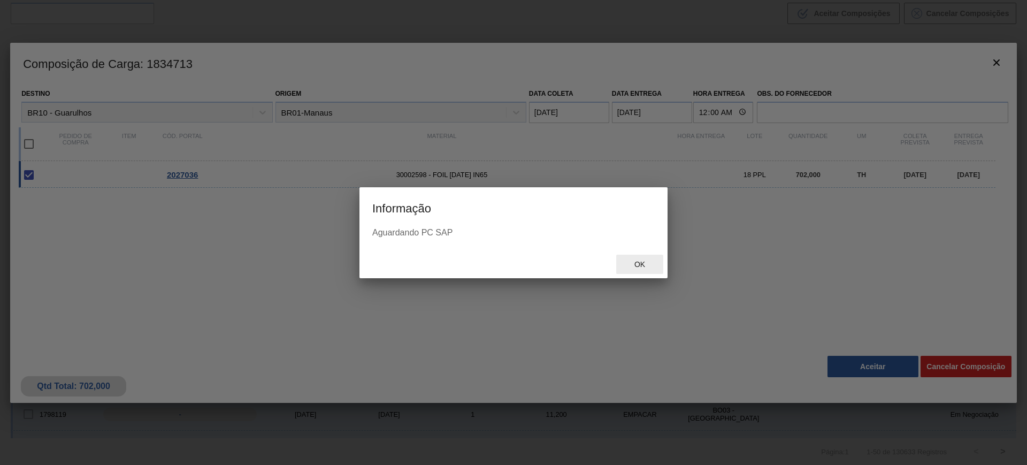
click at [642, 263] on span "Ok" at bounding box center [640, 264] width 28 height 9
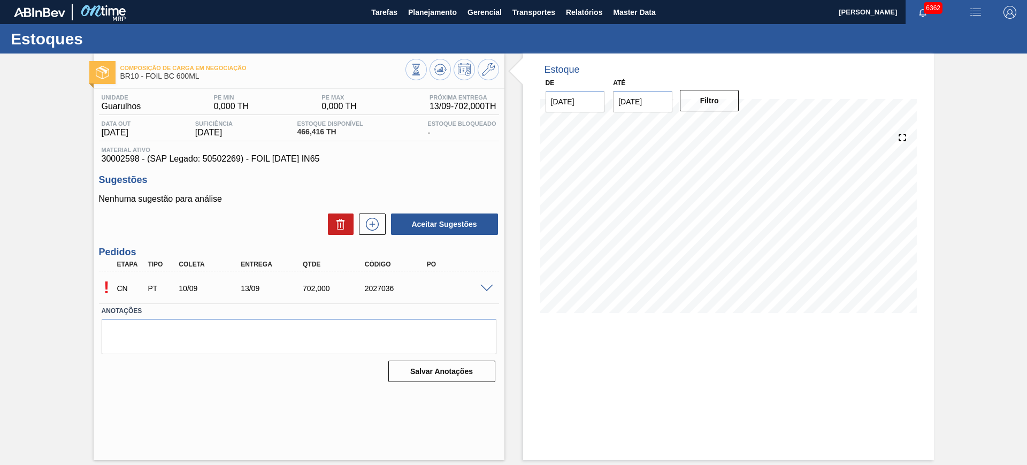
click at [485, 285] on span at bounding box center [486, 289] width 13 height 8
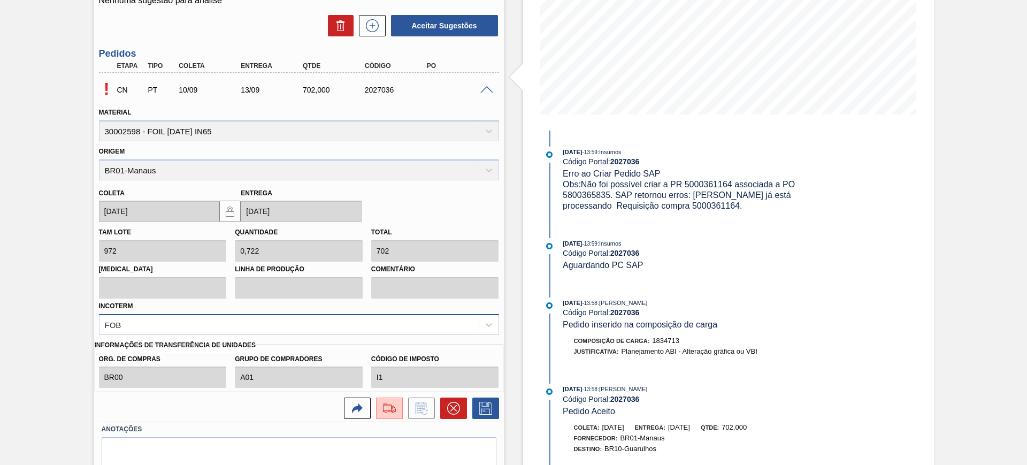
scroll to position [201, 0]
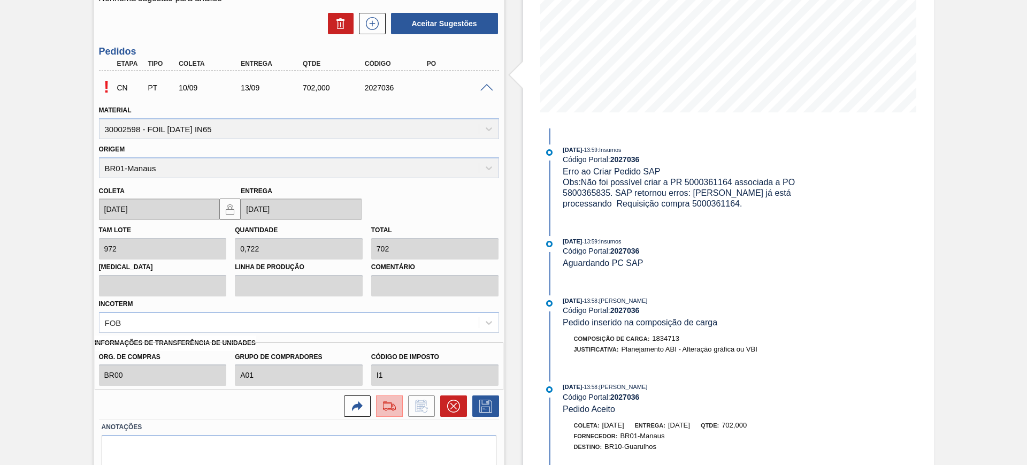
click at [385, 413] on button at bounding box center [389, 405] width 27 height 21
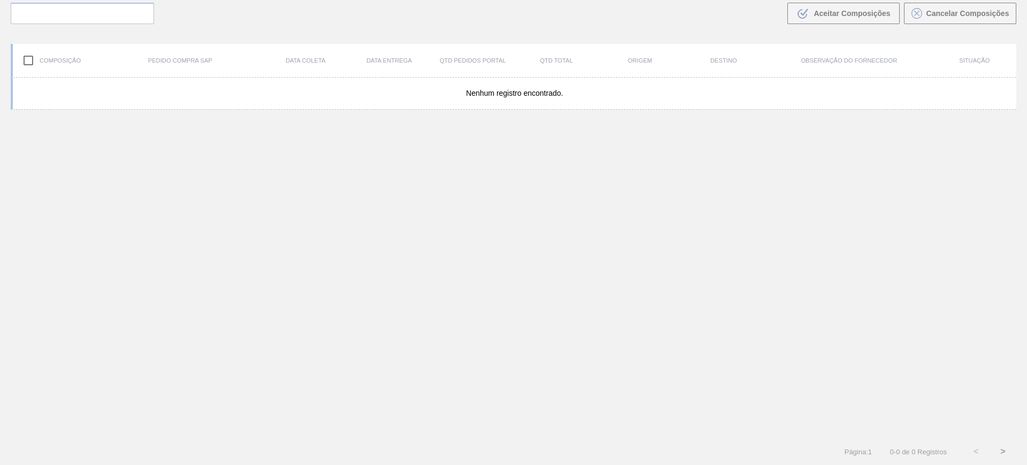
scroll to position [77, 0]
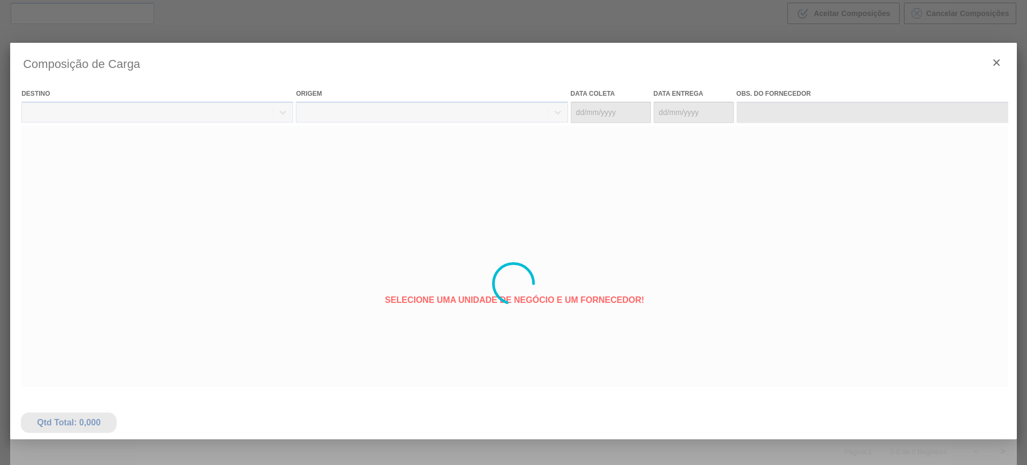
type coleta "[DATE]"
type entrega "[DATE]"
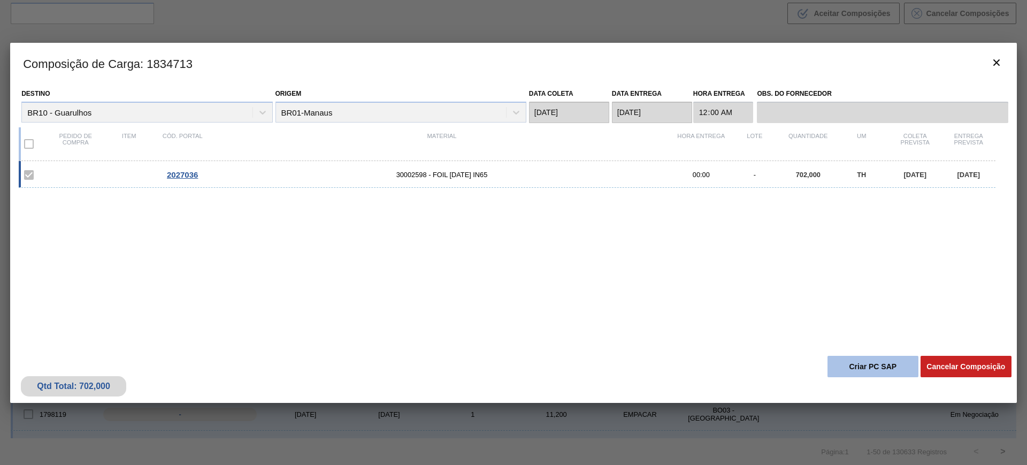
click at [859, 357] on button "Criar PC SAP" at bounding box center [872, 366] width 91 height 21
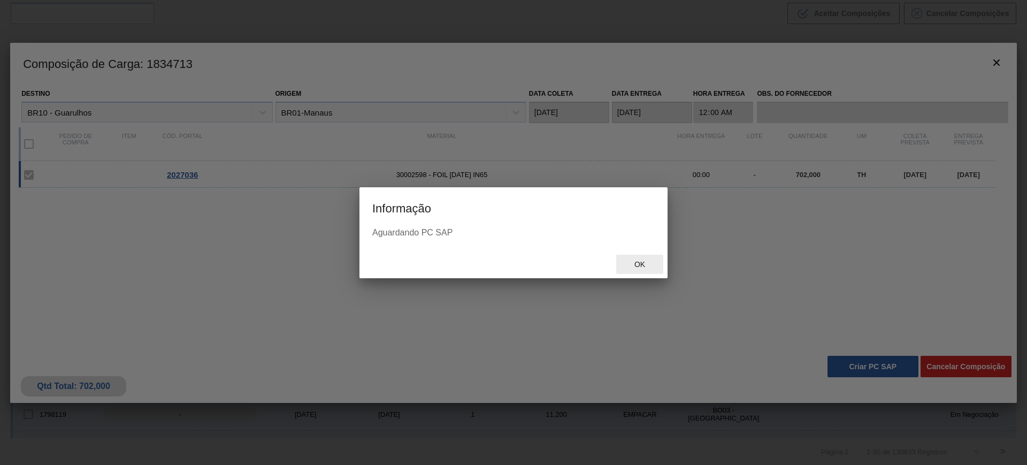
click at [639, 255] on div "Ok" at bounding box center [639, 265] width 47 height 20
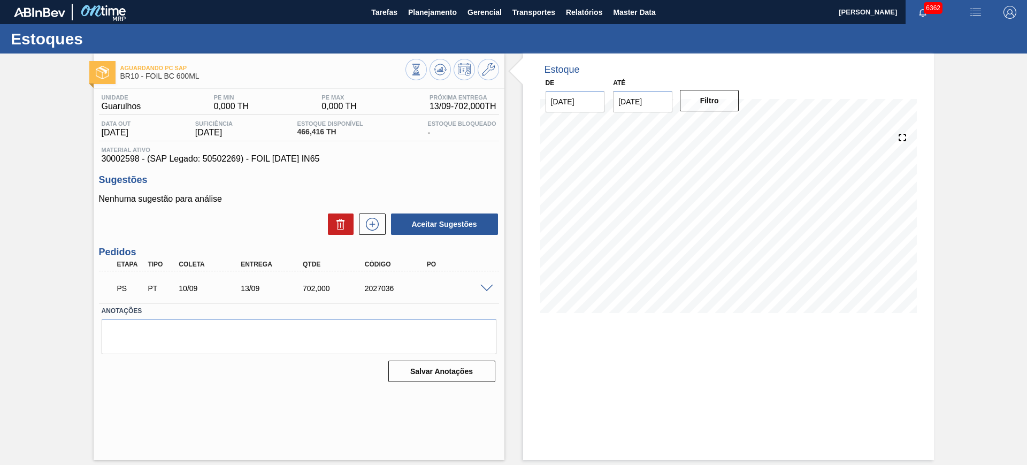
click at [489, 288] on span at bounding box center [486, 289] width 13 height 8
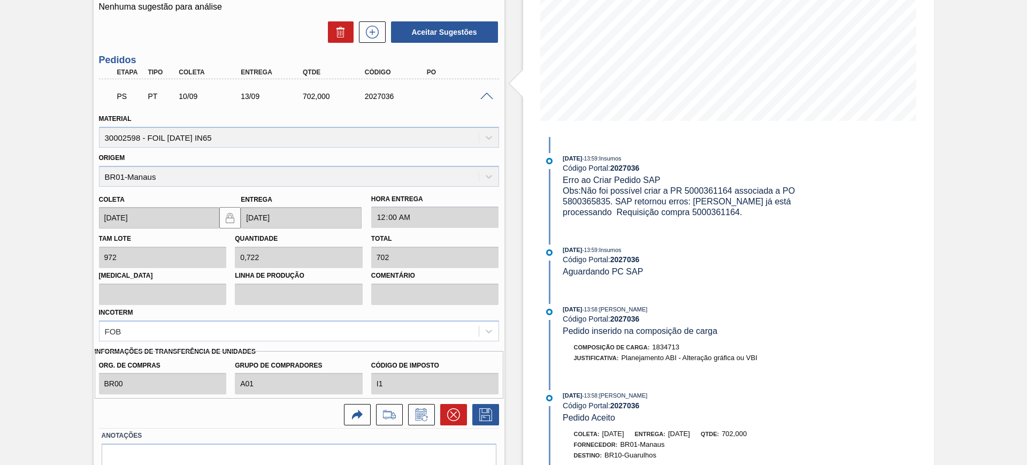
scroll to position [201, 0]
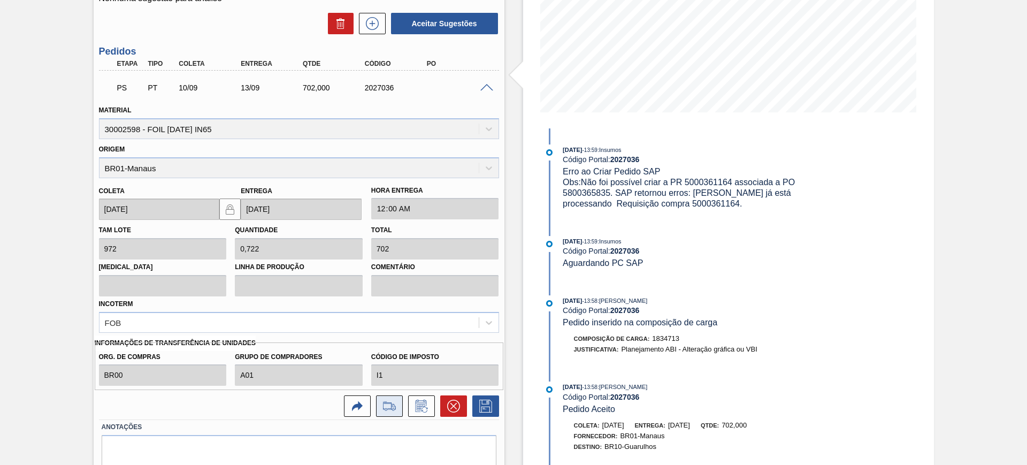
click at [393, 409] on icon at bounding box center [390, 409] width 10 height 3
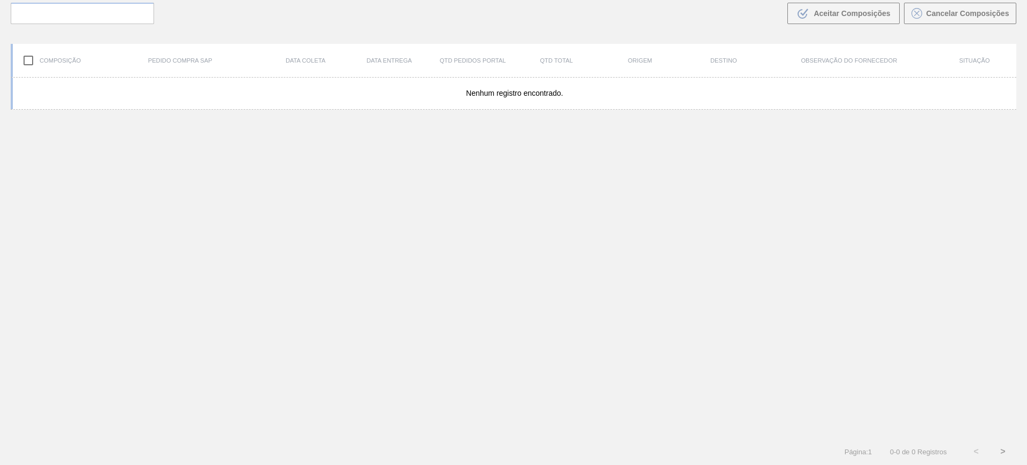
scroll to position [77, 0]
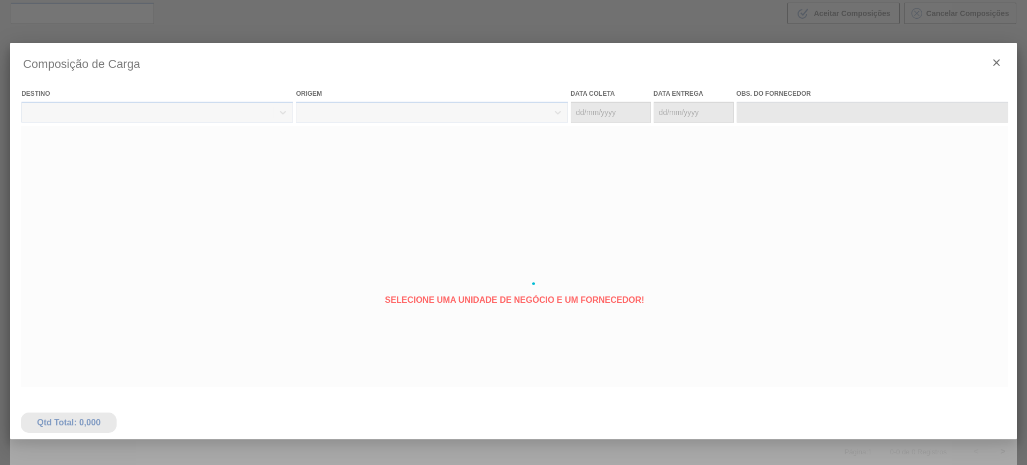
type coleta "[DATE]"
type entrega "[DATE]"
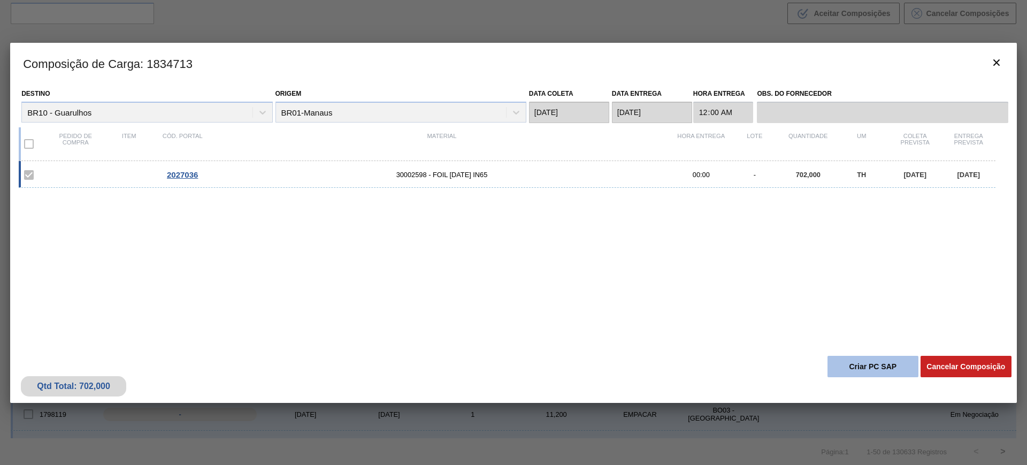
click at [855, 357] on button "Criar PC SAP" at bounding box center [872, 366] width 91 height 21
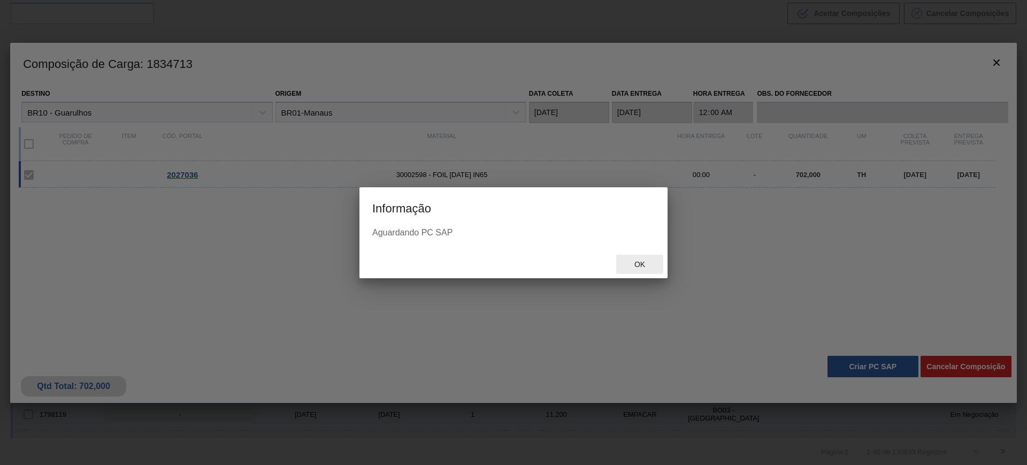
click at [631, 266] on span "Ok" at bounding box center [640, 264] width 28 height 9
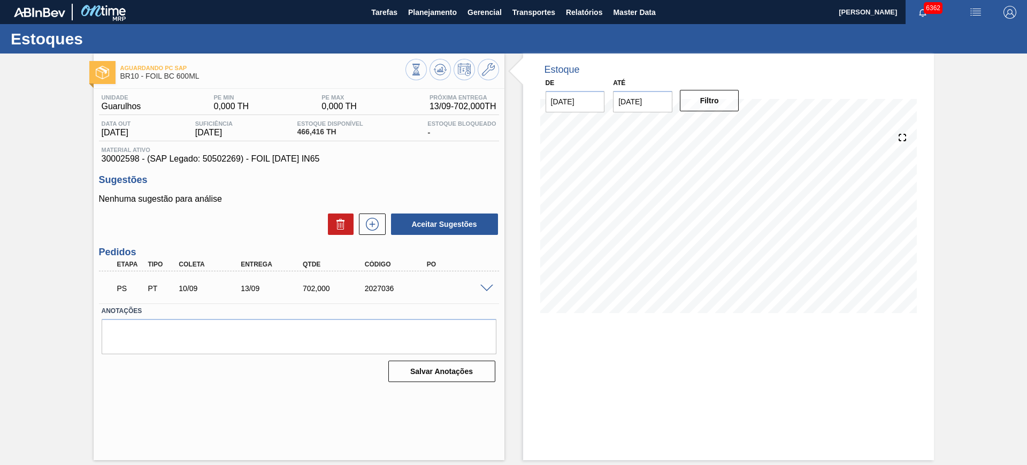
click at [493, 289] on span at bounding box center [486, 289] width 13 height 8
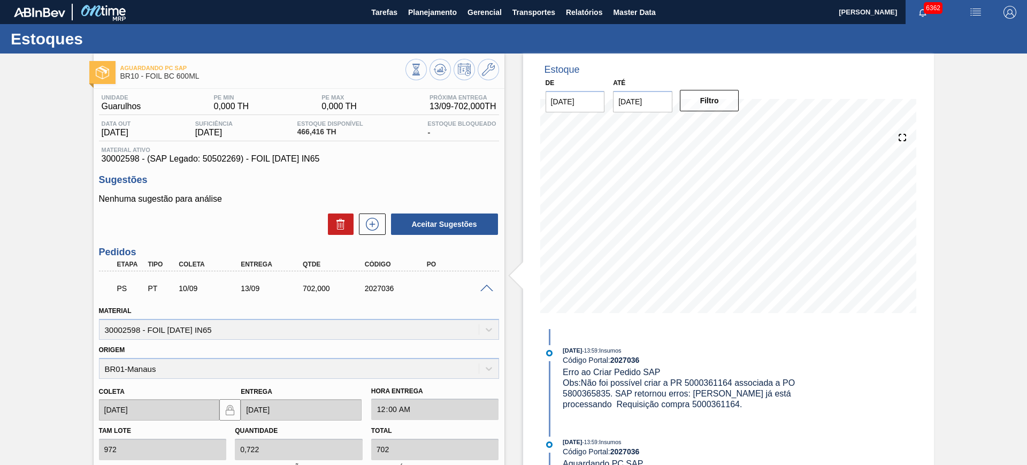
click at [438, 61] on button at bounding box center [440, 69] width 21 height 21
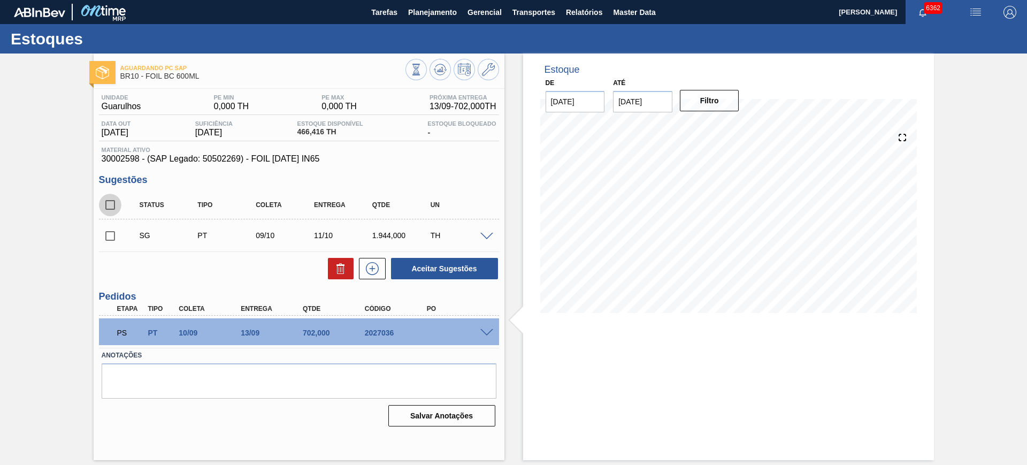
click at [108, 198] on input "checkbox" at bounding box center [110, 205] width 22 height 22
checkbox input "true"
click at [340, 257] on div "Aceitar Sugestões" at bounding box center [299, 269] width 400 height 24
click at [341, 265] on icon at bounding box center [340, 265] width 8 height 2
checkbox input "false"
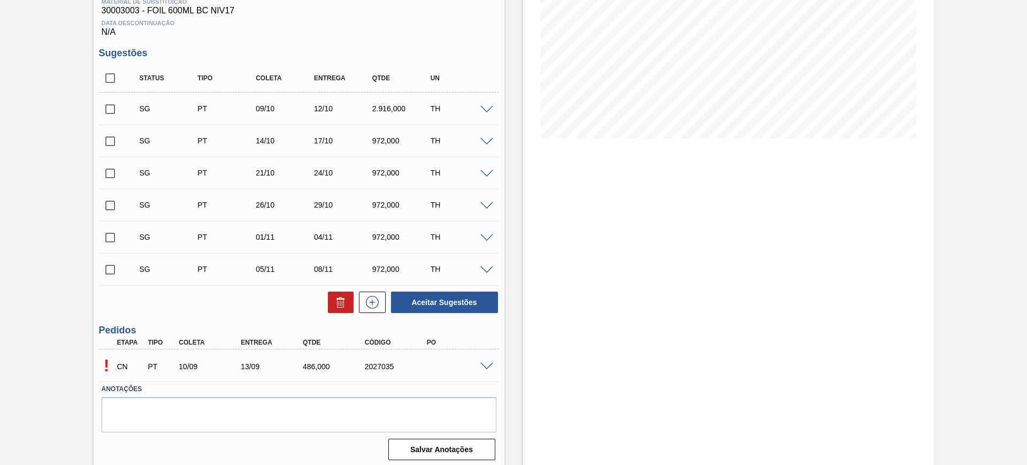
scroll to position [179, 0]
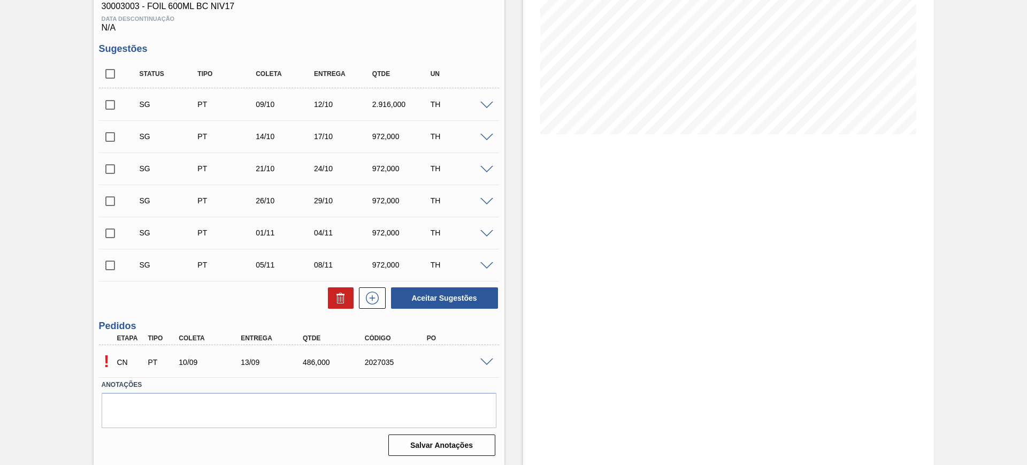
click at [490, 362] on span at bounding box center [486, 362] width 13 height 8
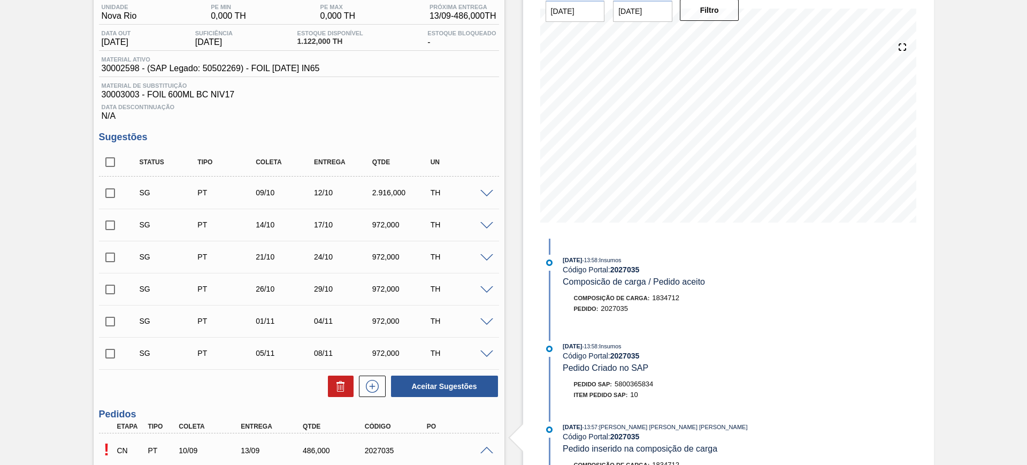
scroll to position [0, 0]
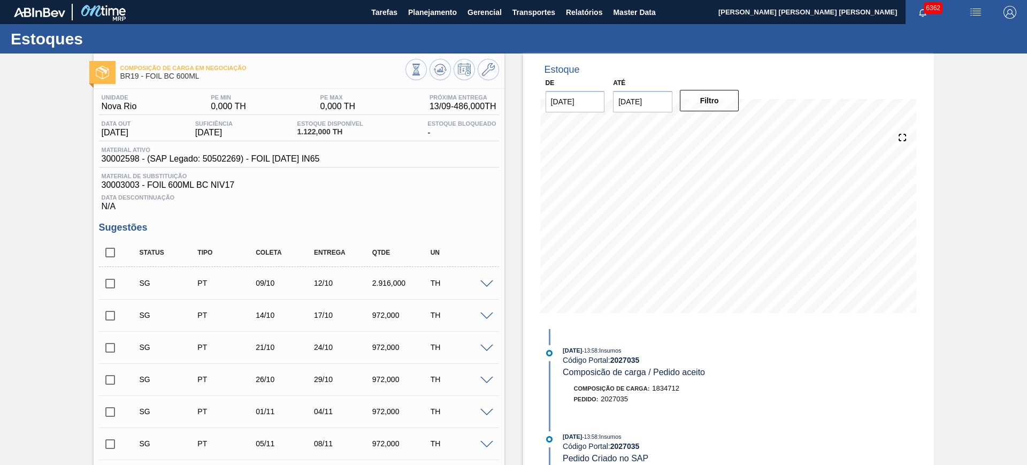
click at [102, 253] on input "checkbox" at bounding box center [110, 252] width 22 height 22
checkbox input "true"
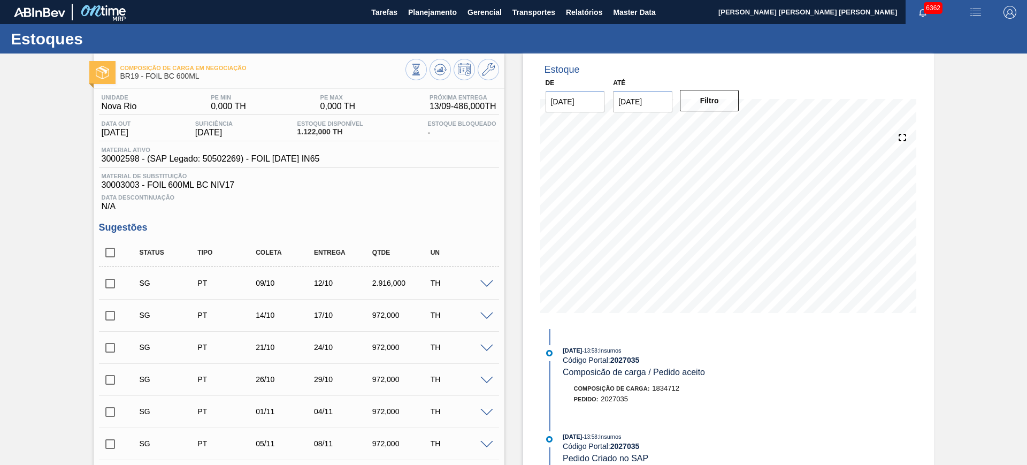
checkbox input "true"
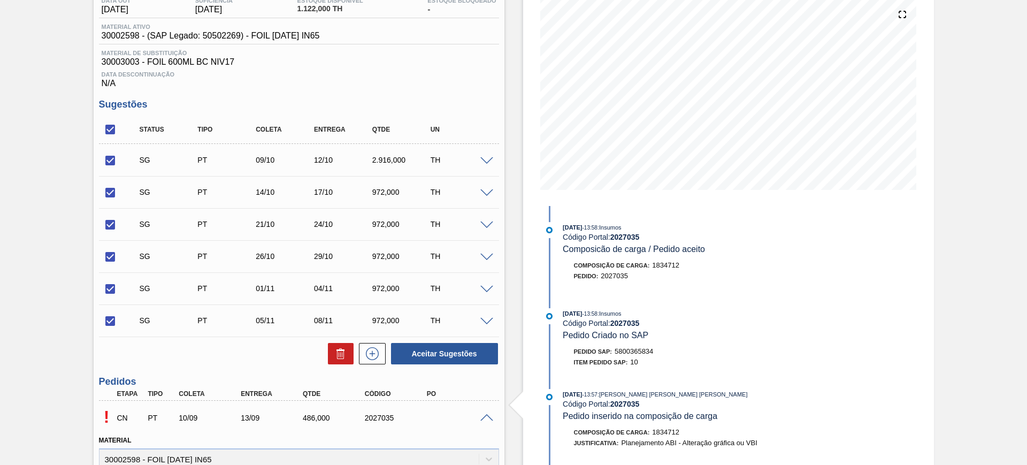
scroll to position [201, 0]
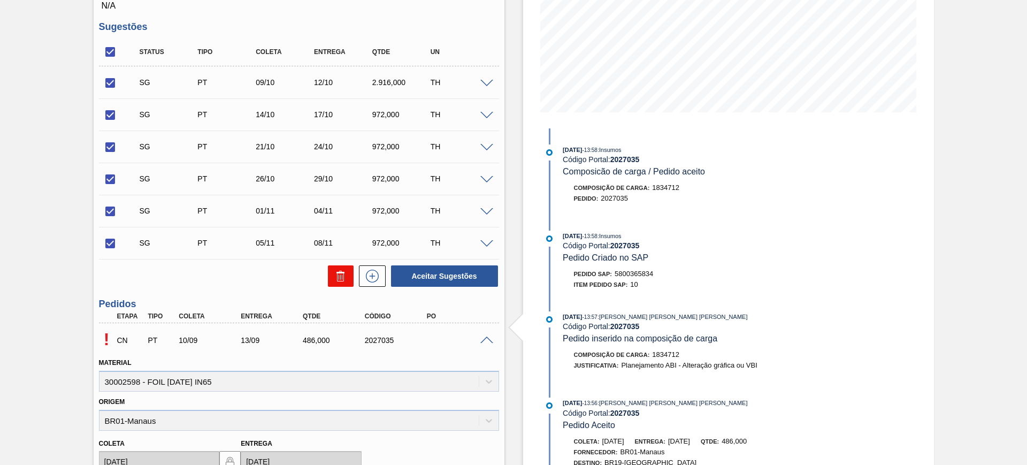
click at [340, 278] on icon at bounding box center [340, 276] width 1 height 5
checkbox input "false"
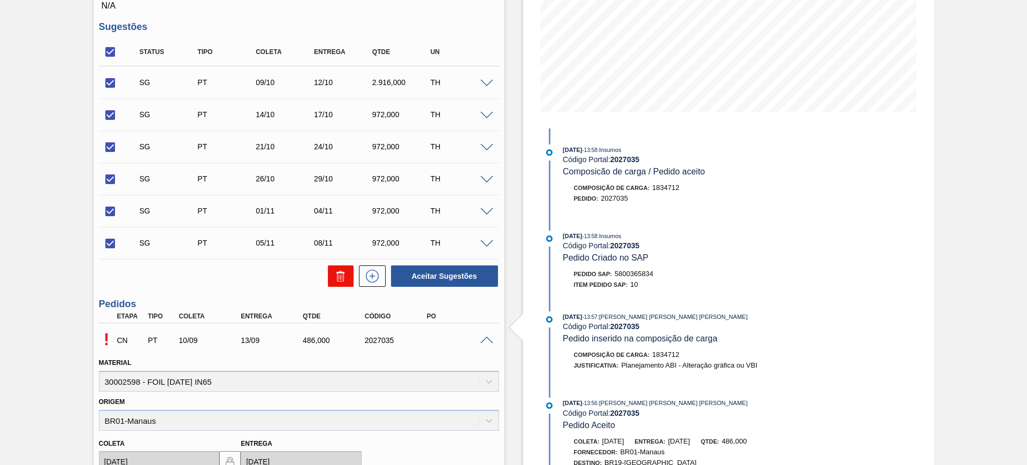
checkbox input "false"
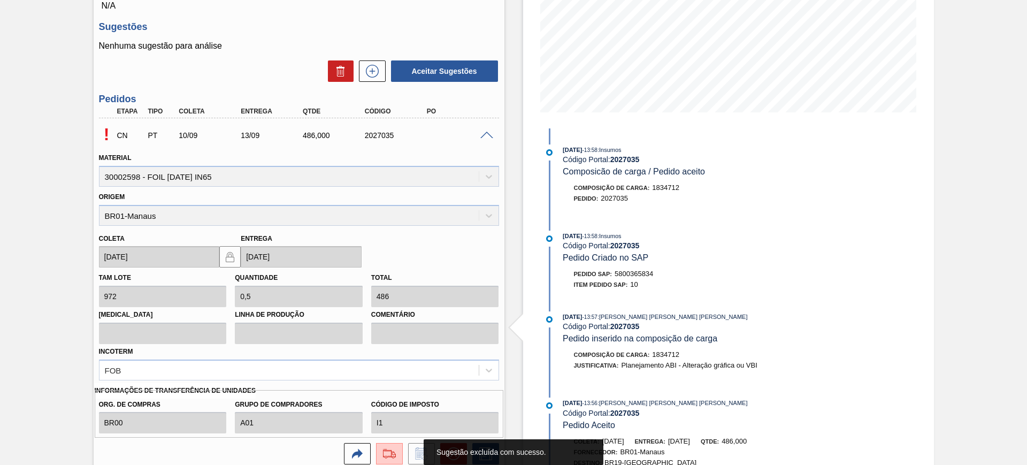
click at [485, 135] on span at bounding box center [486, 136] width 13 height 8
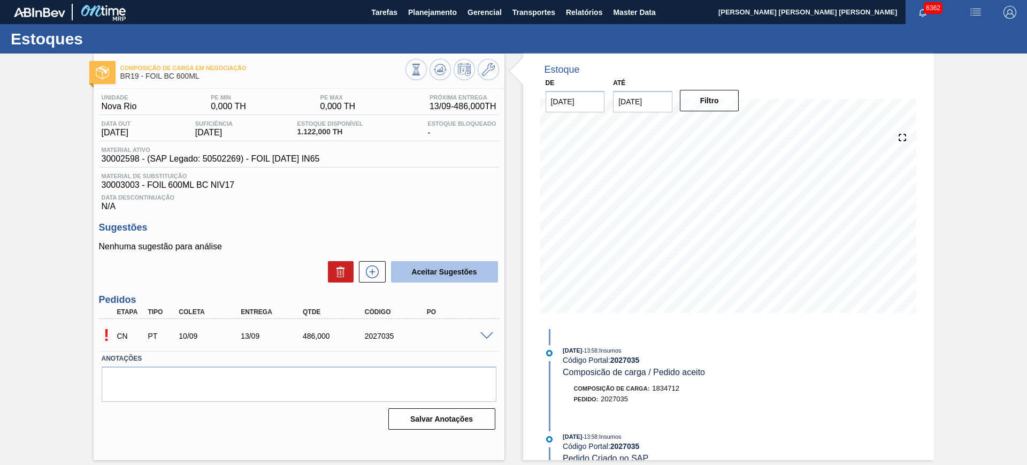
scroll to position [0, 0]
click at [489, 332] on span at bounding box center [486, 336] width 13 height 8
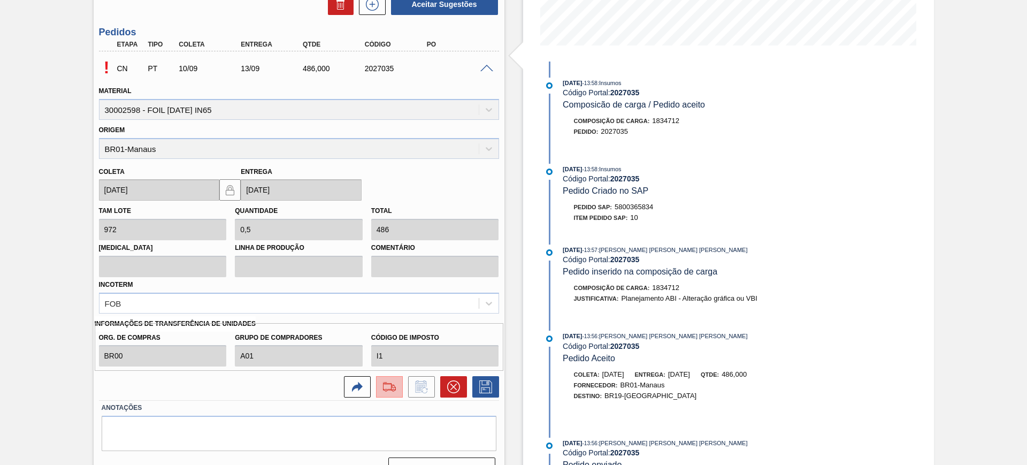
click at [394, 384] on img at bounding box center [389, 386] width 17 height 13
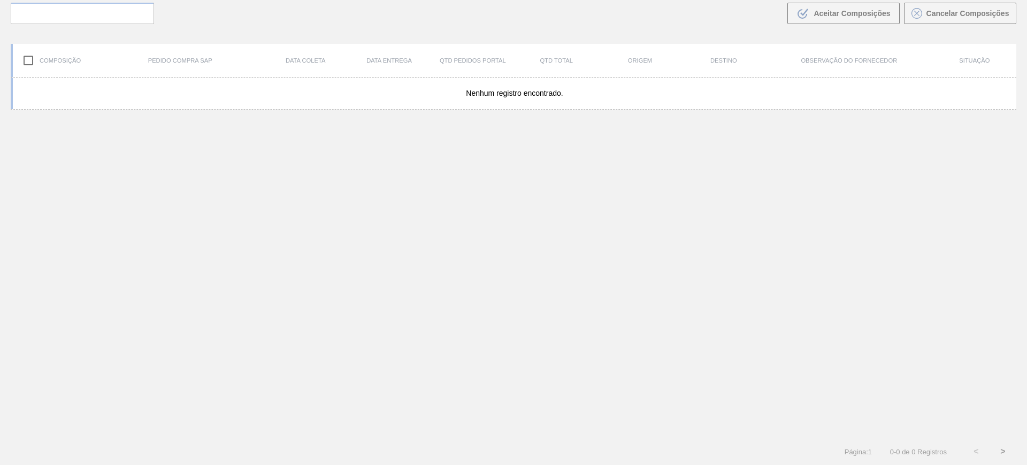
scroll to position [77, 0]
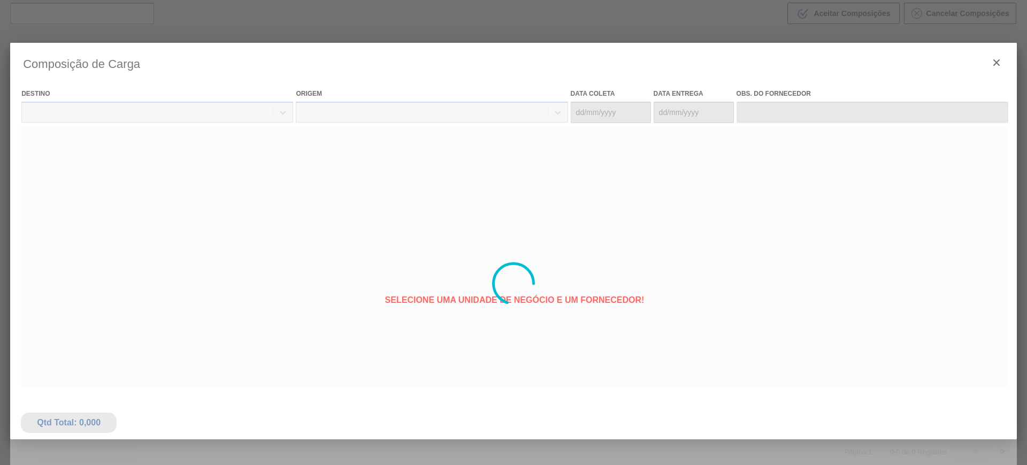
type coleta "[DATE]"
type entrega "[DATE]"
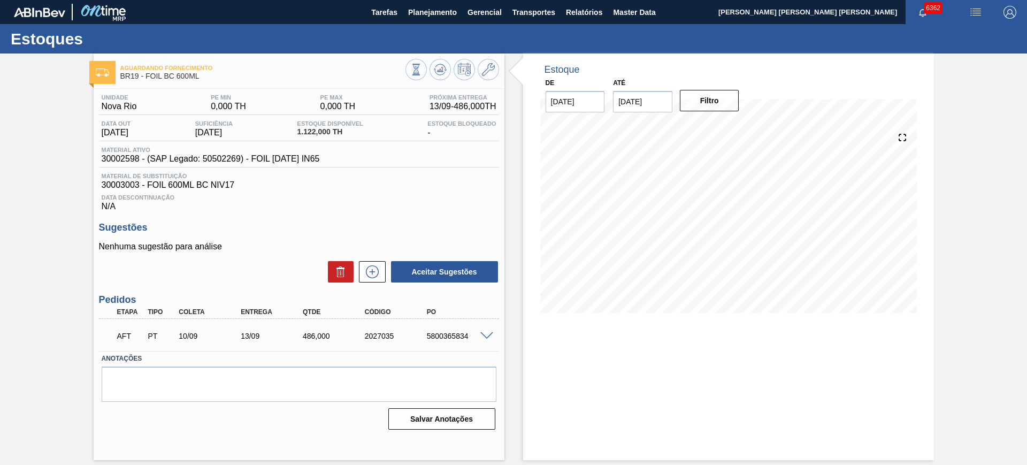
click at [450, 333] on div "5800365834" at bounding box center [459, 336] width 70 height 9
copy div "5800365834"
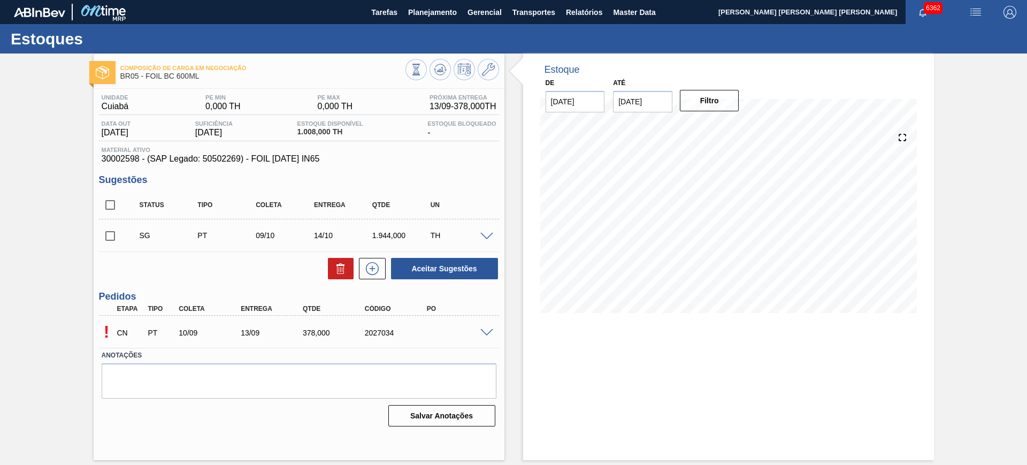
click at [491, 329] on span at bounding box center [486, 333] width 13 height 8
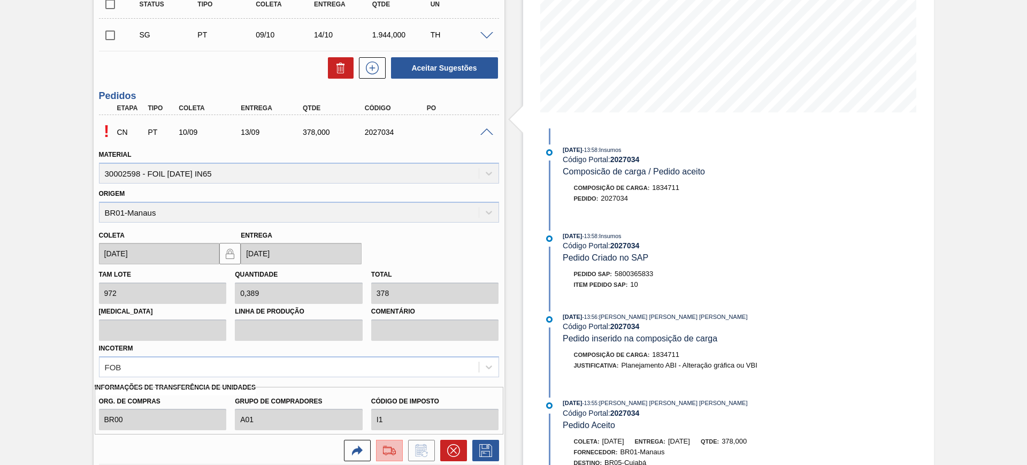
click at [385, 454] on img at bounding box center [389, 450] width 17 height 13
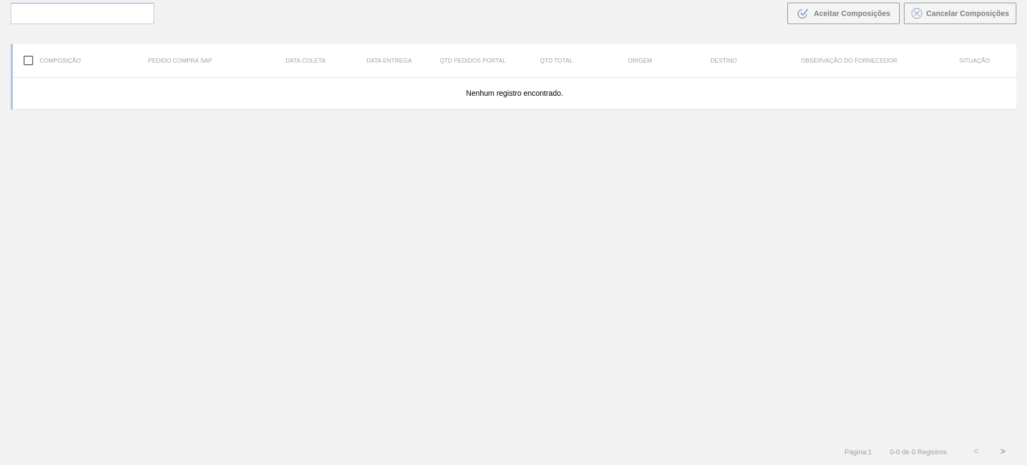
scroll to position [77, 0]
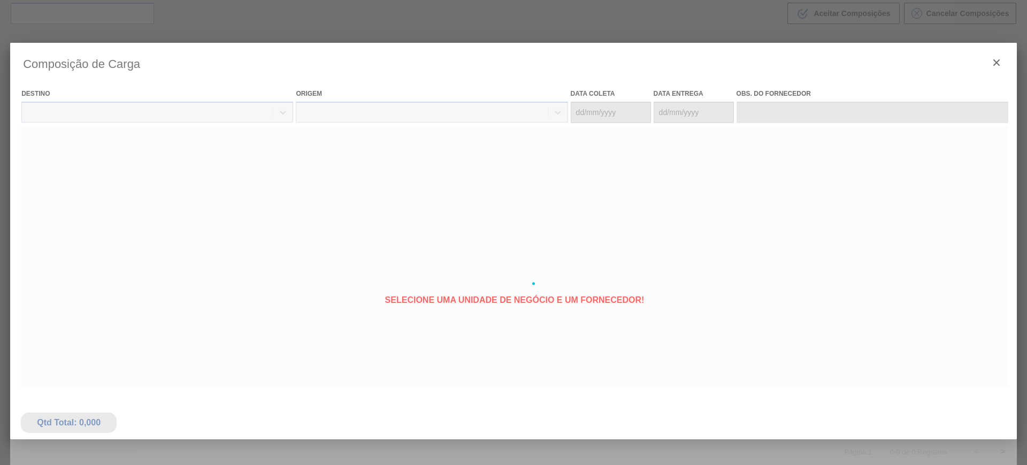
type coleta "[DATE]"
type entrega "[DATE]"
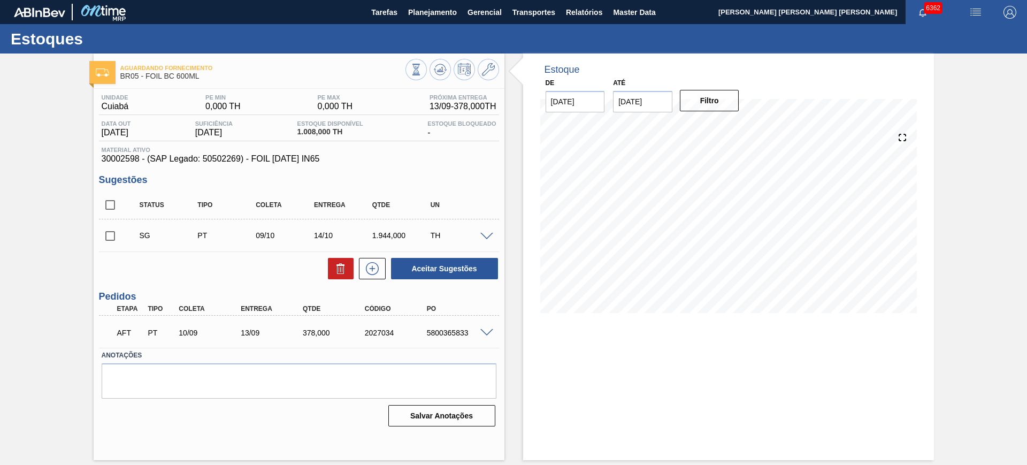
click at [460, 327] on div "AFT PT 10/09 13/09 378,000 2027034 5800365833" at bounding box center [296, 331] width 372 height 21
copy div "5800365833"
